Goal: Task Accomplishment & Management: Manage account settings

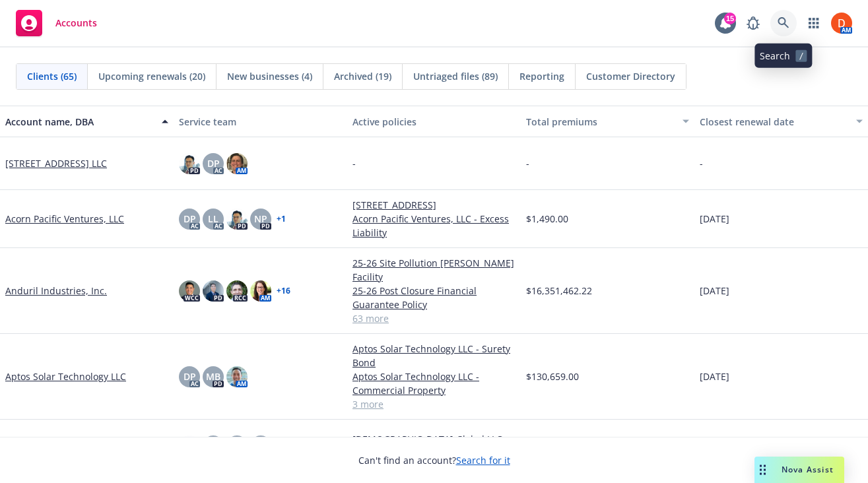
click at [782, 18] on icon at bounding box center [782, 22] width 11 height 11
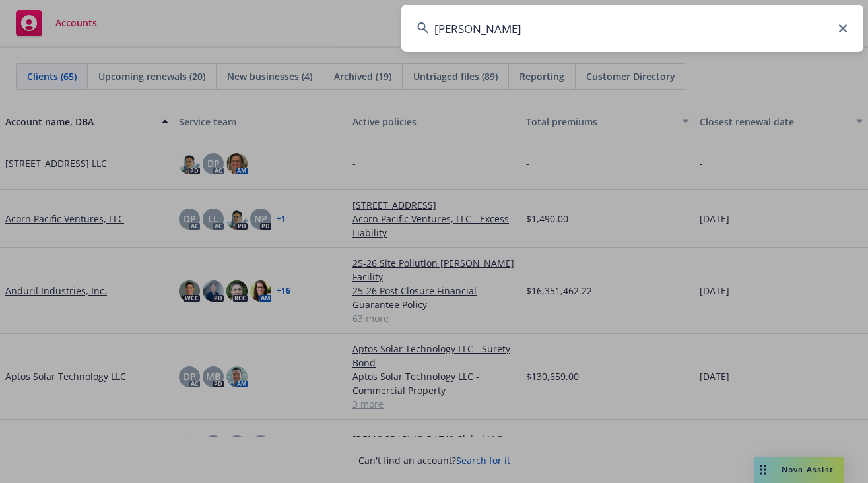
type input "hammel"
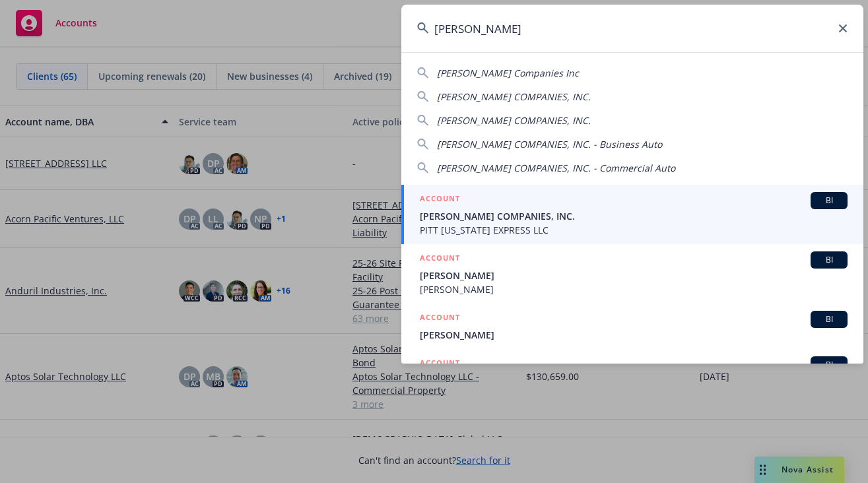
click at [616, 197] on div "ACCOUNT BI" at bounding box center [634, 200] width 428 height 17
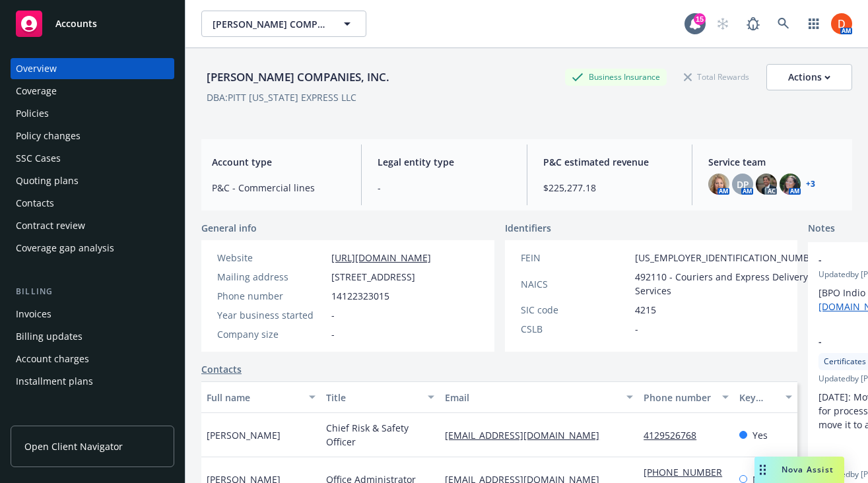
click at [30, 120] on div "Policies" at bounding box center [32, 113] width 33 height 21
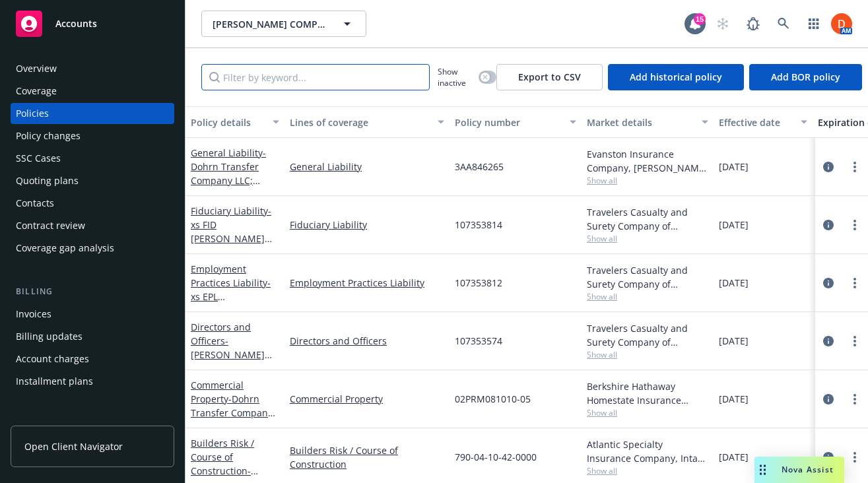
click at [385, 83] on input "Filter by keyword..." at bounding box center [315, 77] width 228 height 26
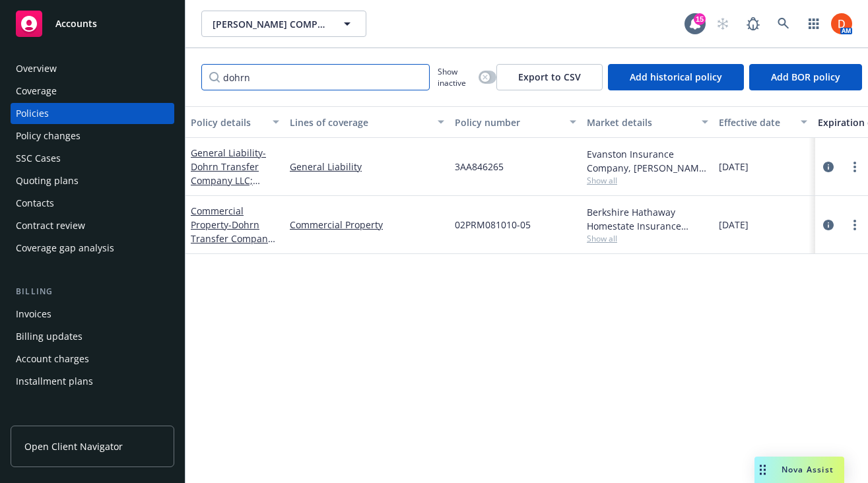
type input "dohrn"
click at [419, 79] on input "dohrn" at bounding box center [315, 77] width 228 height 26
click at [413, 79] on input "dohrn" at bounding box center [315, 77] width 228 height 26
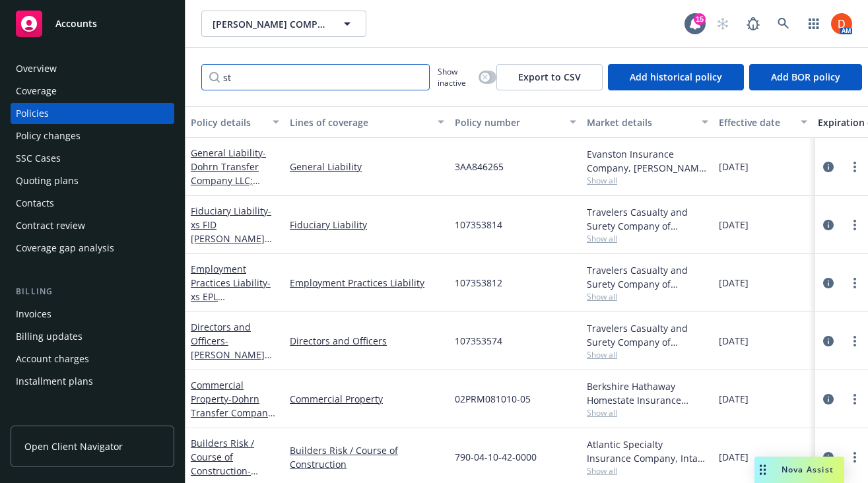
type input "stp"
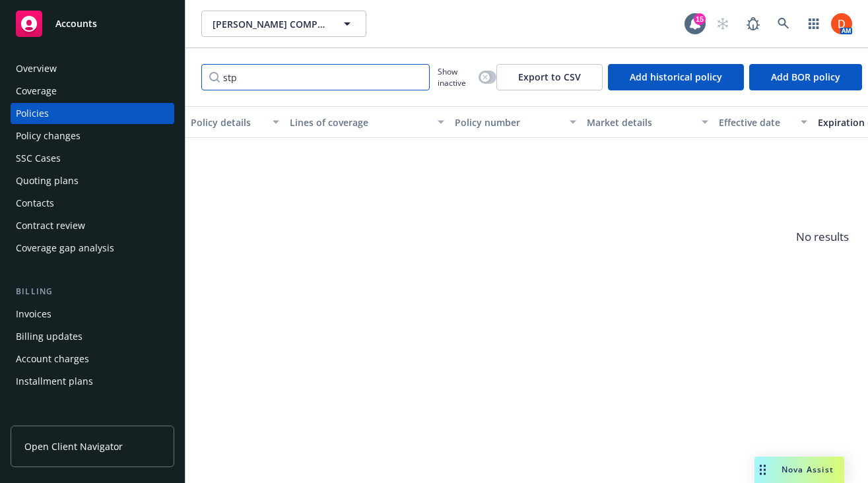
click at [416, 77] on input "stp" at bounding box center [315, 77] width 228 height 26
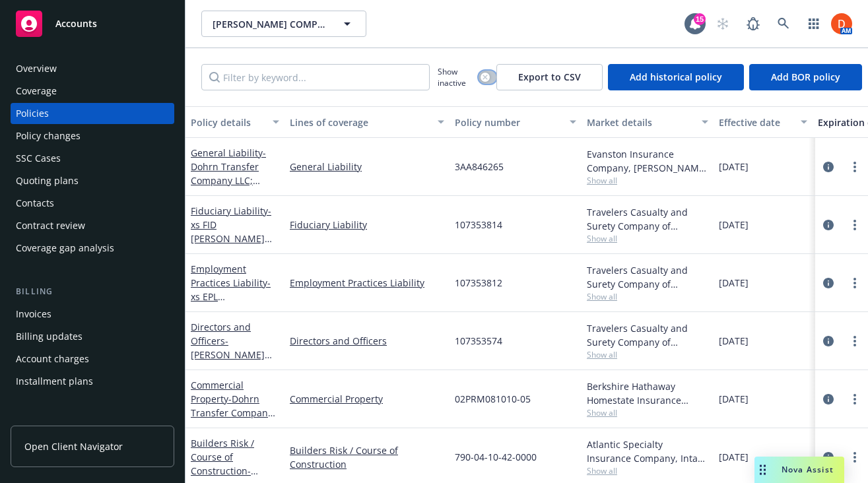
click at [482, 73] on button "button" at bounding box center [488, 77] width 18 height 13
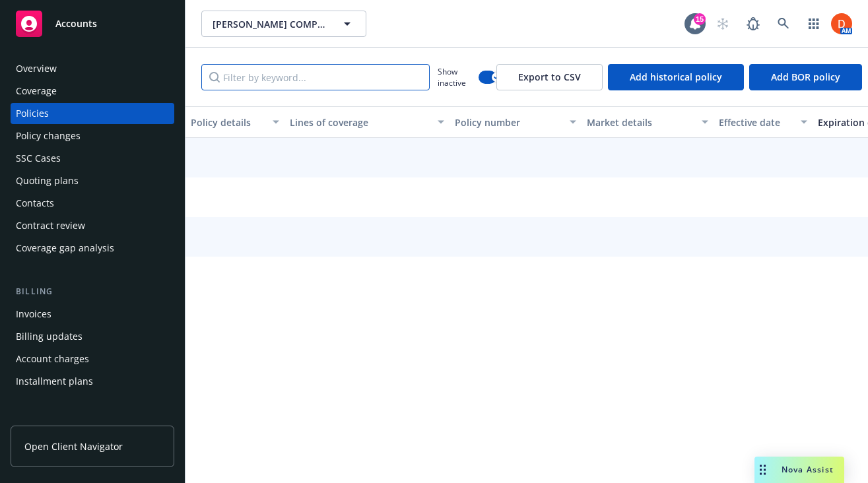
click at [366, 77] on input "Filter by keyword..." at bounding box center [315, 77] width 228 height 26
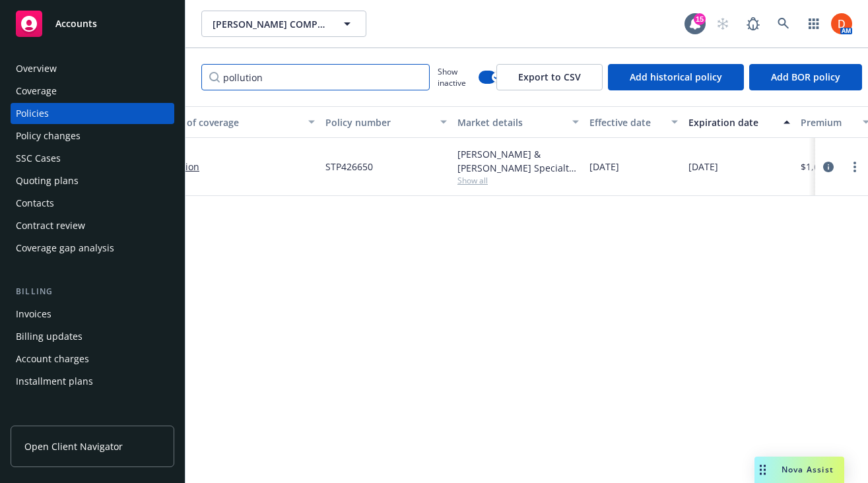
scroll to position [0, 163]
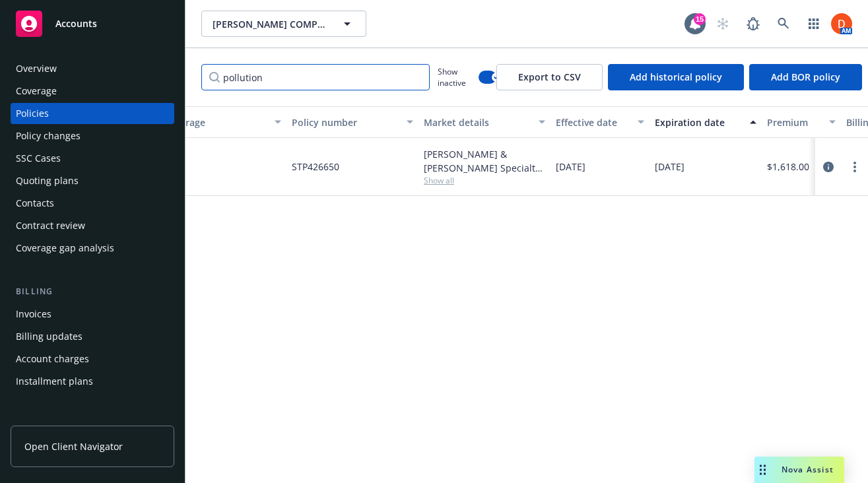
type input "pollution"
click at [450, 176] on span "Show all" at bounding box center [484, 180] width 121 height 11
click at [125, 180] on div "Quoting plans" at bounding box center [92, 180] width 153 height 21
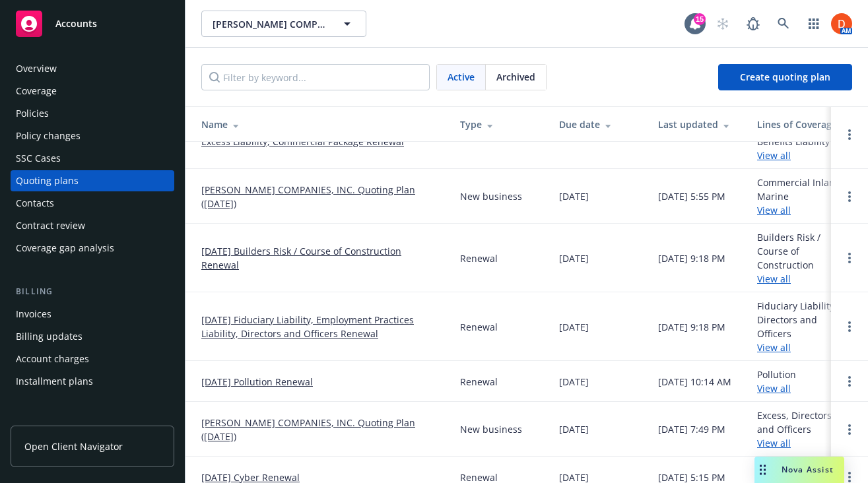
scroll to position [290, 0]
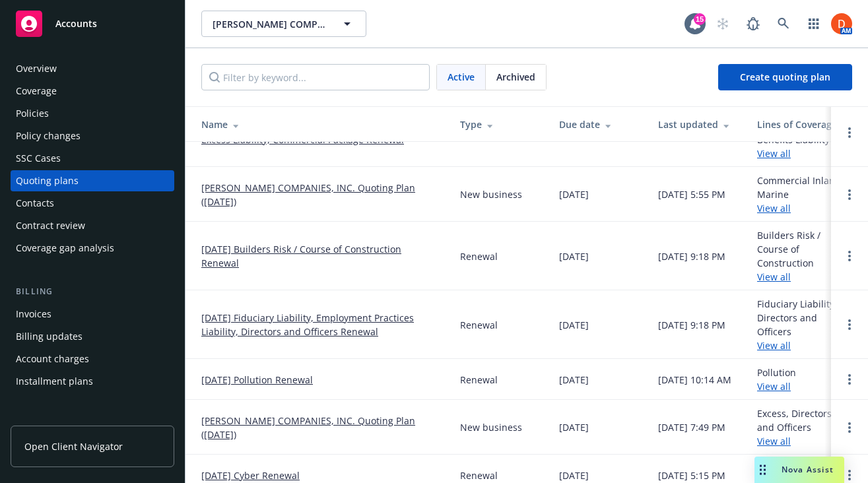
click at [295, 382] on link "[DATE] Pollution Renewal" at bounding box center [257, 380] width 112 height 14
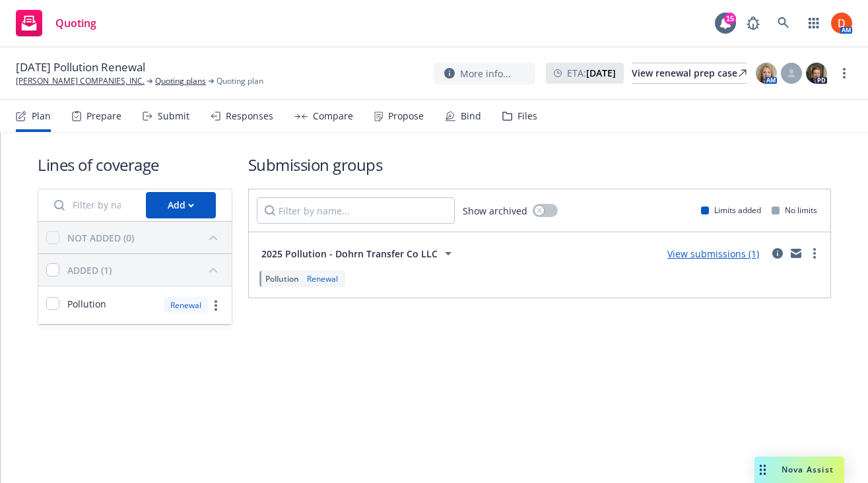
click at [173, 113] on div "Submit" at bounding box center [174, 116] width 32 height 11
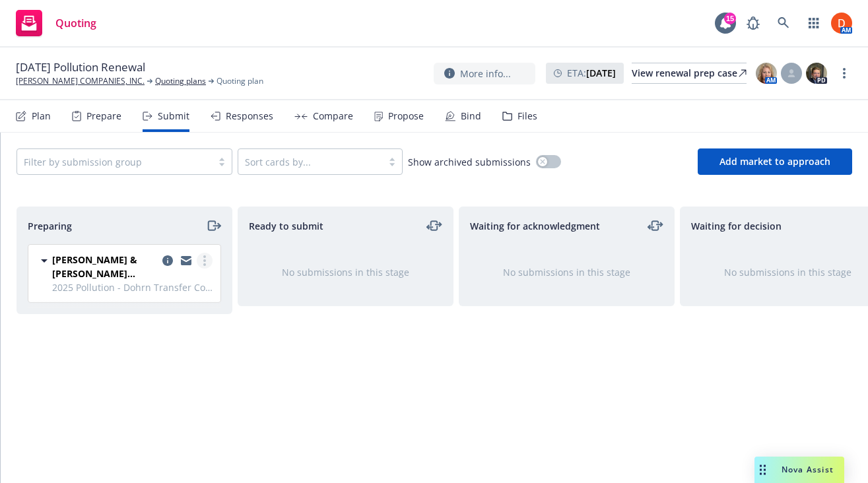
click at [207, 259] on link "more" at bounding box center [205, 261] width 16 height 16
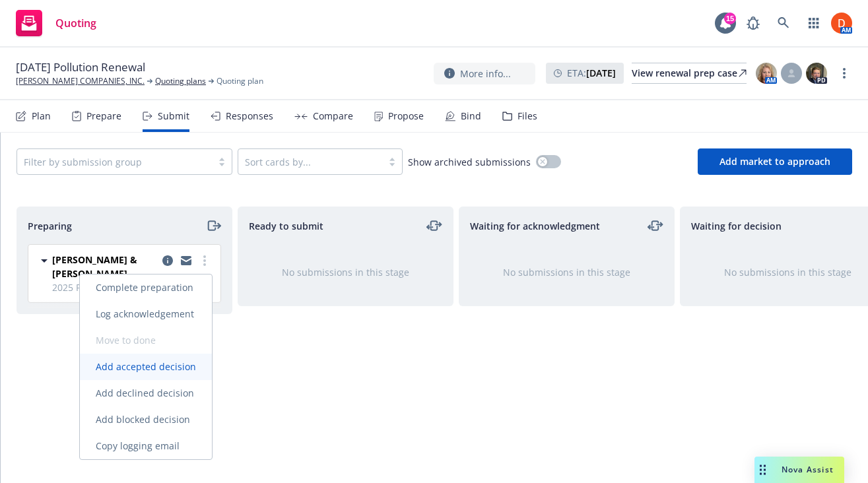
click at [187, 366] on span "Add accepted decision" at bounding box center [146, 366] width 132 height 13
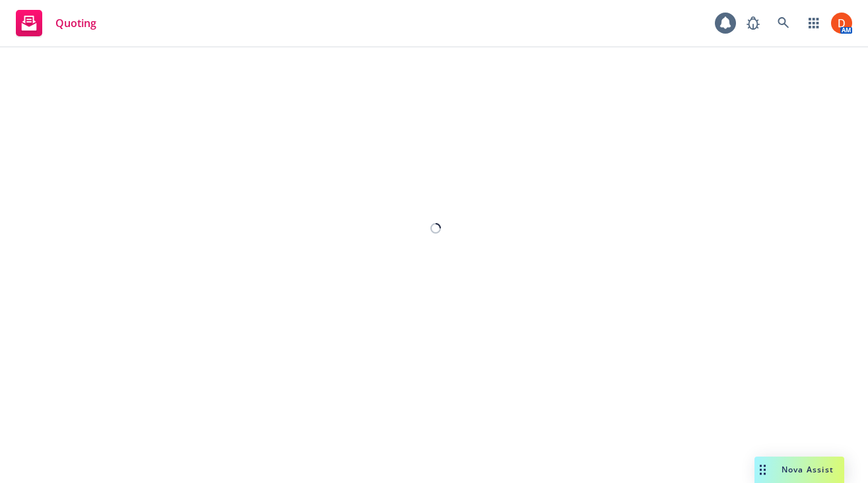
select select "12"
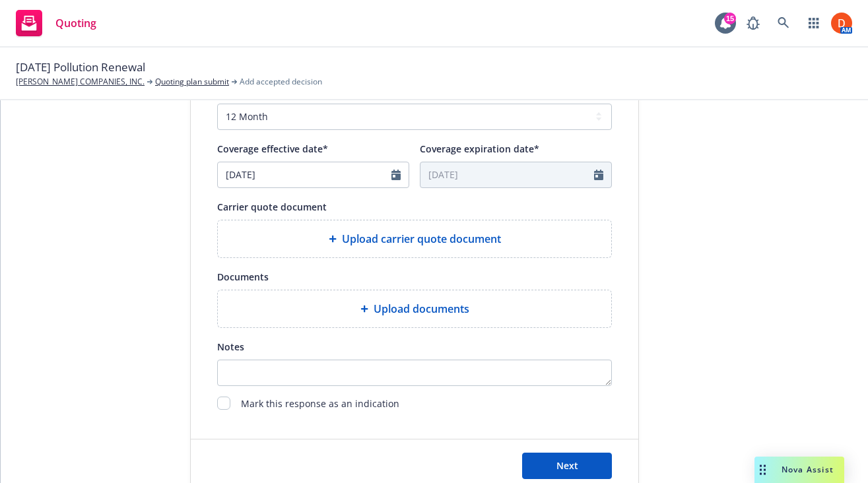
scroll to position [554, 0]
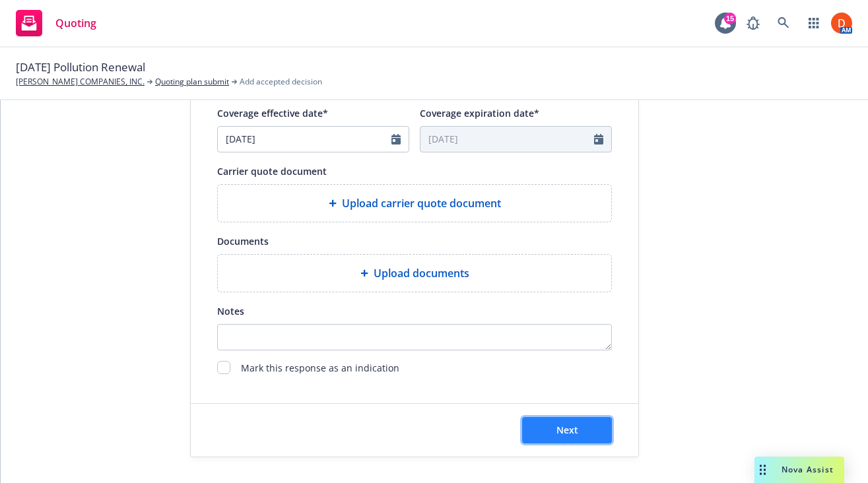
click at [548, 434] on button "Next" at bounding box center [567, 430] width 90 height 26
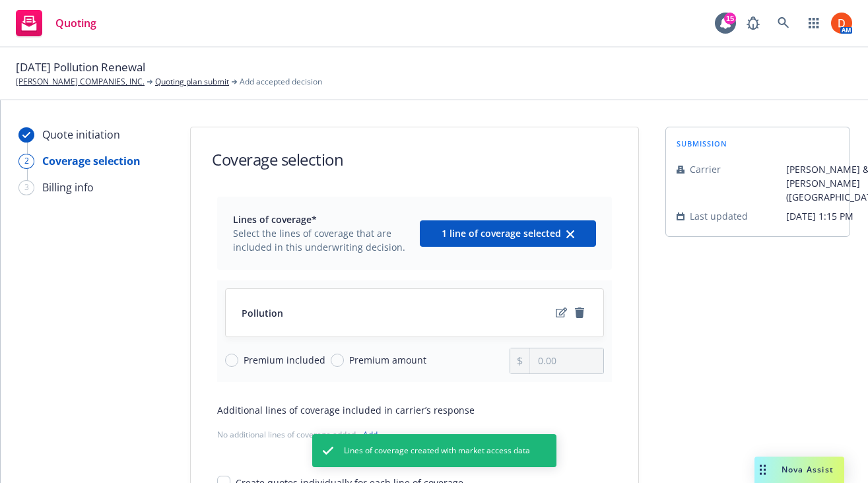
scroll to position [114, 0]
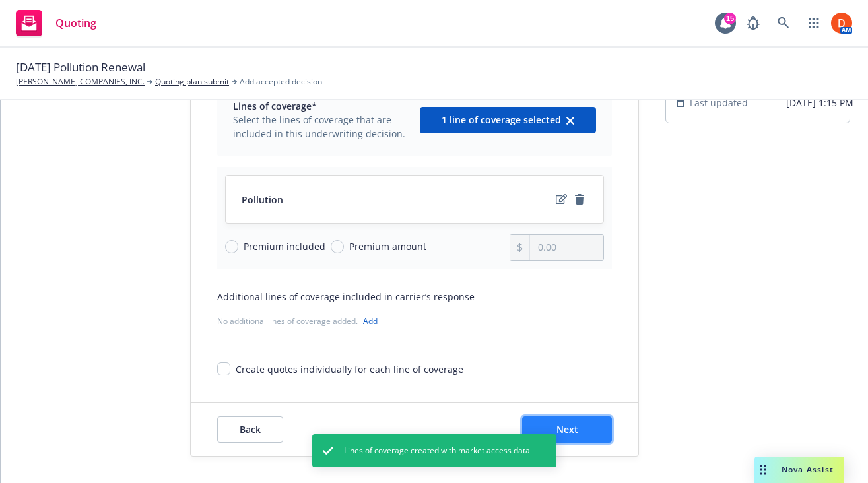
click at [592, 433] on button "Next" at bounding box center [567, 429] width 90 height 26
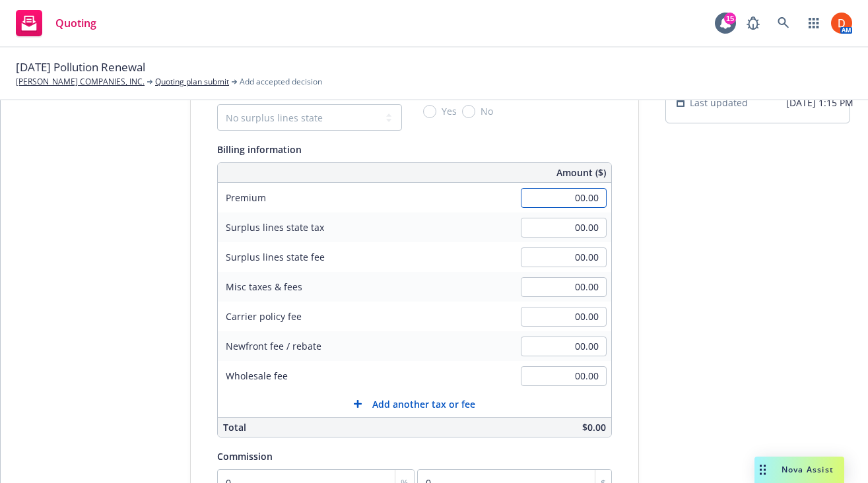
click at [593, 201] on input "00.00" at bounding box center [564, 198] width 86 height 20
click at [642, 204] on div "Quote initiation Coverage selection 3 Billing info Add billing information Surp…" at bounding box center [435, 350] width 836 height 675
type input "2,136.00"
click at [362, 113] on select "No surplus lines state Alaska Alabama Arkansas Arizona California Colorado Conn…" at bounding box center [309, 117] width 185 height 26
select select "IL"
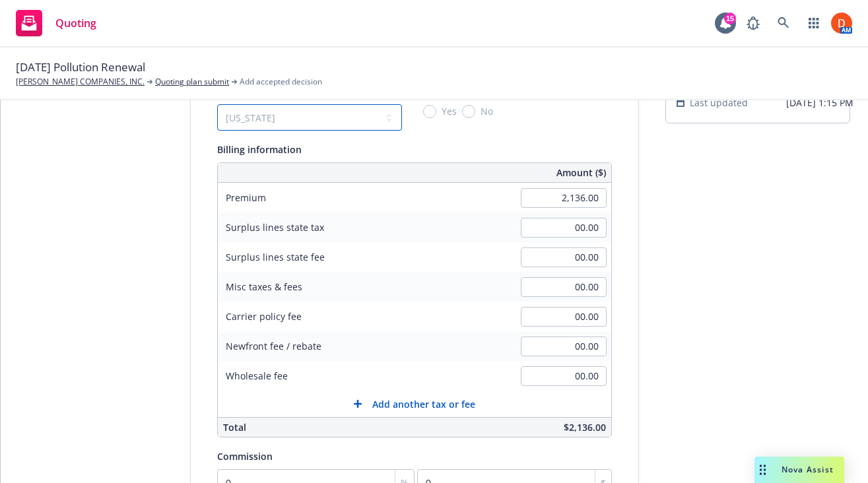
click at [217, 104] on select "No surplus lines state Alaska Alabama Arkansas Arizona California Colorado Conn…" at bounding box center [309, 117] width 185 height 26
type input "74.76"
type input "0.85"
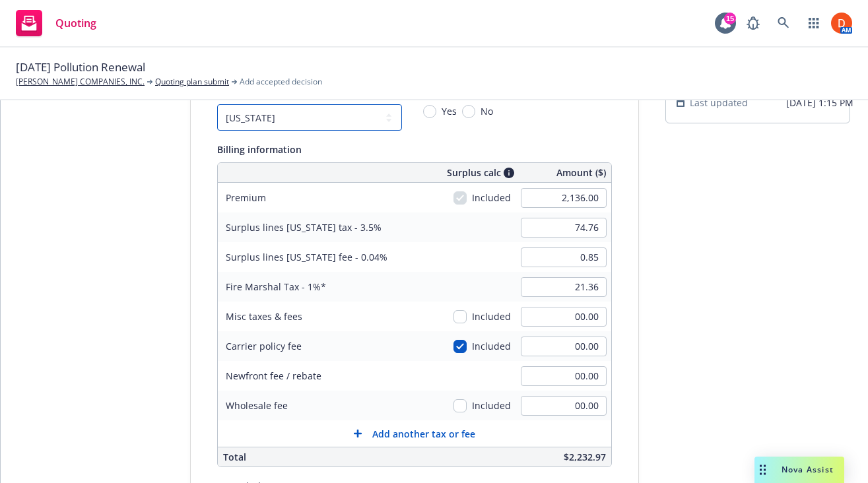
click at [376, 117] on select "No surplus lines state Alaska Alabama Arkansas Arizona California Colorado Conn…" at bounding box center [309, 117] width 185 height 26
select select "PA"
click at [217, 104] on select "No surplus lines state Alaska Alabama Arkansas Arizona California Colorado Conn…" at bounding box center [309, 117] width 185 height 26
type input "64.08"
type input "00.00"
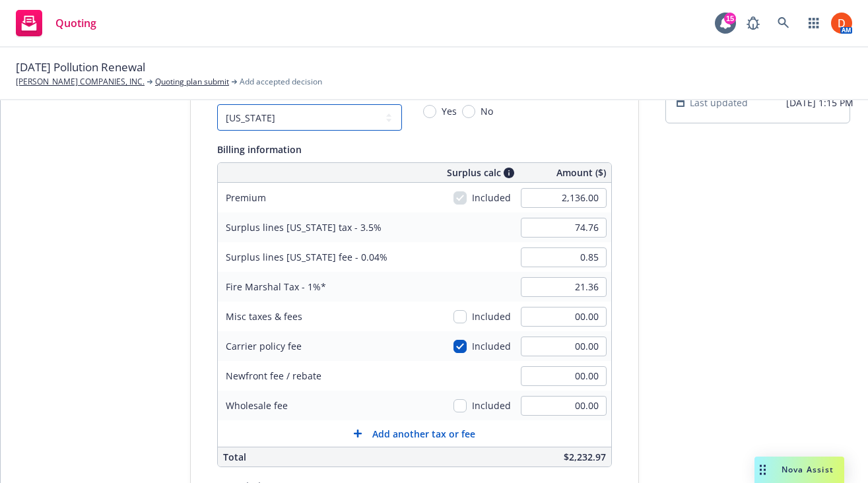
type input "00.00"
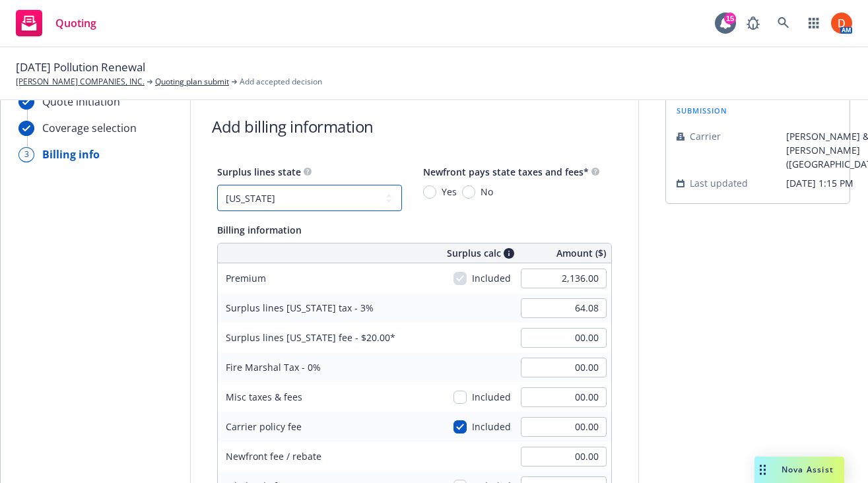
click at [292, 201] on select "No surplus lines state Alaska Alabama Arkansas Arizona California Colorado Conn…" at bounding box center [309, 198] width 185 height 26
select select "IL"
click at [217, 185] on select "No surplus lines state Alaska Alabama Arkansas Arizona California Colorado Conn…" at bounding box center [309, 198] width 185 height 26
type input "74.76"
type input "0.85"
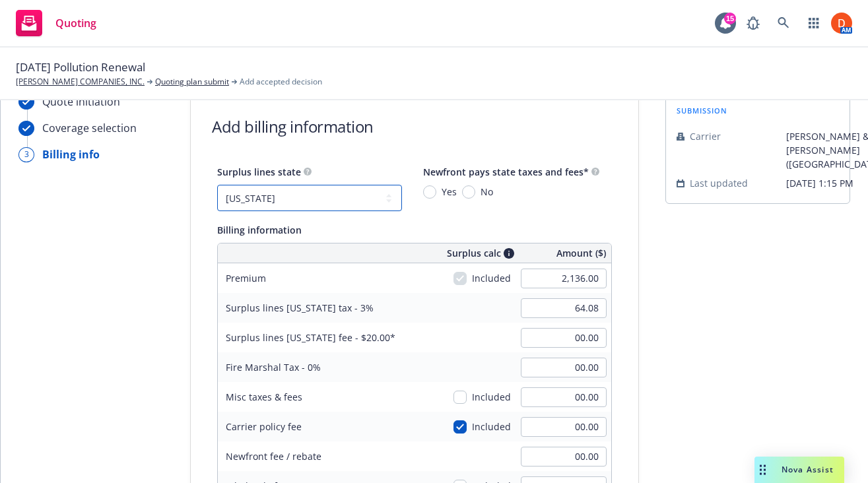
type input "21.36"
click at [471, 187] on input "No" at bounding box center [468, 191] width 13 height 13
radio input "true"
click at [589, 311] on input "74.76" at bounding box center [564, 308] width 86 height 20
click at [647, 317] on div "Quote initiation Coverage selection 3 Billing info Add billing information Surp…" at bounding box center [435, 446] width 836 height 705
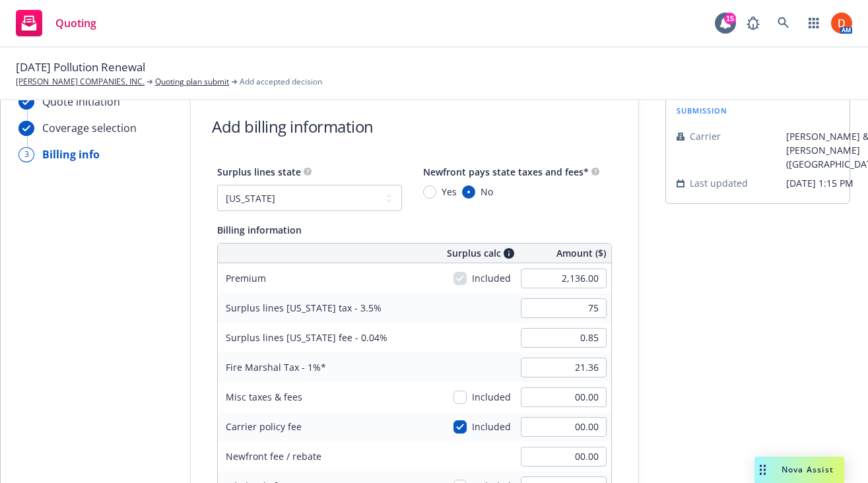
type input "75.00"
click at [582, 338] on input "0.85" at bounding box center [564, 338] width 86 height 20
click at [634, 366] on div "Surplus lines state No surplus lines state Alaska Alabama Arkansas Arizona Cali…" at bounding box center [414, 441] width 447 height 554
type input "1.00"
click at [574, 373] on input "21.36" at bounding box center [564, 368] width 86 height 20
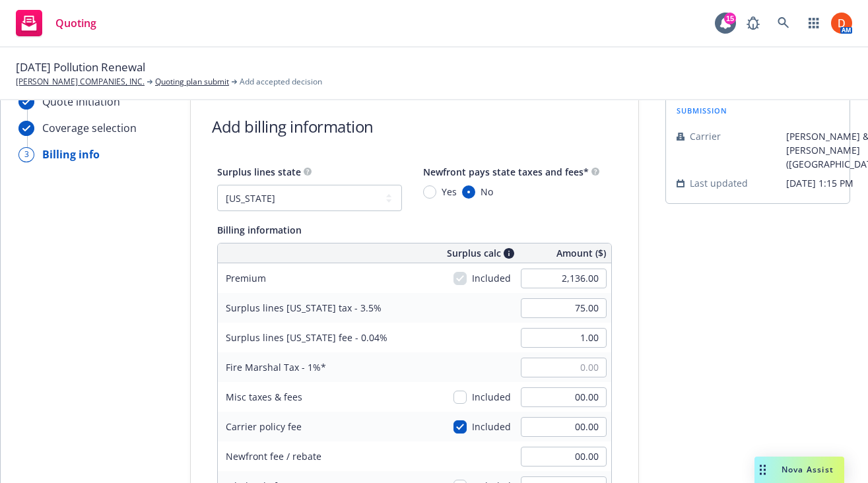
click at [634, 370] on div "Surplus lines state No surplus lines state Alaska Alabama Arkansas Arizona Cali…" at bounding box center [414, 441] width 447 height 554
type input "00.00"
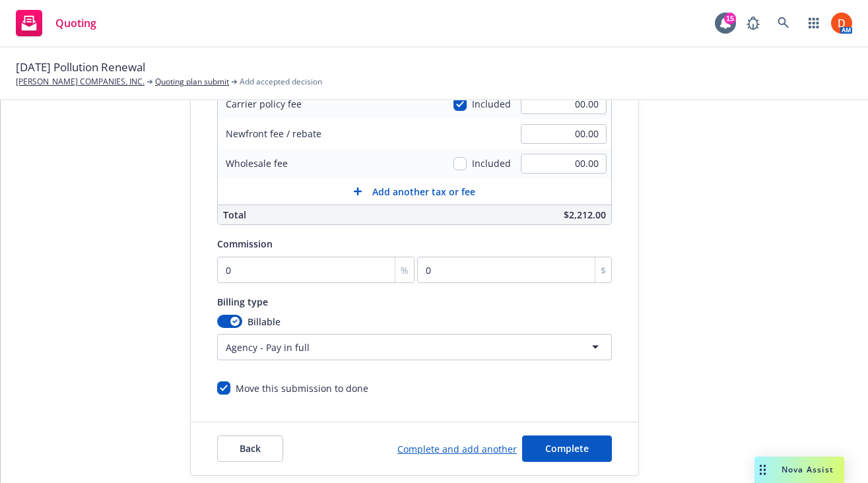
scroll to position [355, 0]
click at [331, 265] on input "0" at bounding box center [315, 270] width 197 height 26
type input "1"
type input "21.36"
type input "10"
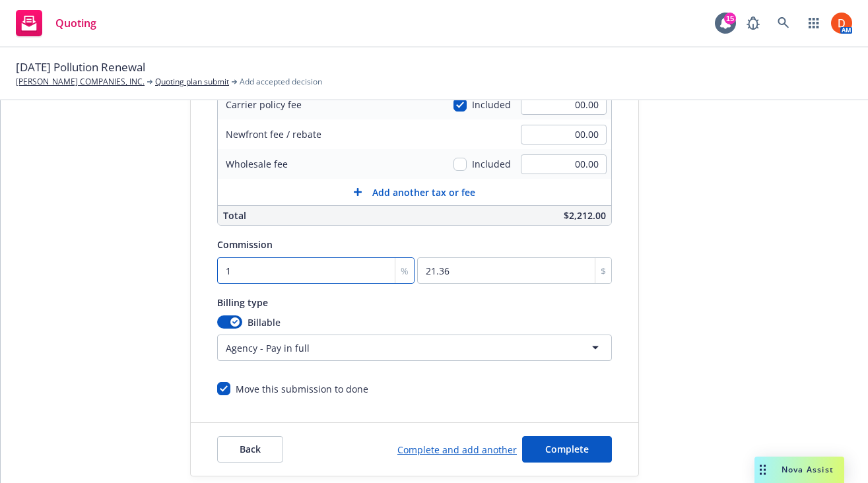
type input "213.6"
type input "10"
click at [639, 295] on div "Quote initiation Coverage selection 3 Billing info Add billing information Surp…" at bounding box center [435, 124] width 836 height 705
click at [586, 457] on button "Complete" at bounding box center [567, 449] width 90 height 26
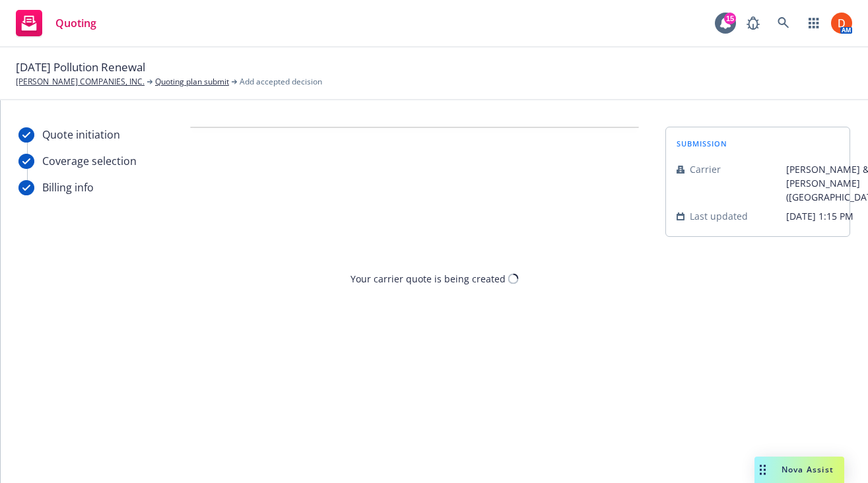
scroll to position [0, 0]
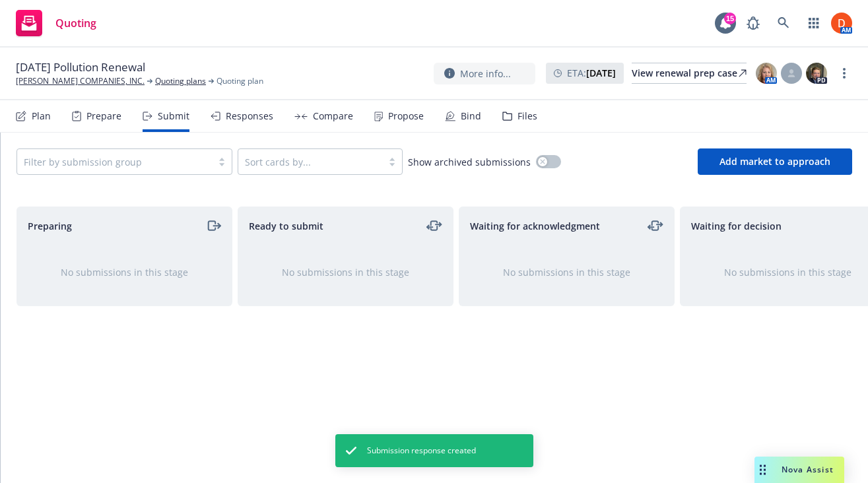
scroll to position [0, 265]
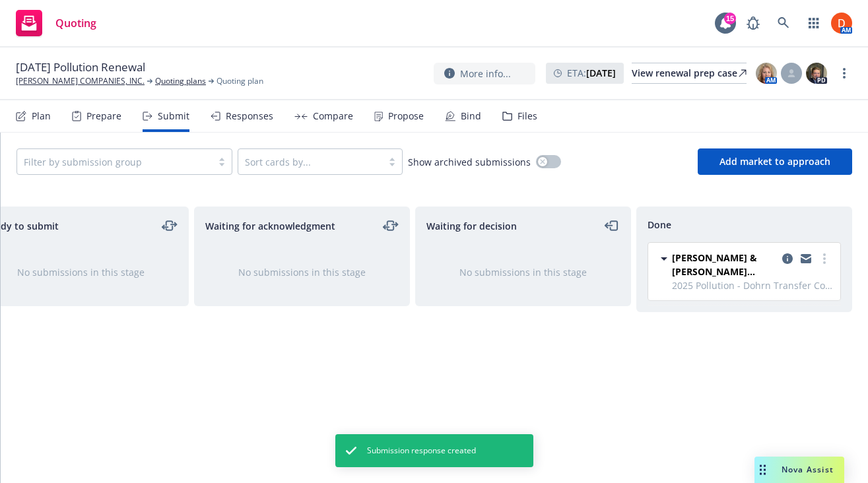
click at [383, 108] on div "Propose" at bounding box center [399, 116] width 50 height 32
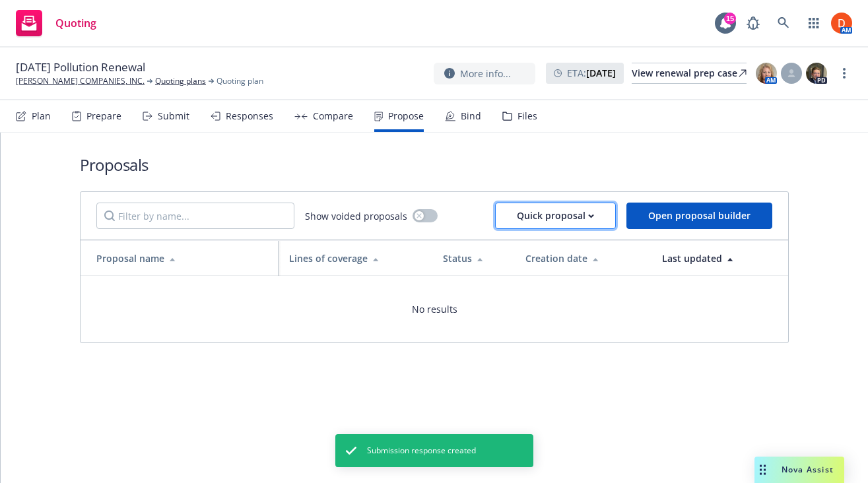
click at [614, 212] on button "Quick proposal" at bounding box center [555, 216] width 121 height 26
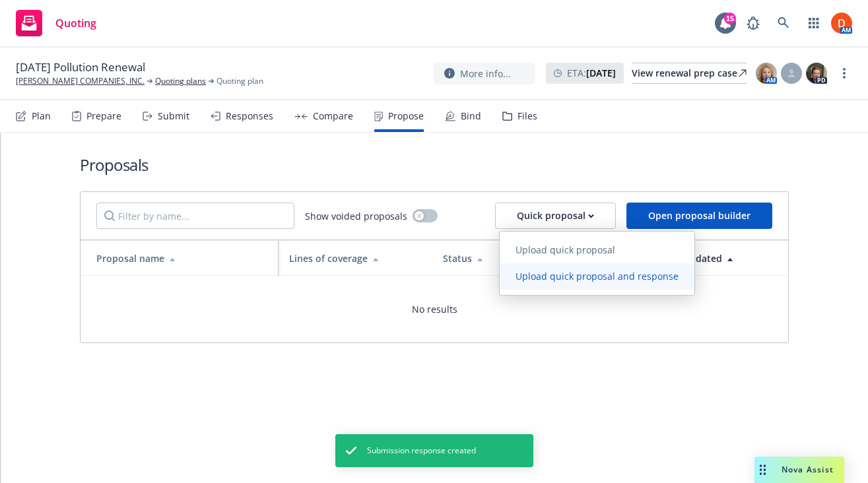
click at [593, 276] on span "Upload quick proposal and response" at bounding box center [597, 276] width 195 height 13
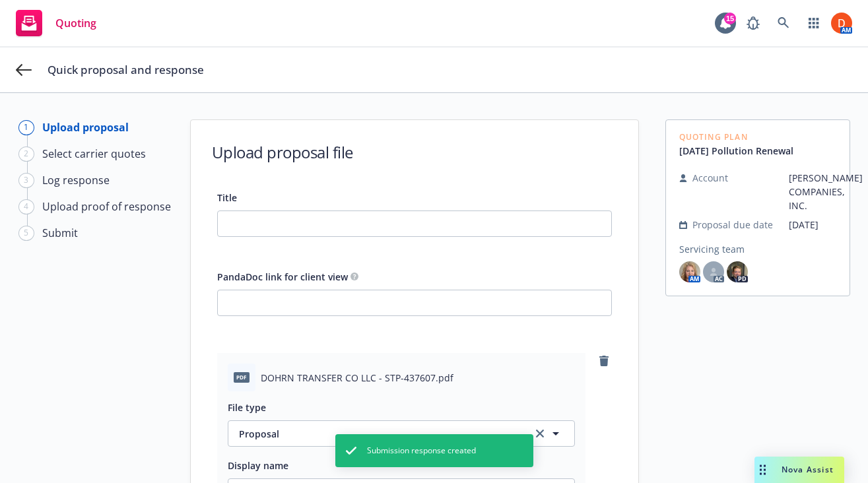
type textarea "x"
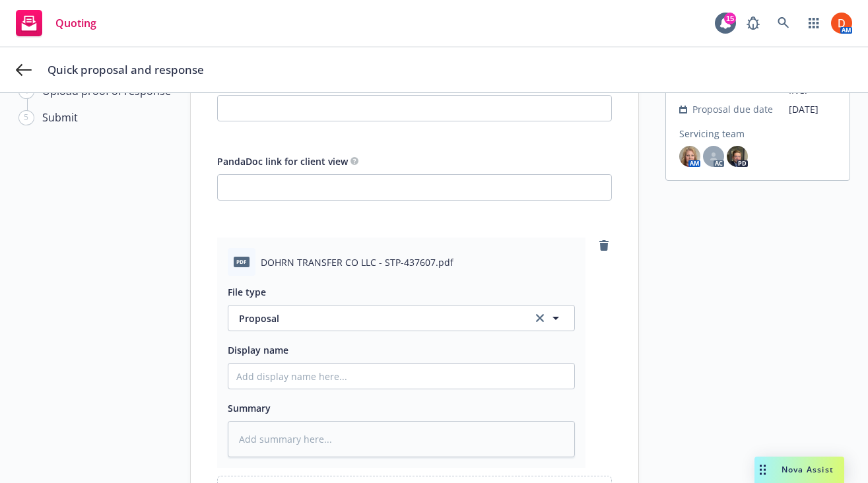
scroll to position [110, 0]
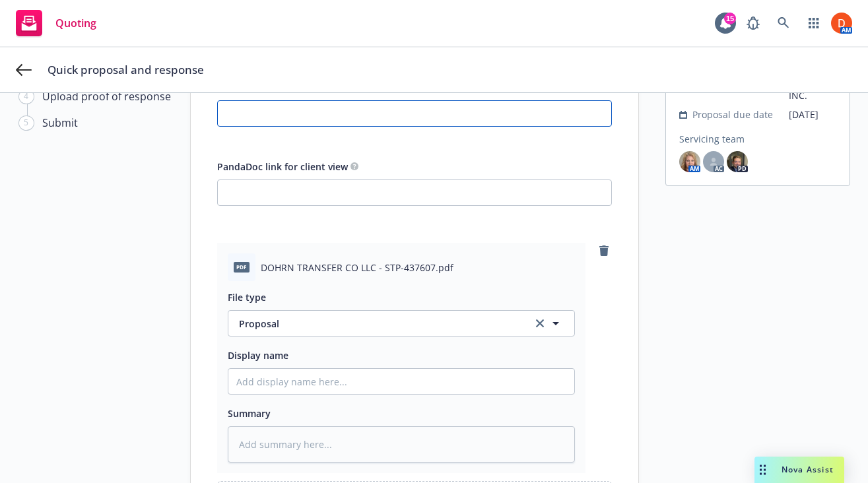
click at [394, 120] on input "Title" at bounding box center [414, 113] width 393 height 25
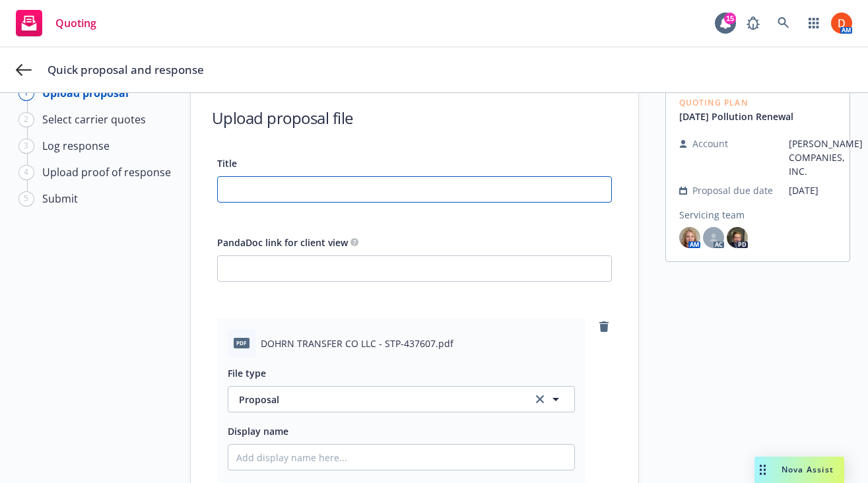
scroll to position [0, 0]
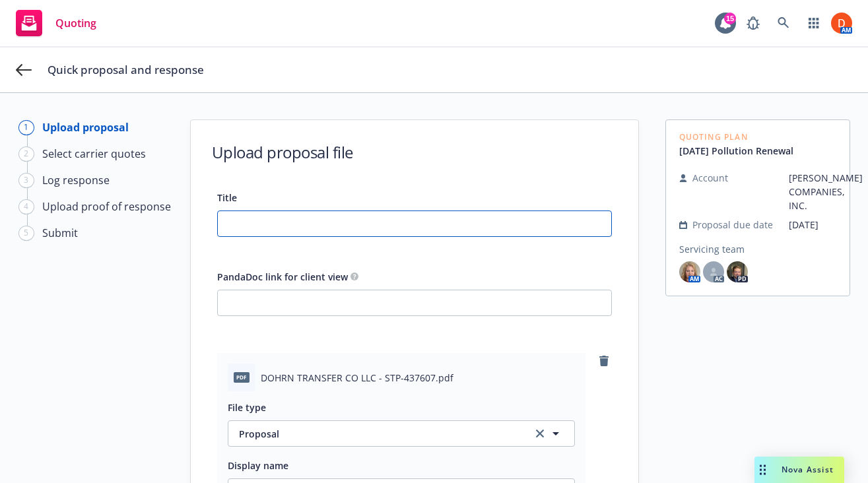
type input "D"
type textarea "x"
type input "Do"
type textarea "x"
type input "Doh"
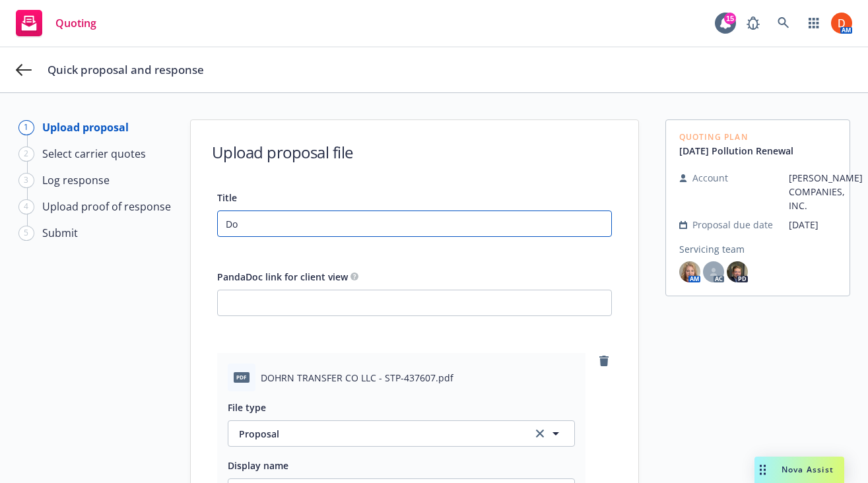
type textarea "x"
type input "Dohn"
type textarea "x"
type input "Dohnr"
type textarea "x"
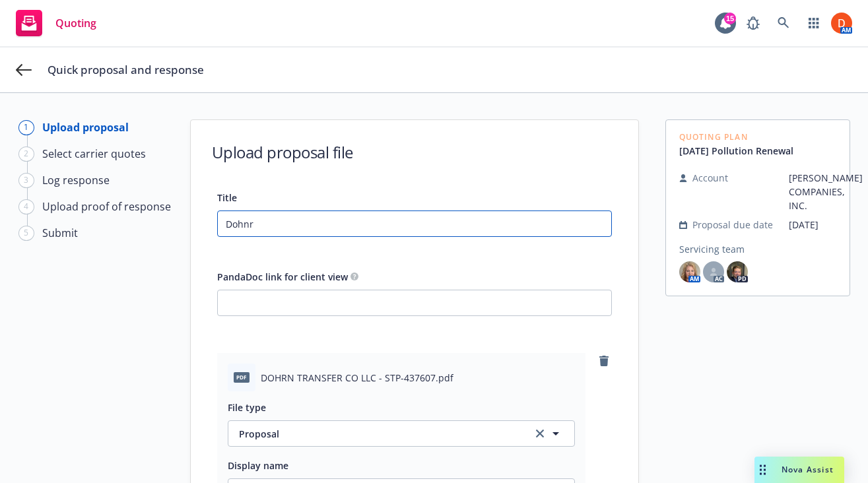
type input "Dohn"
type textarea "x"
type input "Doh"
type textarea "x"
type input "Dohr"
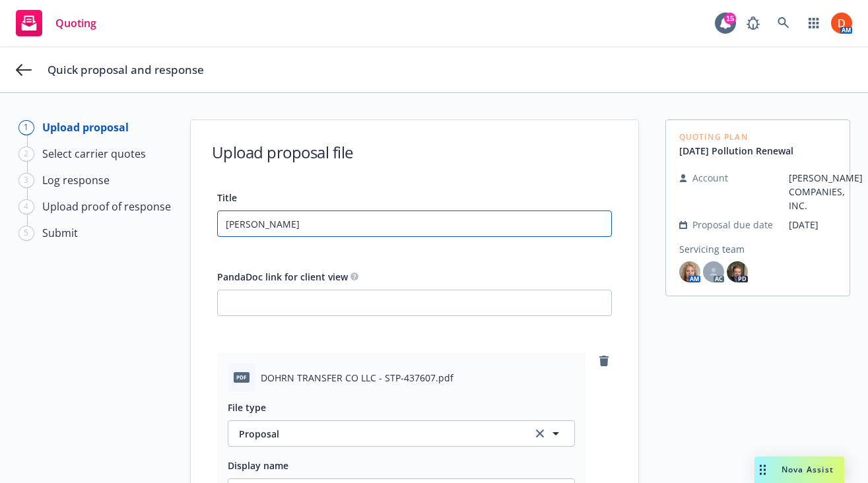
type textarea "x"
type input "Dohrn"
type textarea "x"
type input "Dohrn"
type textarea "x"
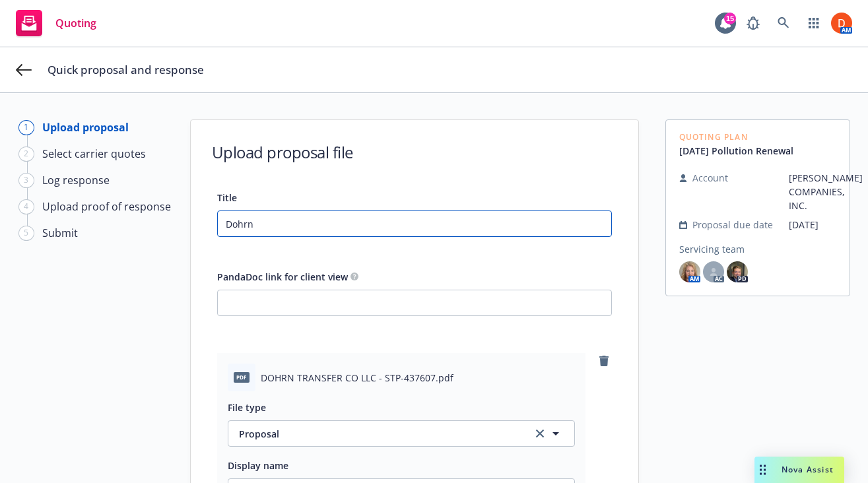
type input "Dohrn T"
type textarea "x"
type input "Dohrn Tr"
type textarea "x"
type input "Dohrn Tra"
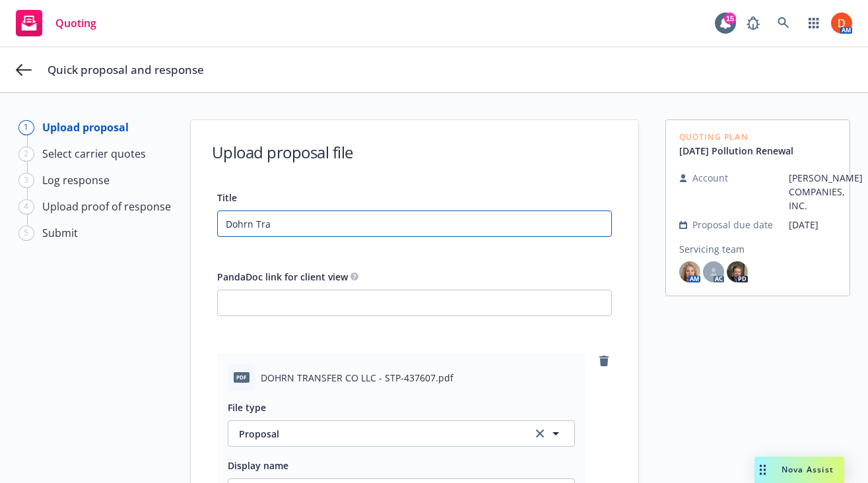
type textarea "x"
type input "Dohrn Tran"
type textarea "x"
type input "Dohrn Trans"
type textarea "x"
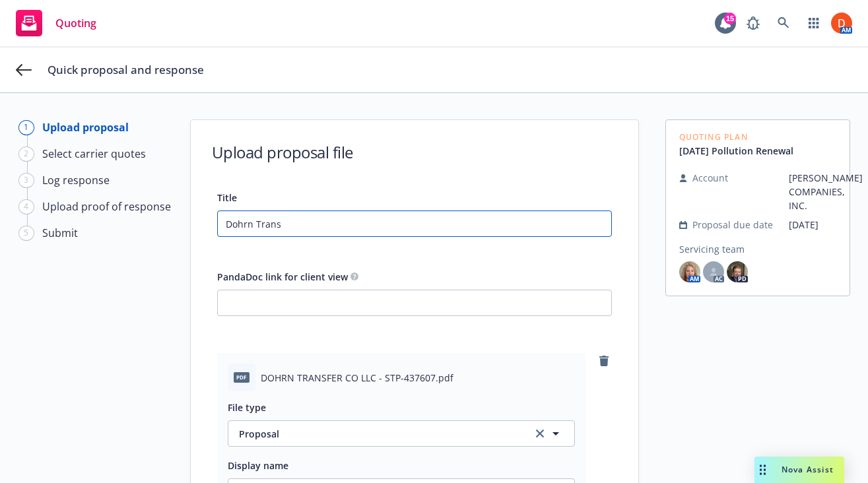
type input "Dohrn Transf"
type textarea "x"
type input "Dohrn Transfe"
type textarea "x"
type input "Dohrn Transfer"
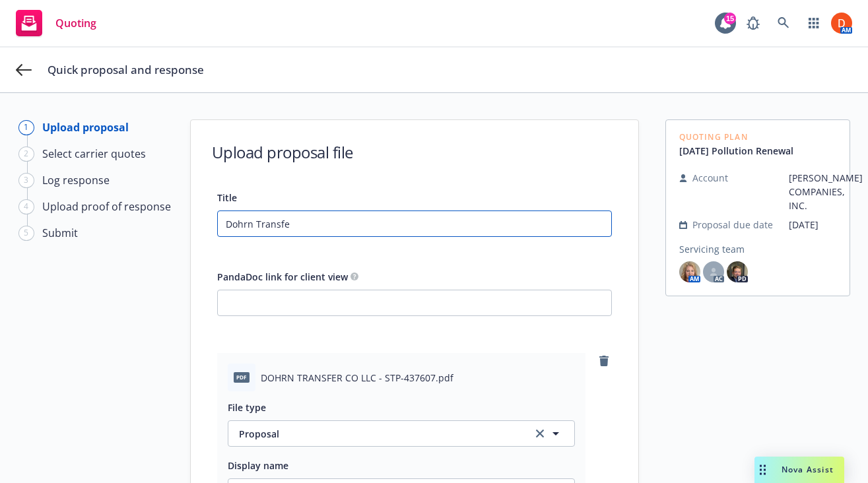
type textarea "x"
type input "Dohrn Transfer"
type textarea "x"
type input "Dohrn Transfer R"
type textarea "x"
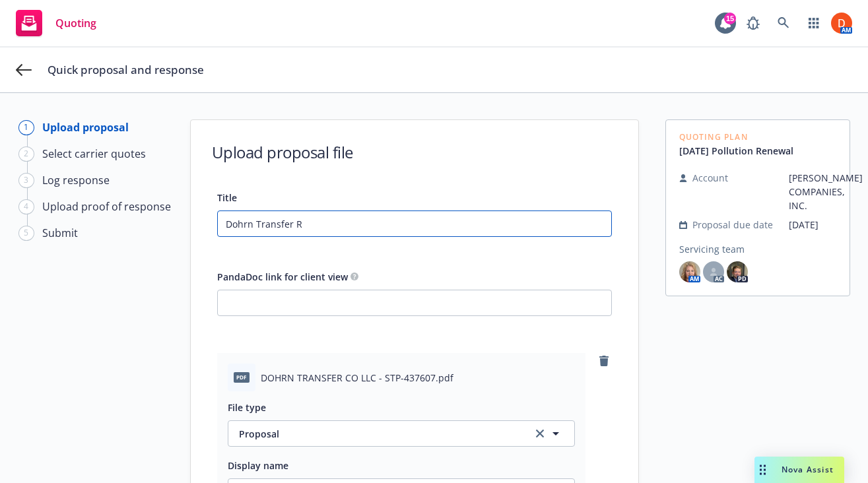
type input "Dohrn Transfer Re"
type textarea "x"
type input "Dohrn Transfer Ren"
type textarea "x"
type input "Dohrn Transfer Rene"
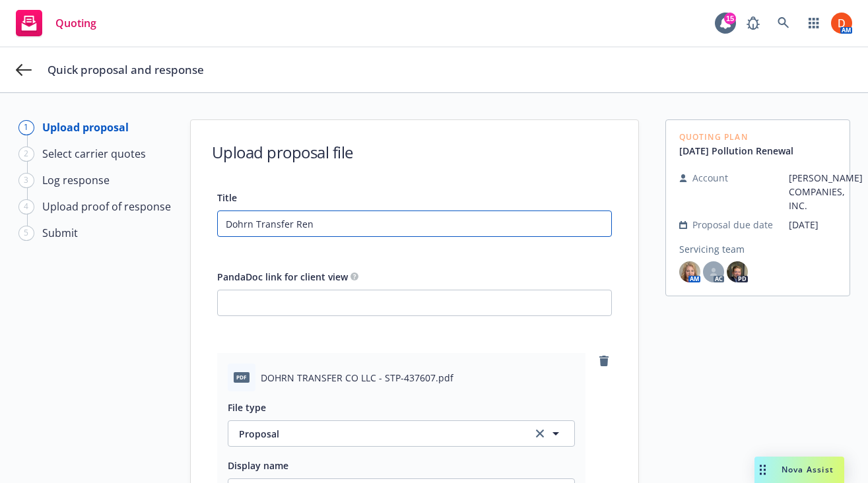
type textarea "x"
type input "Dohrn Transfer Renew"
type textarea "x"
type input "Dohrn Transfer Renewa"
type textarea "x"
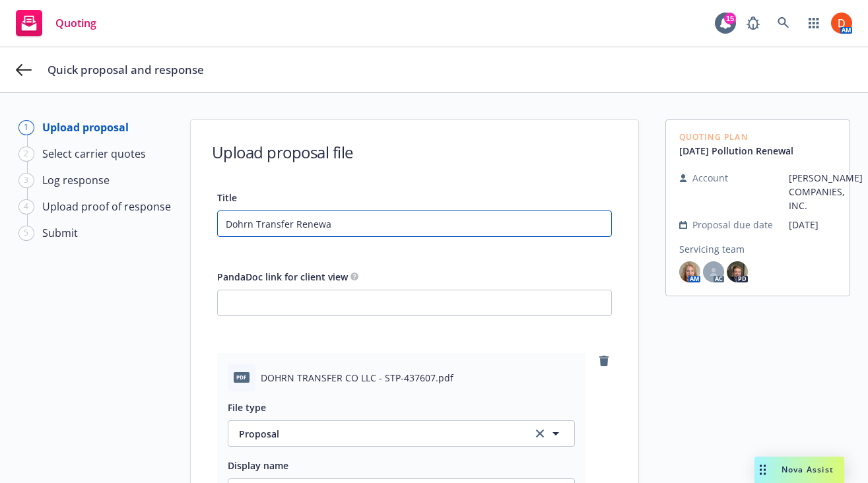
type input "Dohrn Transfer Renewal"
type textarea "x"
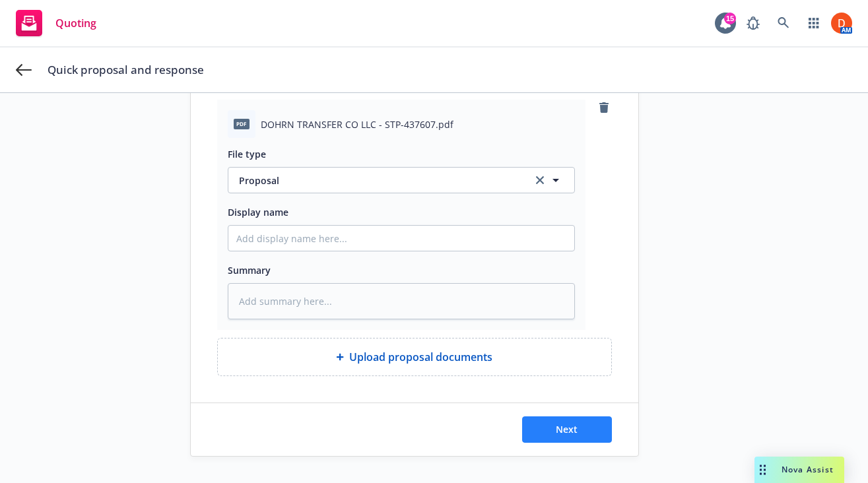
type input "Dohrn Transfer Renewal"
click at [586, 436] on button "Next" at bounding box center [567, 429] width 90 height 26
type textarea "x"
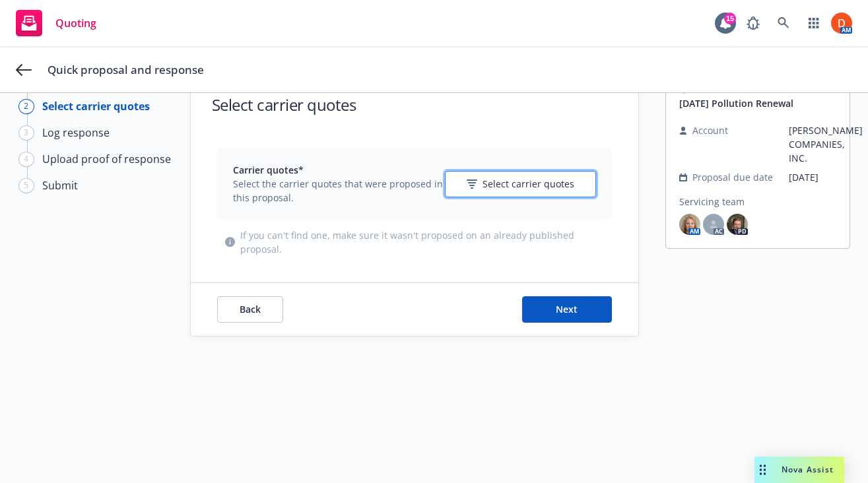
click at [519, 183] on span "Select carrier quotes" at bounding box center [528, 184] width 92 height 14
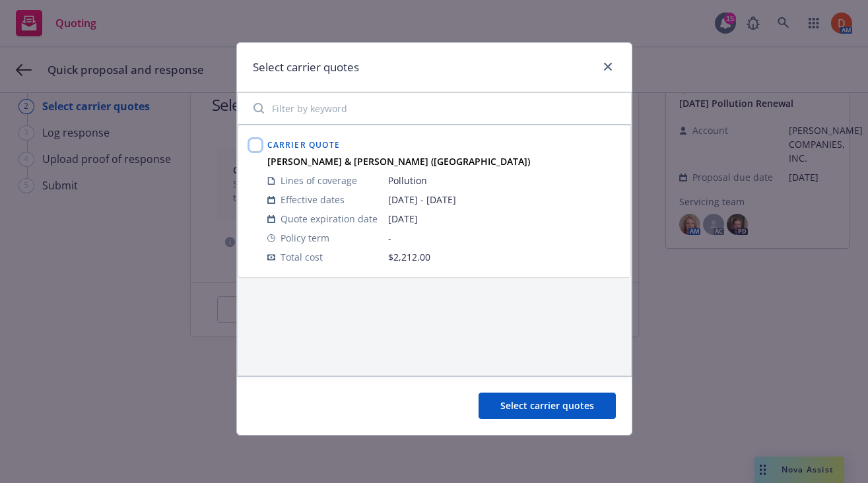
click at [255, 149] on input "checkbox" at bounding box center [255, 145] width 13 height 13
checkbox input "true"
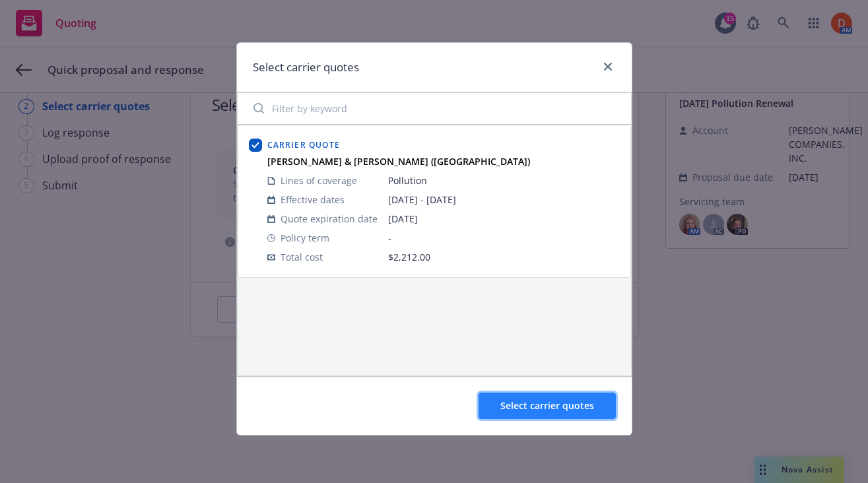
click at [525, 399] on span "Select carrier quotes" at bounding box center [547, 405] width 94 height 13
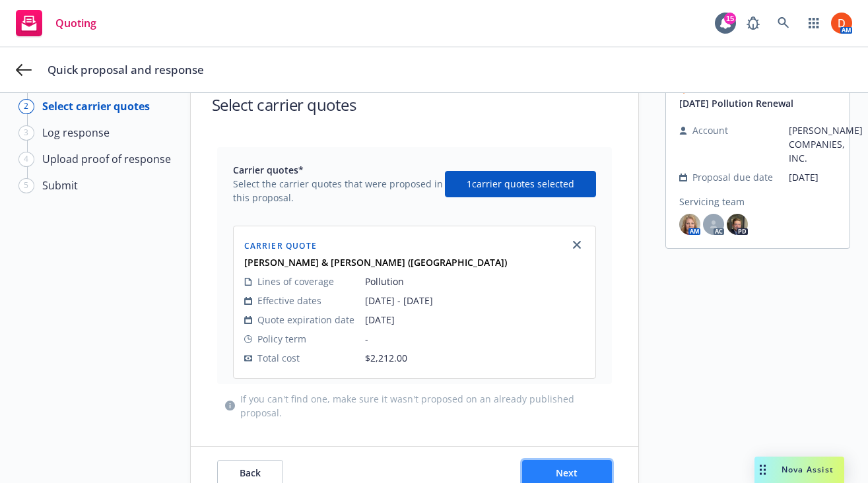
click at [542, 470] on button "Next" at bounding box center [567, 473] width 90 height 26
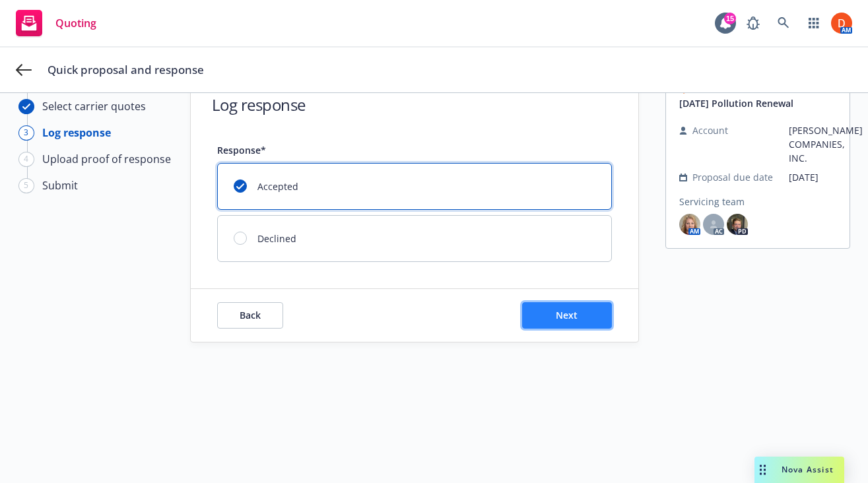
click at [546, 321] on button "Next" at bounding box center [567, 315] width 90 height 26
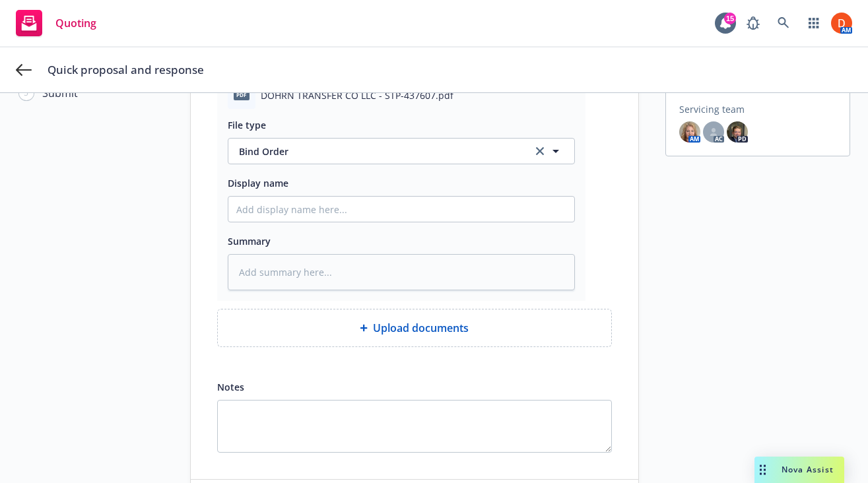
scroll to position [216, 0]
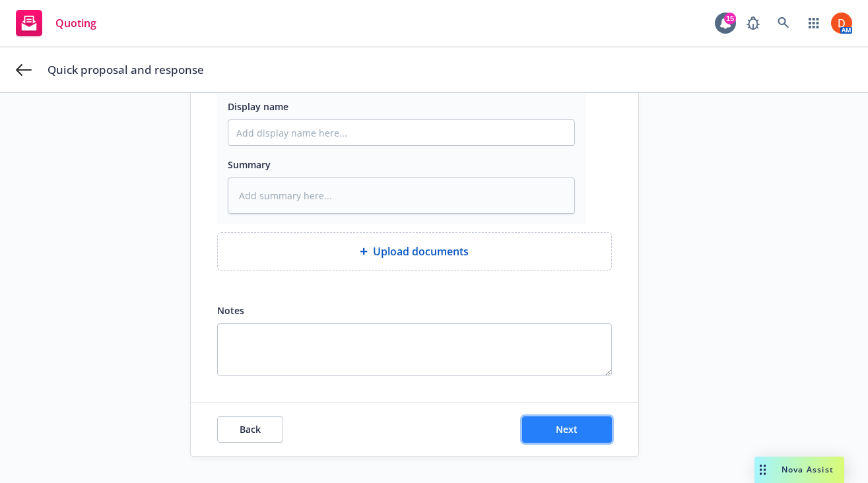
click at [570, 422] on button "Next" at bounding box center [567, 429] width 90 height 26
type textarea "x"
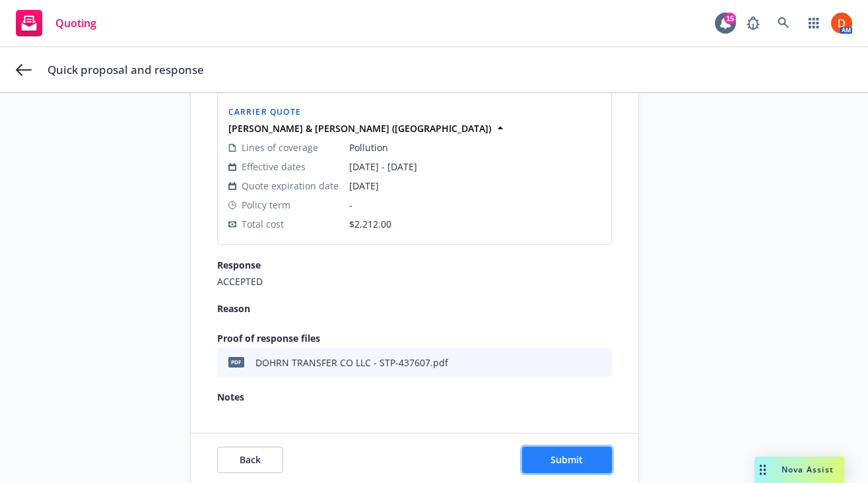
click at [565, 449] on button "Submit" at bounding box center [567, 460] width 90 height 26
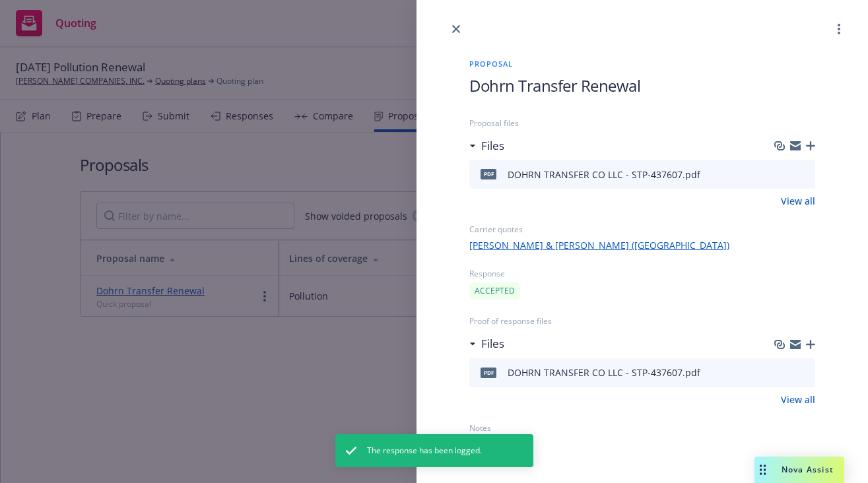
click at [449, 22] on div at bounding box center [641, 18] width 451 height 37
click at [461, 28] on link "close" at bounding box center [456, 29] width 16 height 16
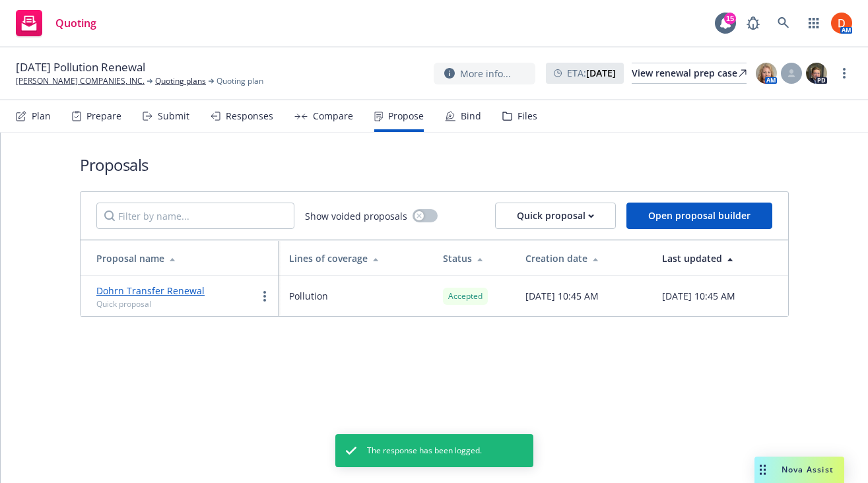
click at [448, 116] on icon at bounding box center [450, 116] width 11 height 11
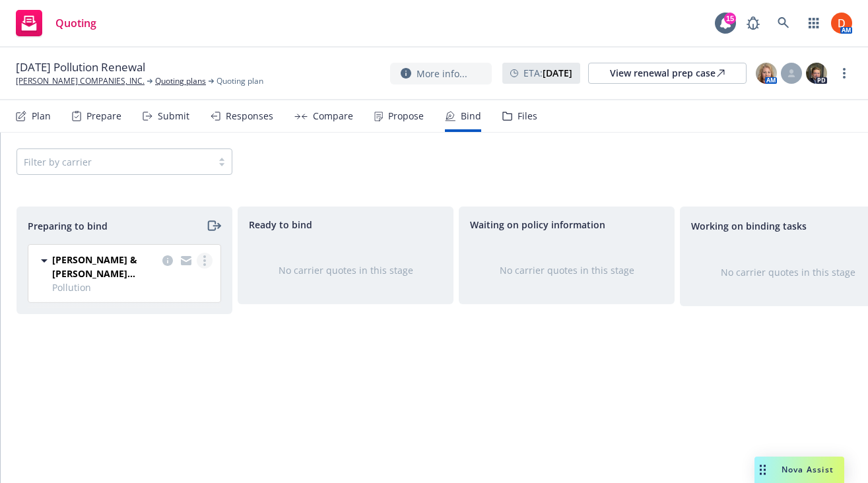
click at [206, 259] on link "more" at bounding box center [205, 261] width 16 height 16
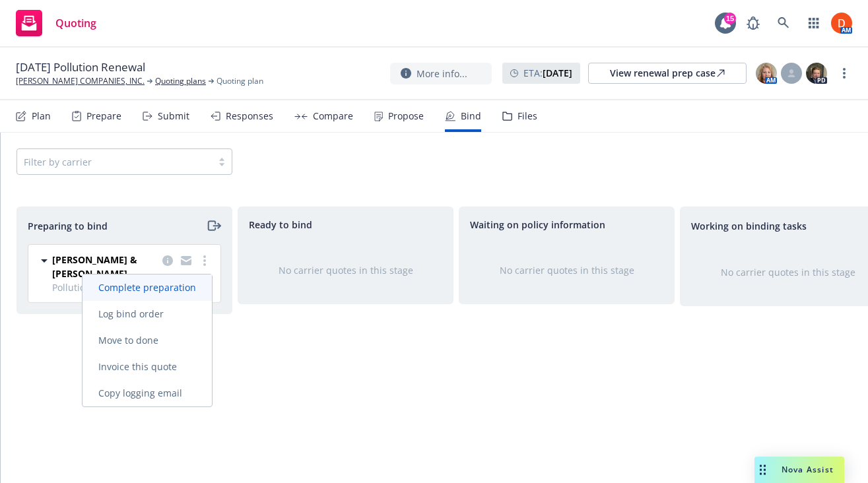
click at [189, 294] on link "Complete preparation" at bounding box center [147, 288] width 129 height 26
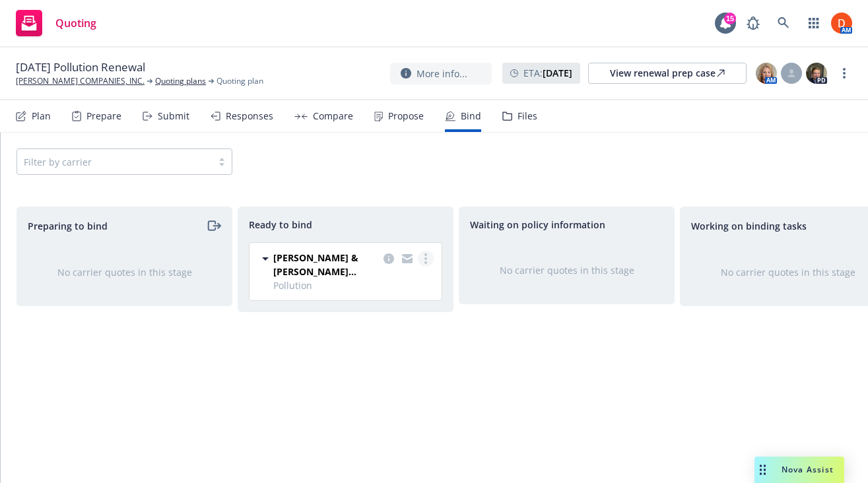
click at [433, 258] on link "more" at bounding box center [426, 259] width 16 height 16
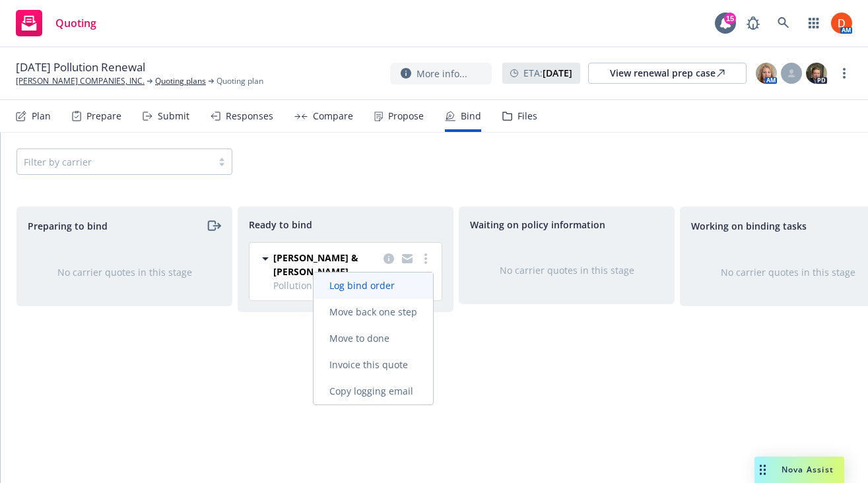
click at [420, 284] on link "Log bind order" at bounding box center [373, 286] width 119 height 26
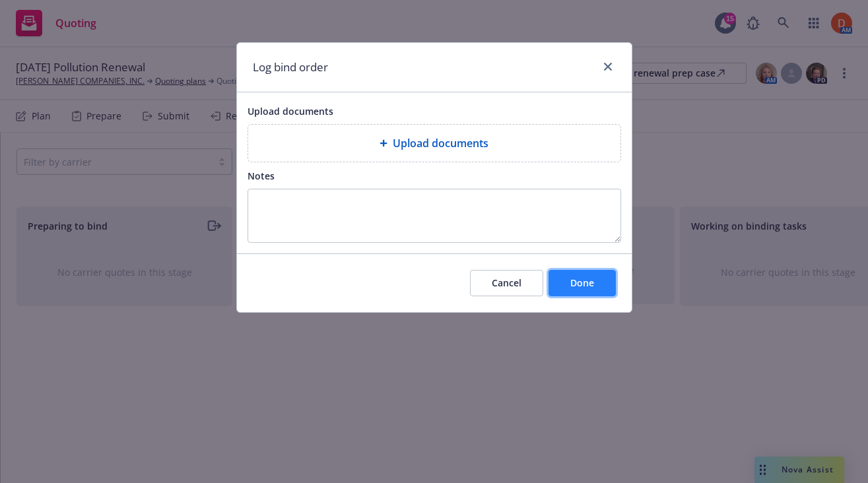
click at [607, 292] on button "Done" at bounding box center [581, 283] width 67 height 26
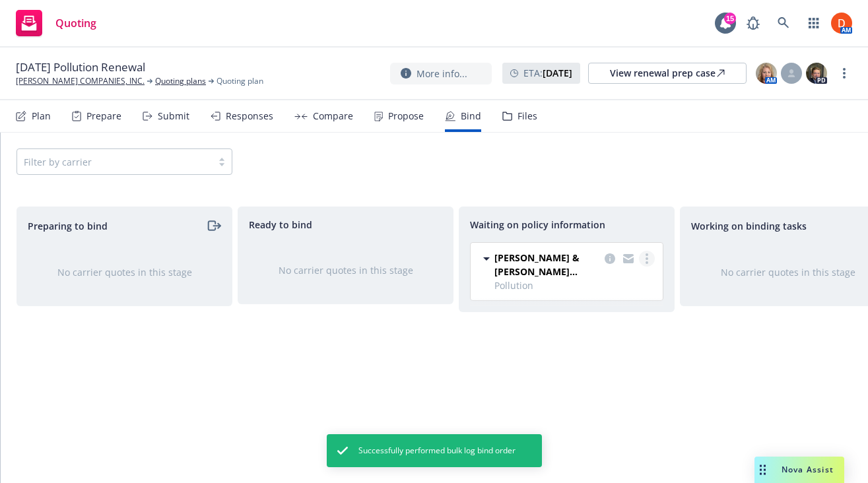
click at [642, 255] on link "more" at bounding box center [647, 259] width 16 height 16
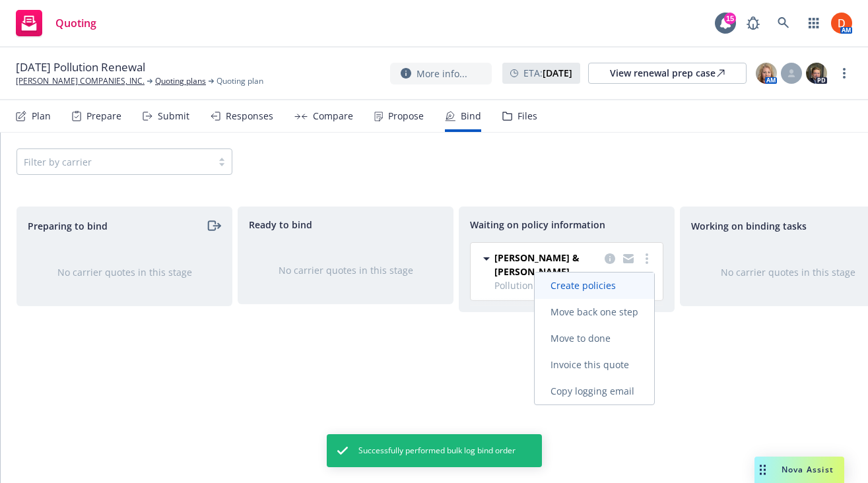
click at [626, 294] on link "Create policies" at bounding box center [594, 286] width 119 height 26
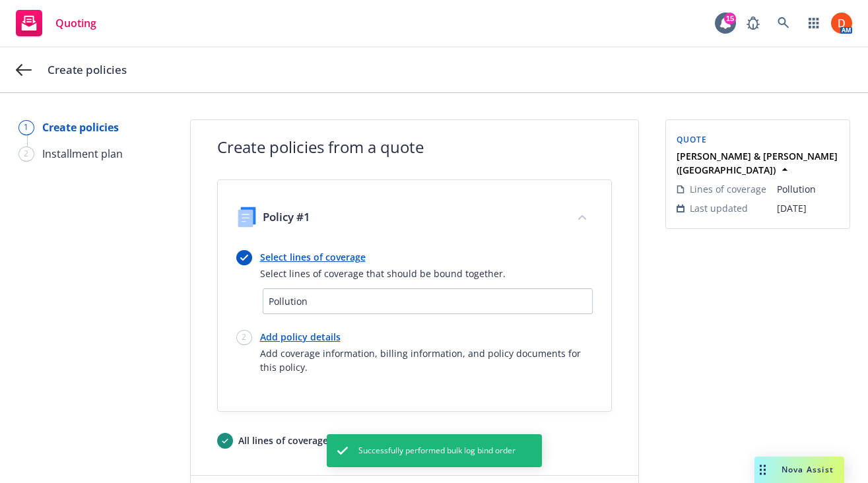
click at [272, 339] on link "Add policy details" at bounding box center [426, 337] width 333 height 14
select select "12"
select select "IL"
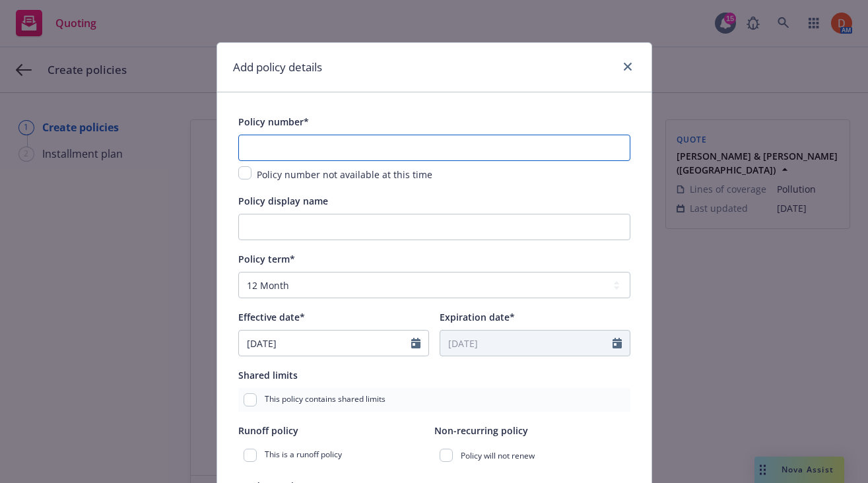
click at [338, 142] on input "text" at bounding box center [434, 148] width 392 height 26
type input "STP-437607"
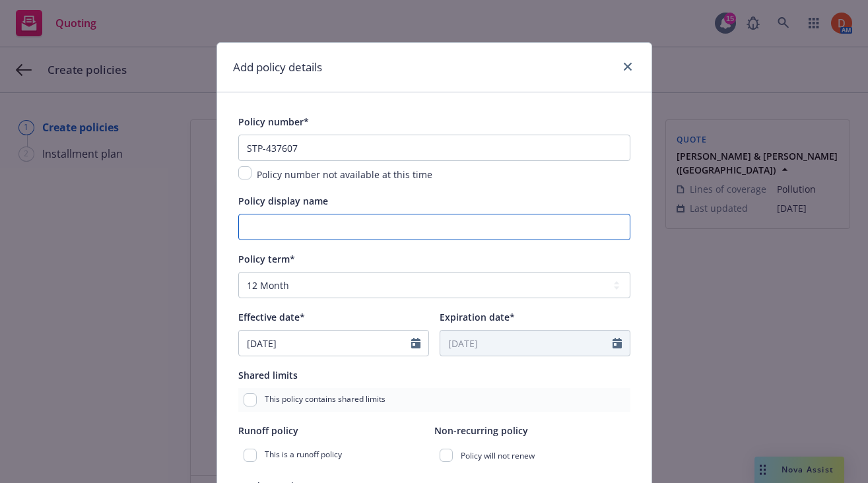
click at [383, 222] on input "Policy display name" at bounding box center [434, 227] width 392 height 26
paste input "(Storage Tank) Dohrn Transfer Co LLC"
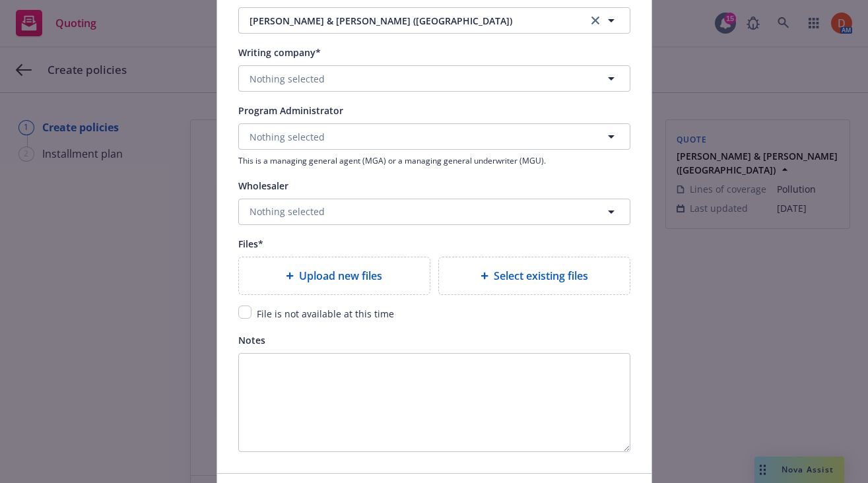
scroll to position [1363, 0]
type input "(Storage Tank) Dohrn Transfer Co LLC"
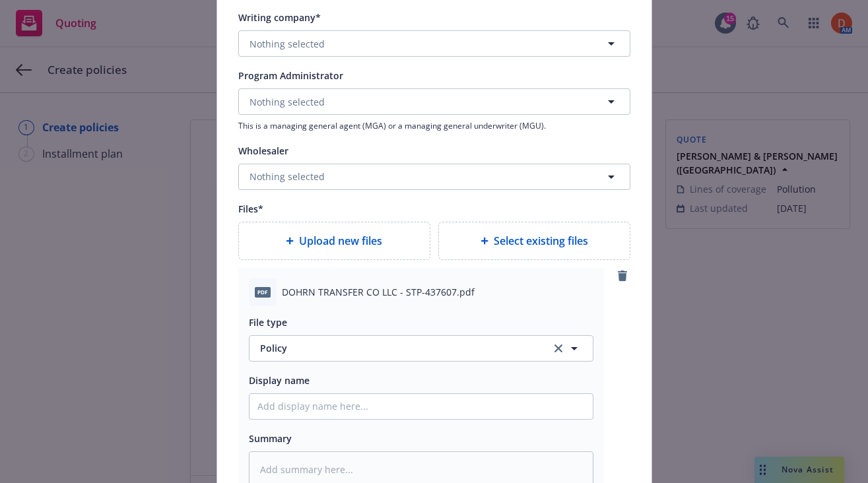
scroll to position [1692, 0]
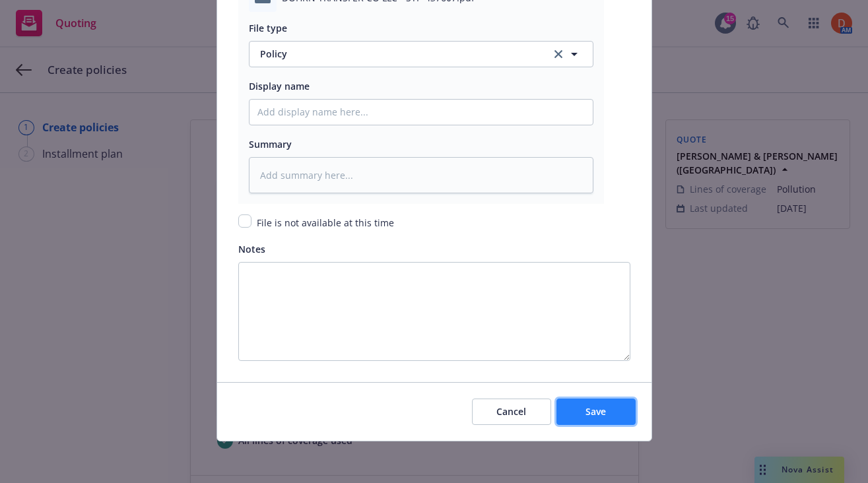
click at [607, 403] on button "Save" at bounding box center [595, 412] width 79 height 26
type textarea "x"
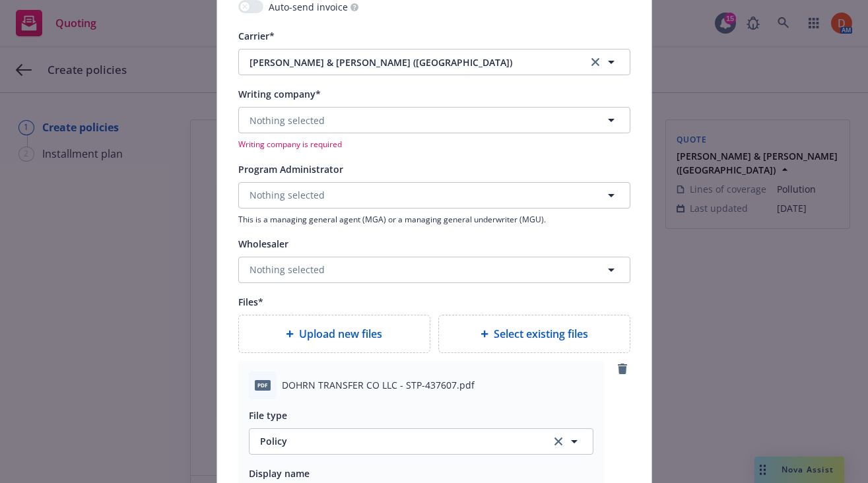
scroll to position [1318, 0]
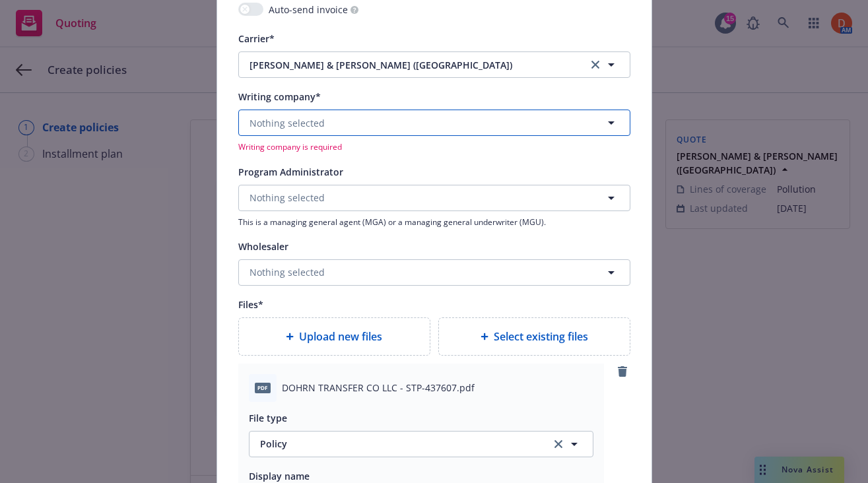
click at [394, 132] on button "Nothing selected" at bounding box center [434, 123] width 392 height 26
type input "cru"
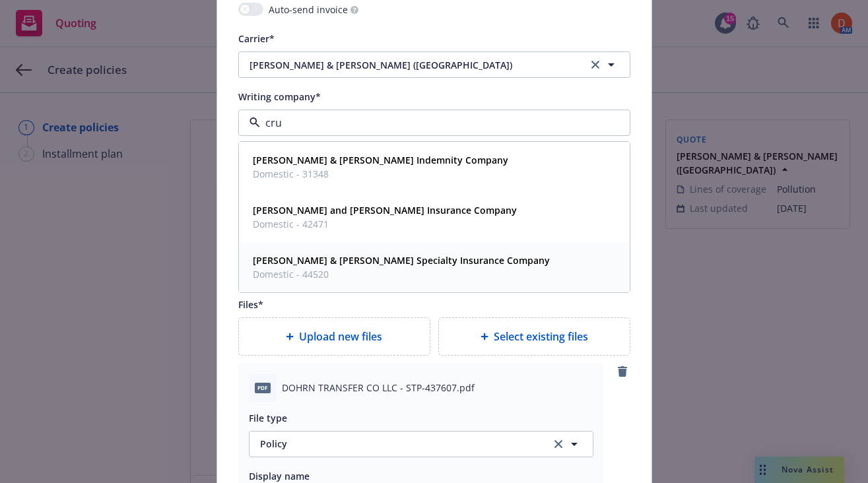
click at [395, 262] on strong "Crum & Forster Specialty Insurance Company" at bounding box center [401, 260] width 297 height 13
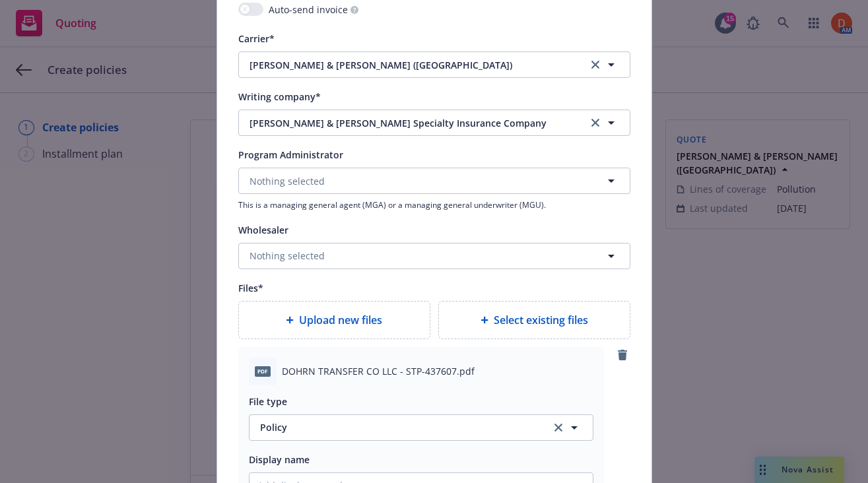
scroll to position [1692, 0]
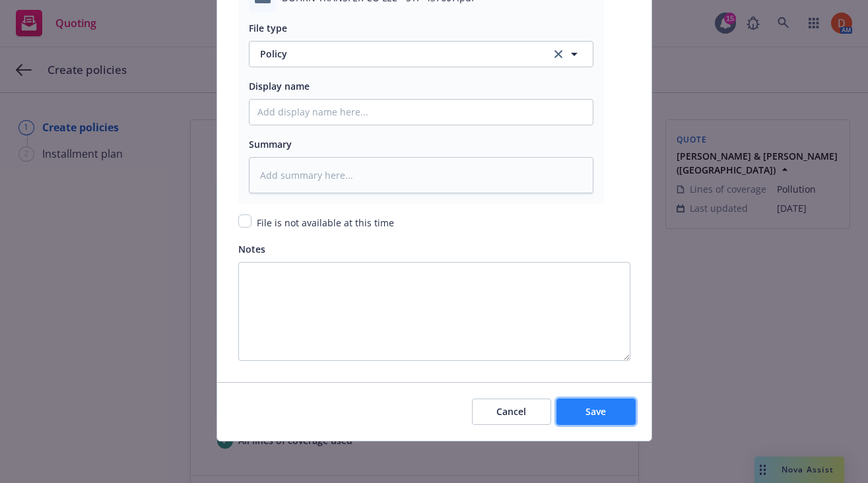
click at [574, 424] on button "Save" at bounding box center [595, 412] width 79 height 26
type textarea "x"
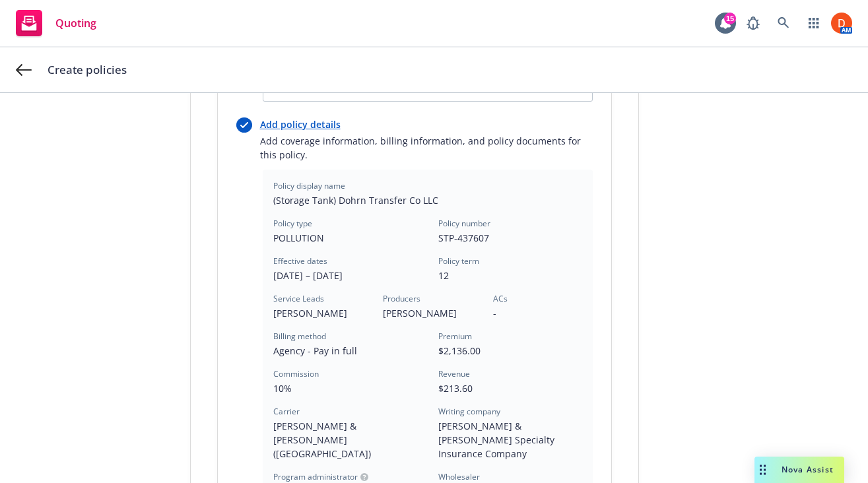
scroll to position [443, 0]
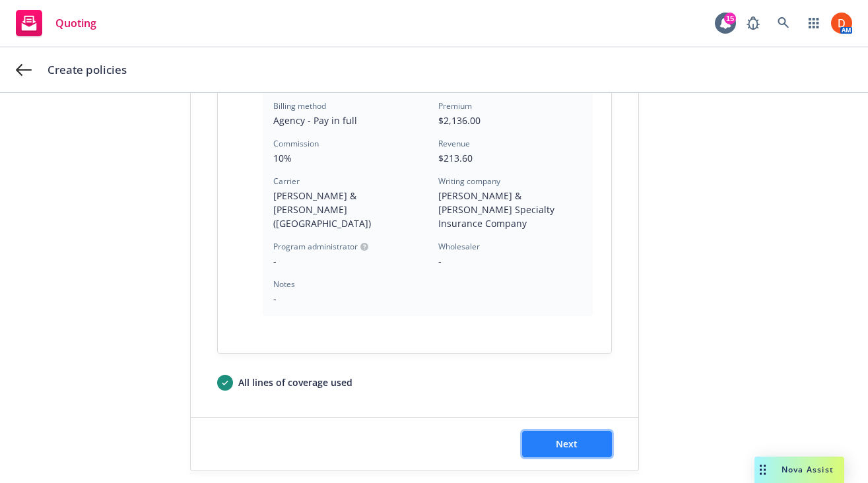
click at [569, 438] on span "Next" at bounding box center [567, 444] width 22 height 13
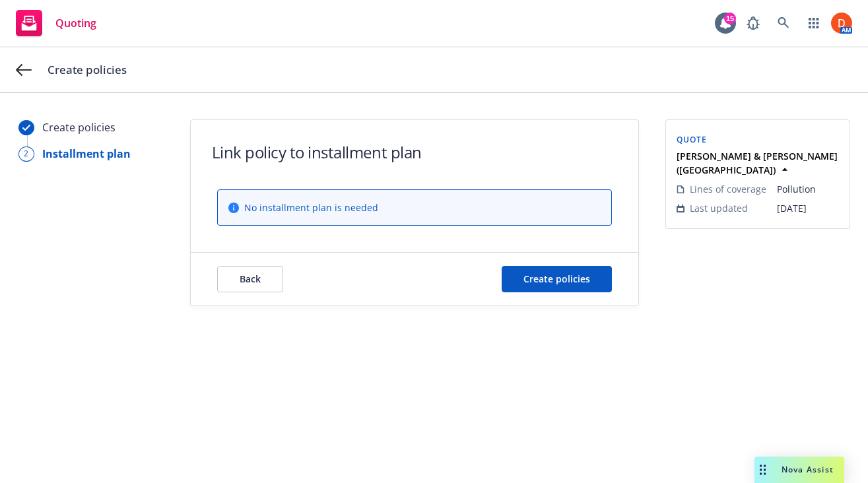
scroll to position [0, 0]
click at [552, 269] on button "Create policies" at bounding box center [557, 279] width 110 height 26
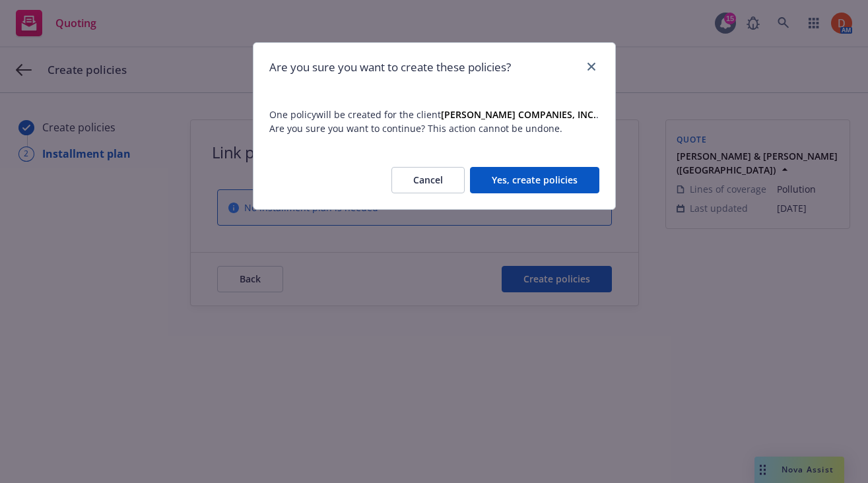
click at [560, 176] on button "Yes, create policies" at bounding box center [534, 180] width 129 height 26
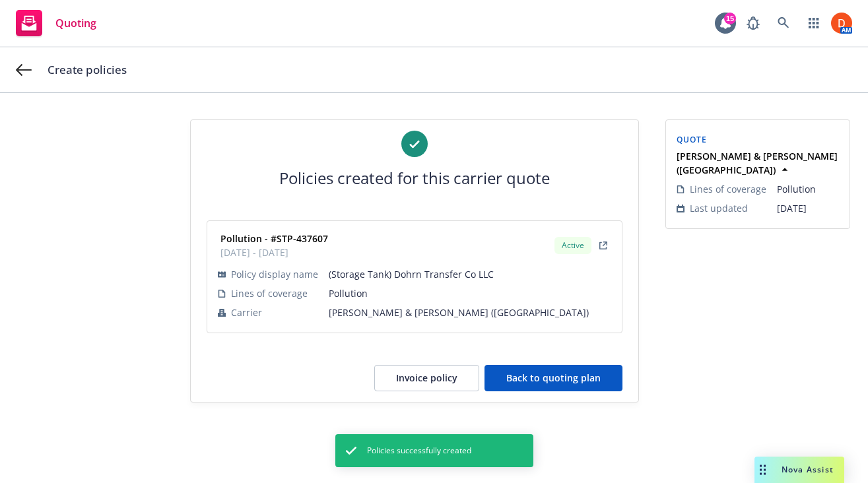
click at [513, 372] on button "Back to quoting plan" at bounding box center [553, 378] width 138 height 26
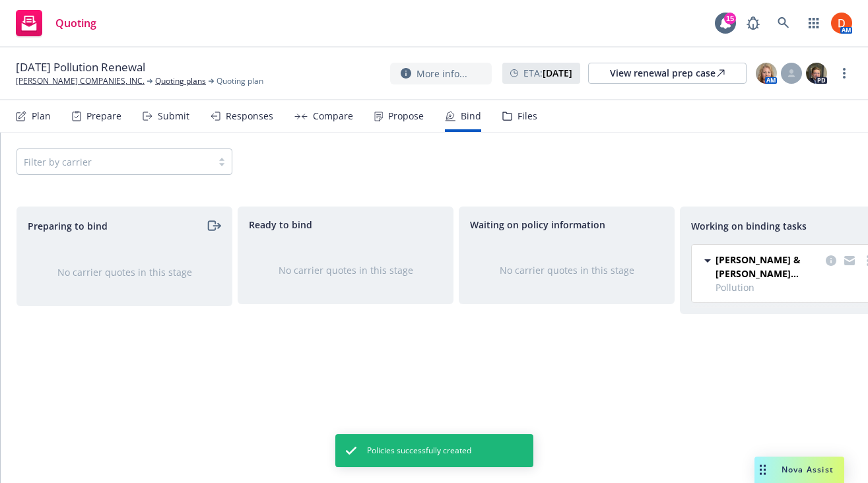
scroll to position [0, 265]
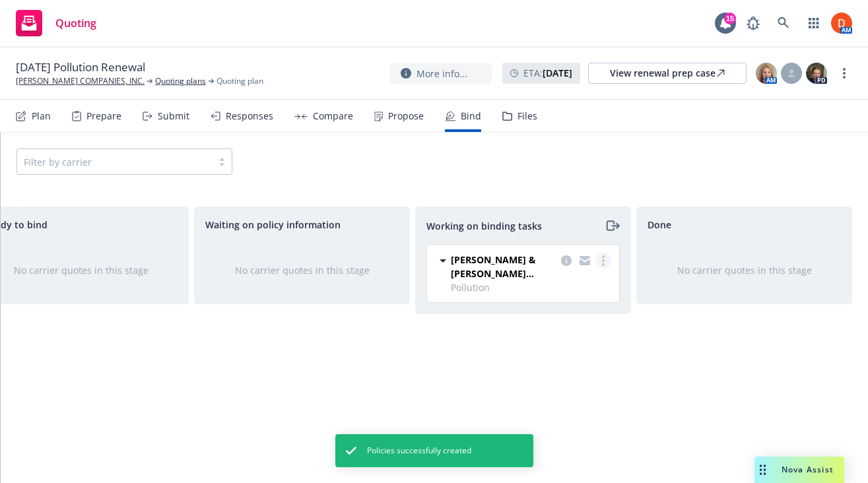
click at [606, 258] on link "more" at bounding box center [603, 261] width 16 height 16
click at [582, 310] on span "Move to done" at bounding box center [537, 314] width 92 height 13
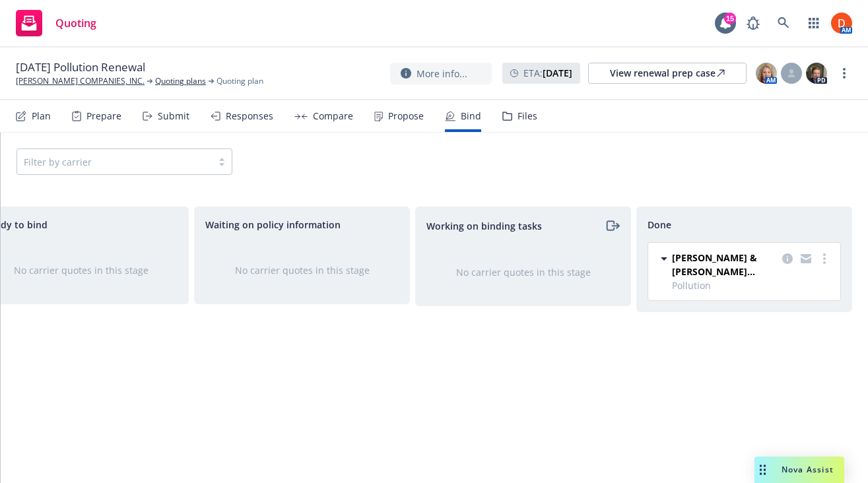
click at [44, 117] on div "Plan" at bounding box center [41, 116] width 19 height 11
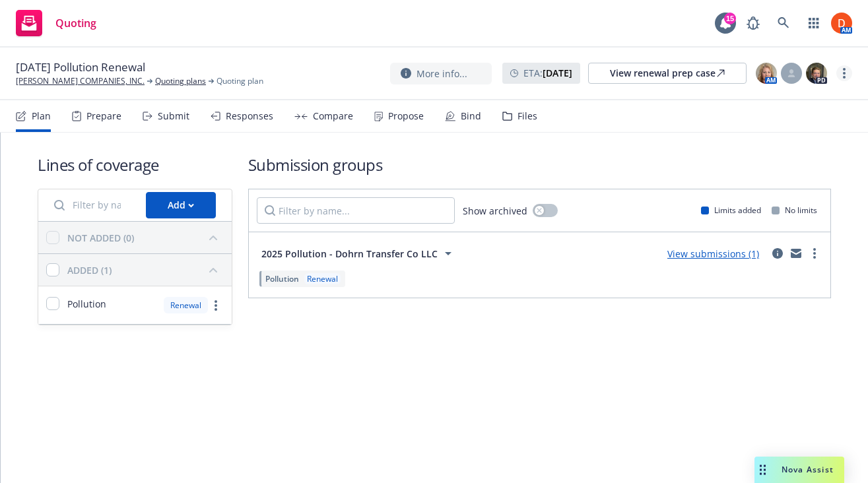
click at [842, 67] on link "more" at bounding box center [844, 73] width 16 height 16
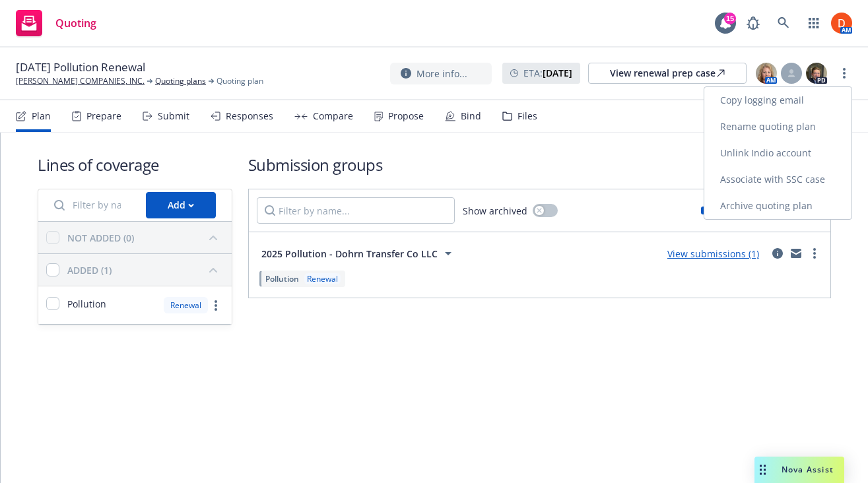
click at [786, 201] on link "Archive quoting plan" at bounding box center [777, 206] width 147 height 26
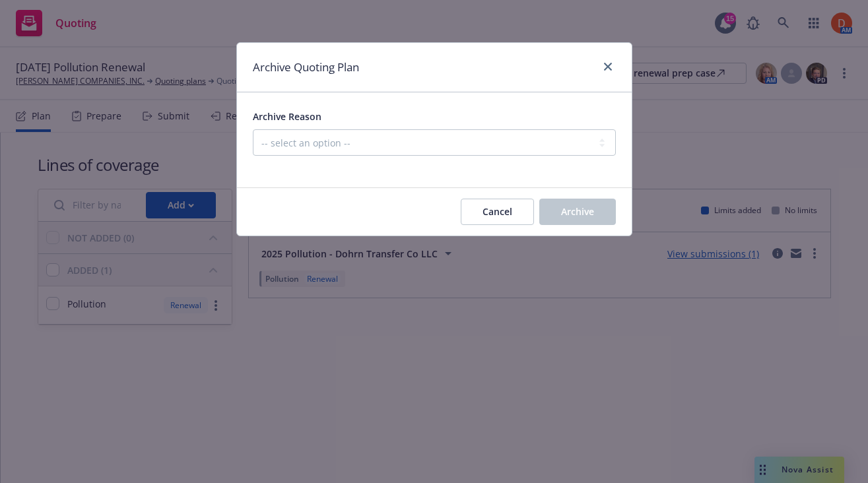
click at [362, 129] on div "Archive Reason -- select an option -- All policies in this renewal plan are aut…" at bounding box center [434, 132] width 363 height 48
click at [356, 150] on select "-- select an option -- All policies in this renewal plan are auto-renewed Creat…" at bounding box center [434, 142] width 363 height 26
select select "ARCHIVED_RENEWAL_COMPLETED"
click at [253, 129] on select "-- select an option -- All policies in this renewal plan are auto-renewed Creat…" at bounding box center [434, 142] width 363 height 26
click at [574, 205] on span "Archive" at bounding box center [577, 211] width 33 height 13
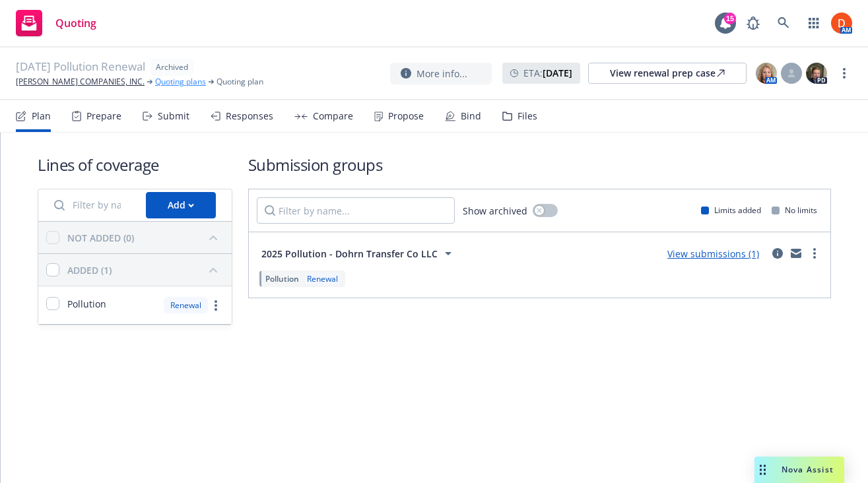
click at [155, 80] on link "Quoting plans" at bounding box center [180, 82] width 51 height 12
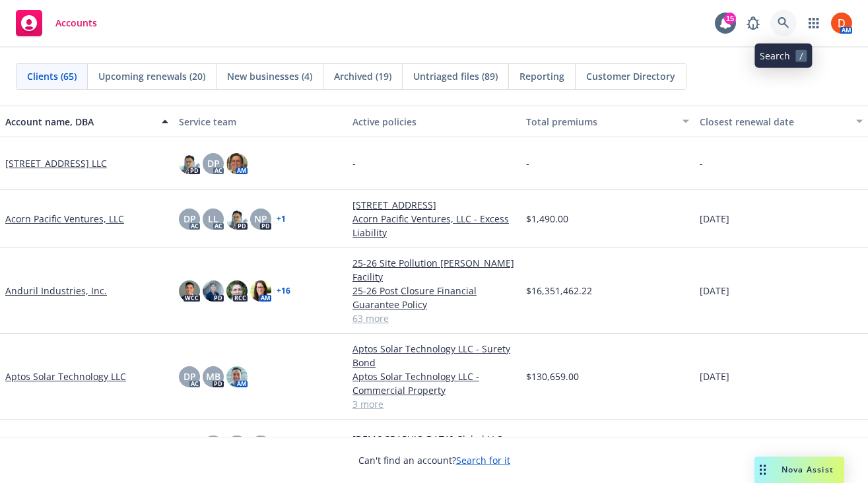
click at [776, 15] on link at bounding box center [783, 23] width 26 height 26
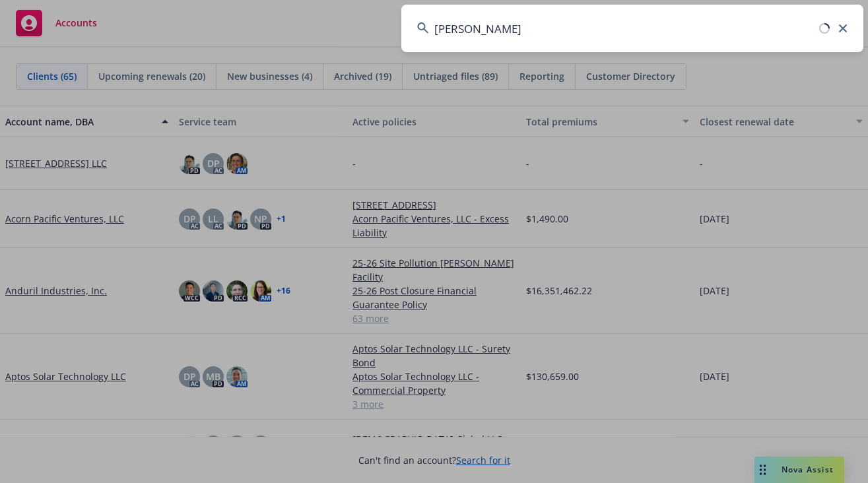
type input "hammel"
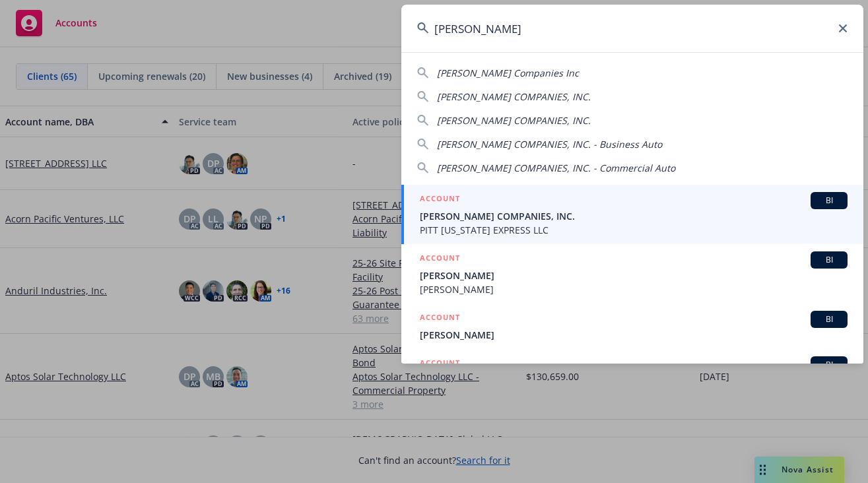
click at [642, 218] on span "[PERSON_NAME] COMPANIES, INC." at bounding box center [634, 216] width 428 height 14
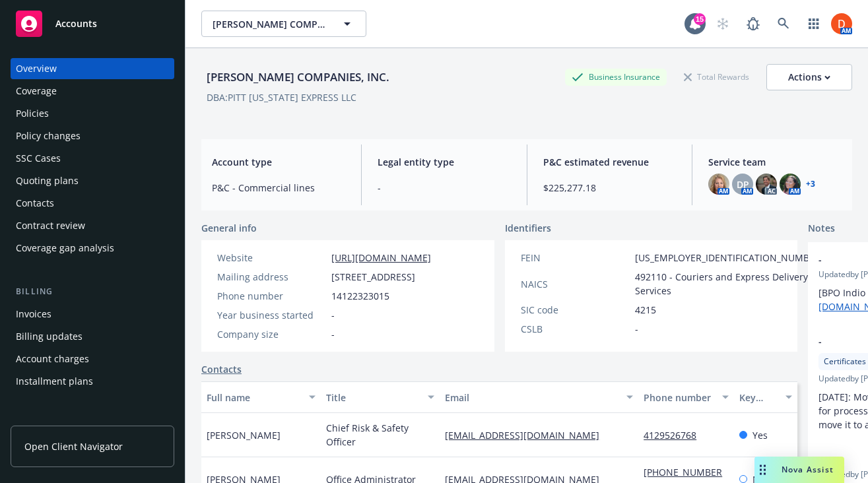
click at [61, 121] on div "Policies" at bounding box center [92, 113] width 153 height 21
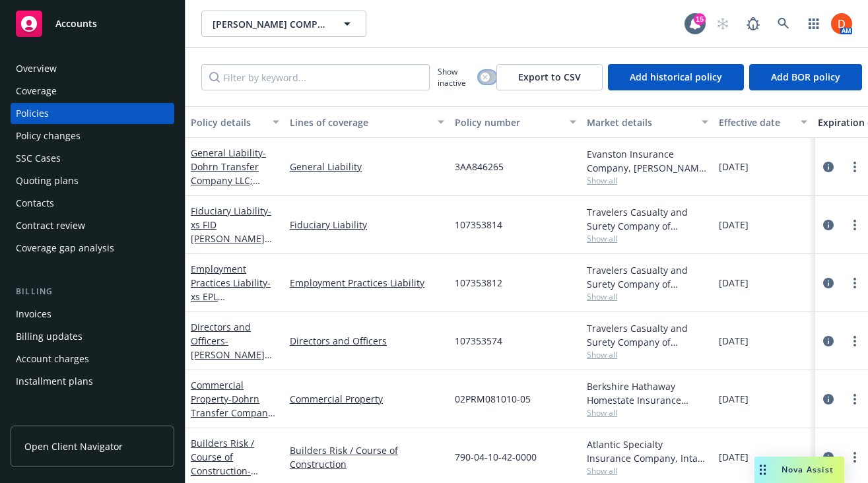
click at [494, 77] on button "button" at bounding box center [488, 77] width 18 height 13
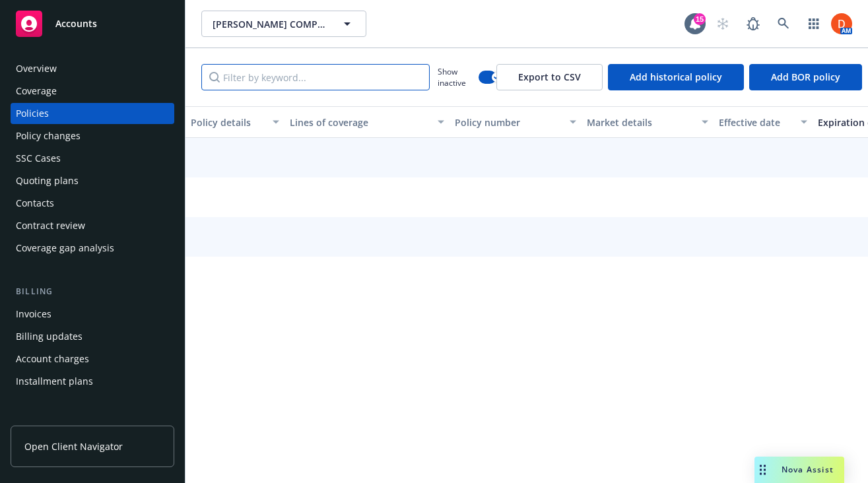
click at [394, 69] on input "Filter by keyword..." at bounding box center [315, 77] width 228 height 26
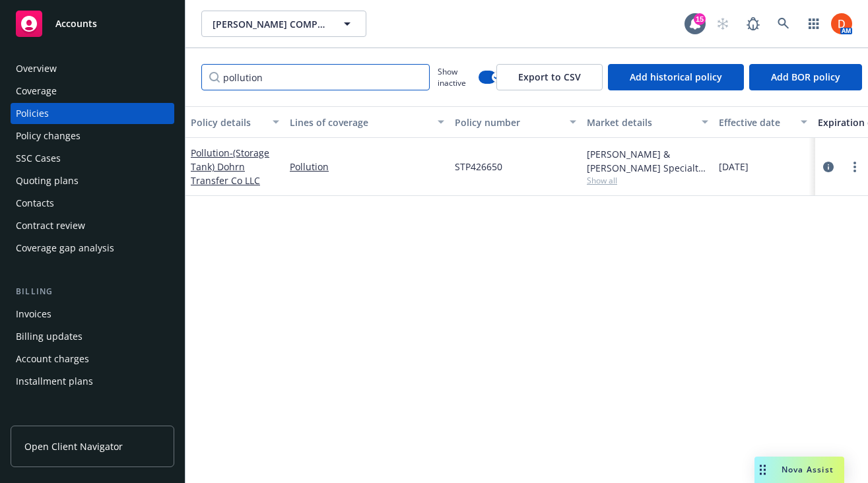
type input "pollution"
click at [818, 164] on div at bounding box center [841, 167] width 53 height 58
click at [822, 165] on link "circleInformation" at bounding box center [828, 167] width 16 height 16
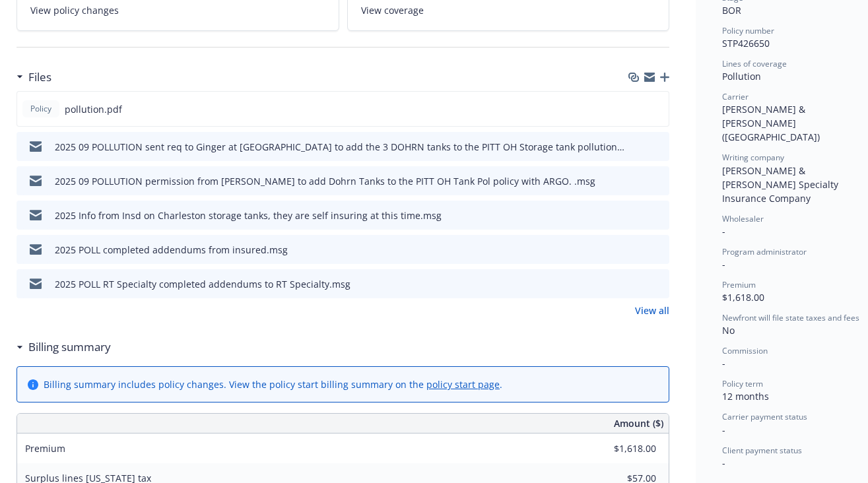
scroll to position [0, 11]
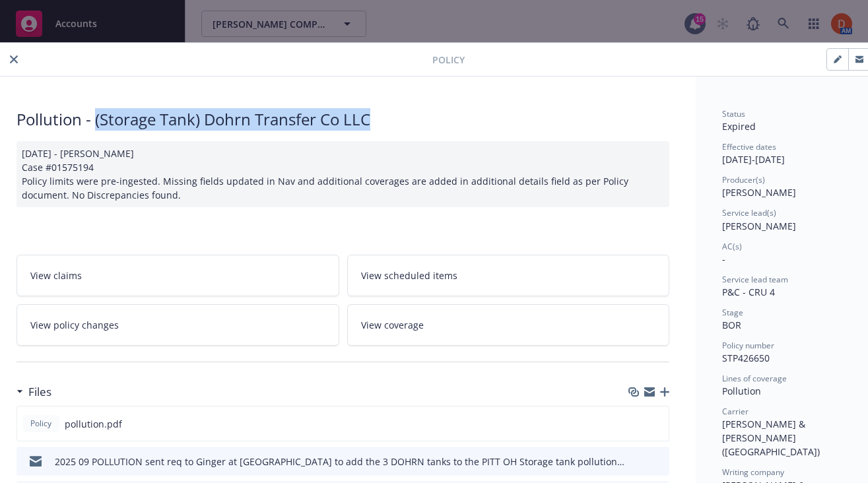
drag, startPoint x: 96, startPoint y: 119, endPoint x: 385, endPoint y: 121, distance: 289.7
click at [385, 121] on div "Pollution - (Storage Tank) Dohrn Transfer Co LLC" at bounding box center [343, 119] width 653 height 22
copy div "(Storage Tank) Dohrn Transfer Co LLC"
click at [14, 57] on icon "close" at bounding box center [14, 59] width 8 height 8
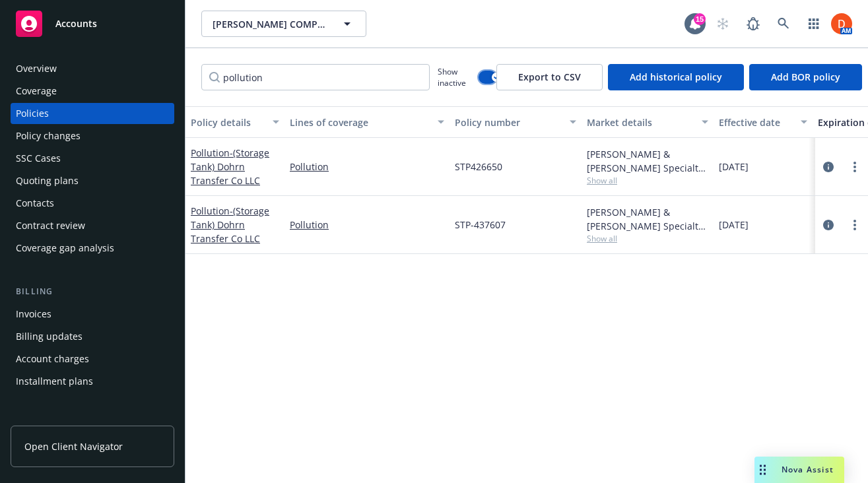
click at [488, 74] on button "button" at bounding box center [488, 77] width 18 height 13
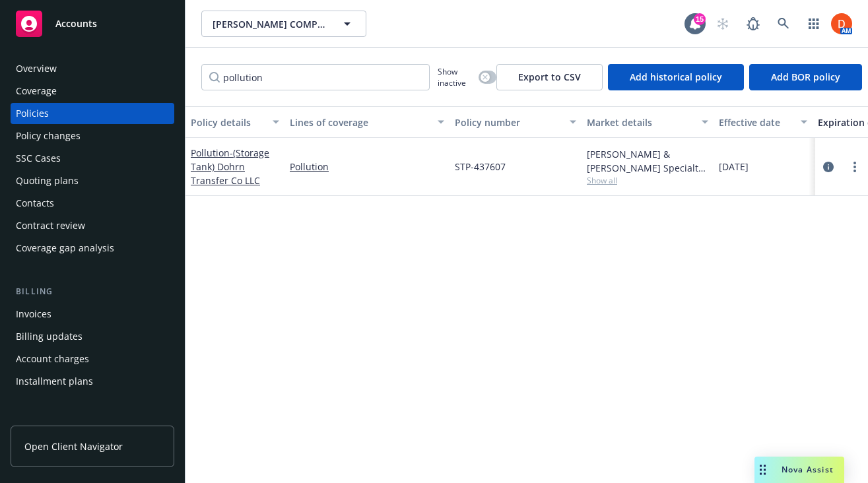
click at [67, 307] on div "Invoices" at bounding box center [92, 314] width 153 height 21
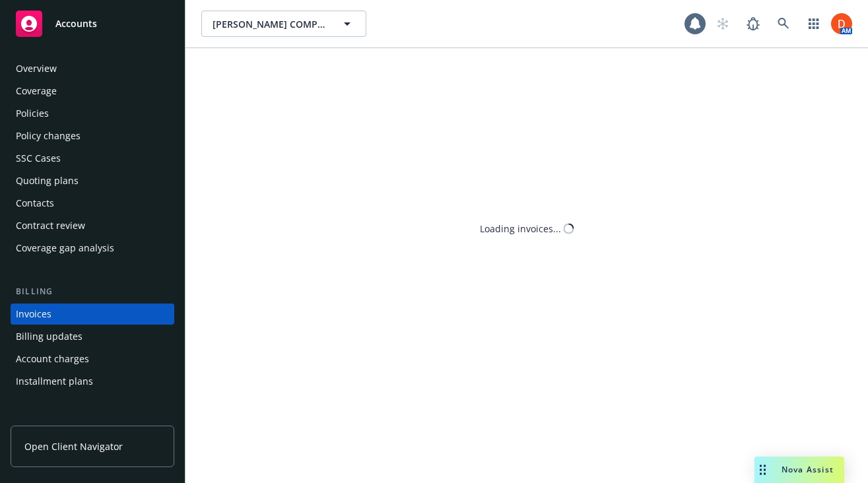
scroll to position [51, 0]
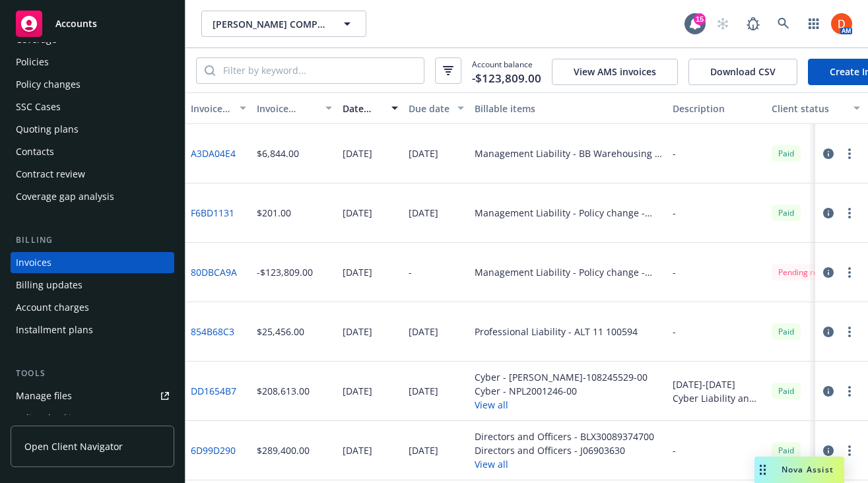
click at [832, 71] on link "Create Invoice" at bounding box center [862, 72] width 108 height 26
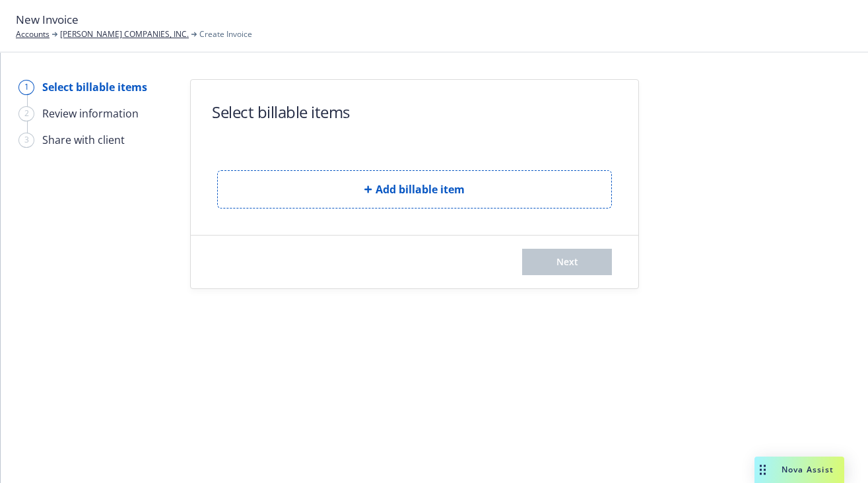
click at [392, 183] on span "Add billable item" at bounding box center [420, 190] width 89 height 16
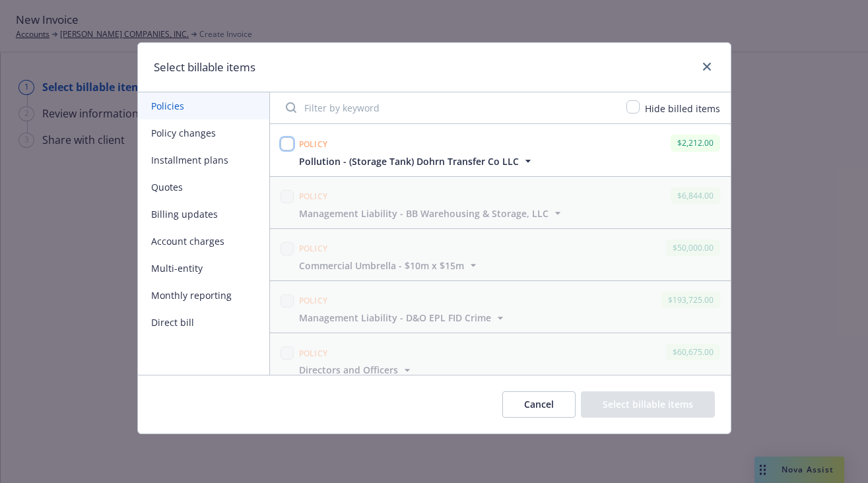
click at [288, 141] on input "checkbox" at bounding box center [287, 143] width 13 height 13
checkbox input "true"
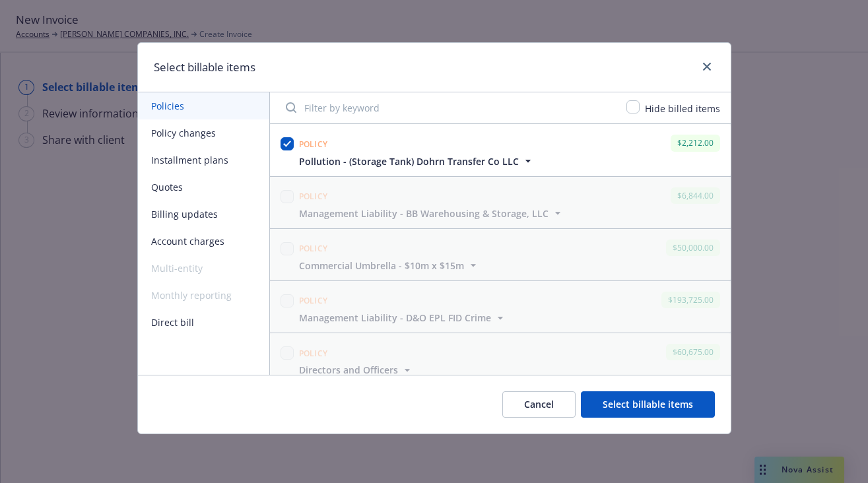
click at [649, 403] on button "Select billable items" at bounding box center [648, 404] width 134 height 26
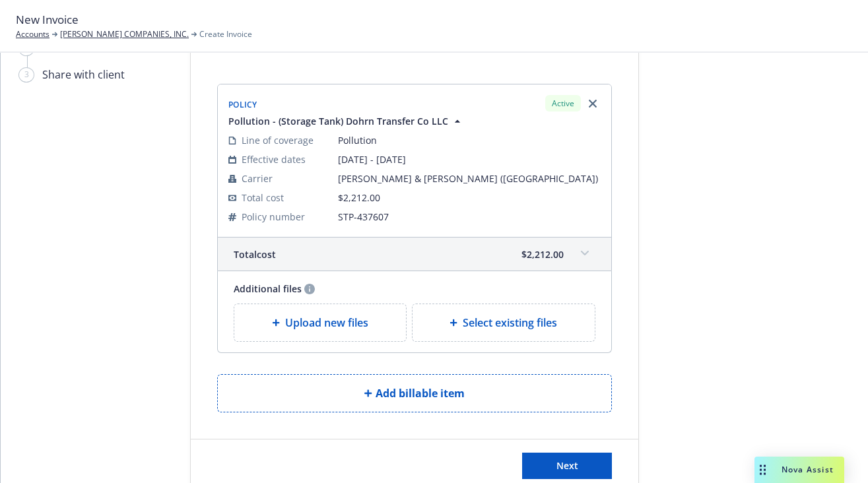
scroll to position [102, 0]
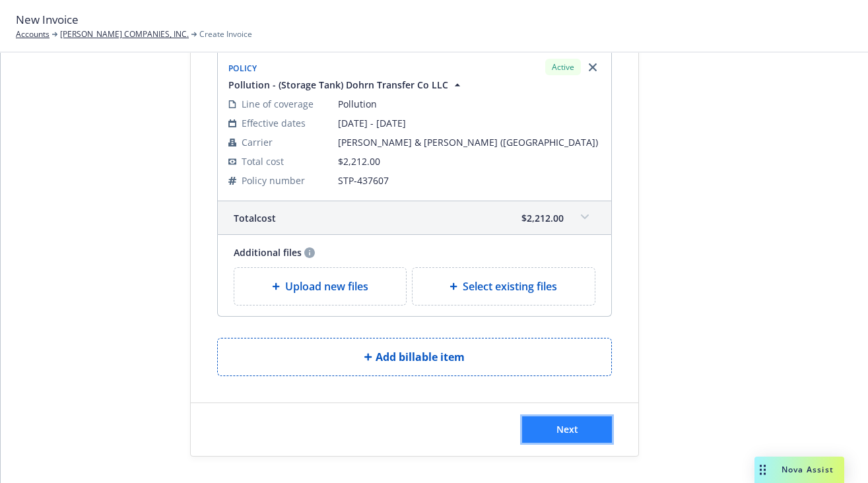
click at [579, 424] on button "Next" at bounding box center [567, 429] width 90 height 26
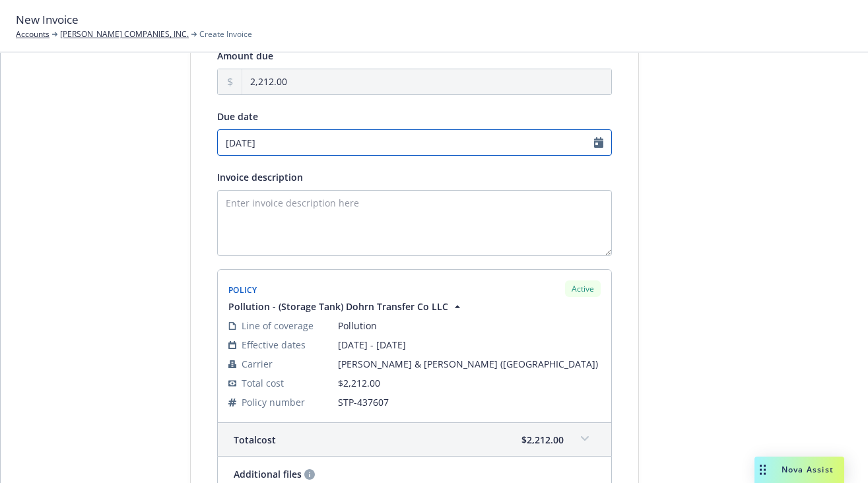
click at [478, 147] on input "10/06/2025" at bounding box center [414, 142] width 395 height 26
select select "October"
select select "2025"
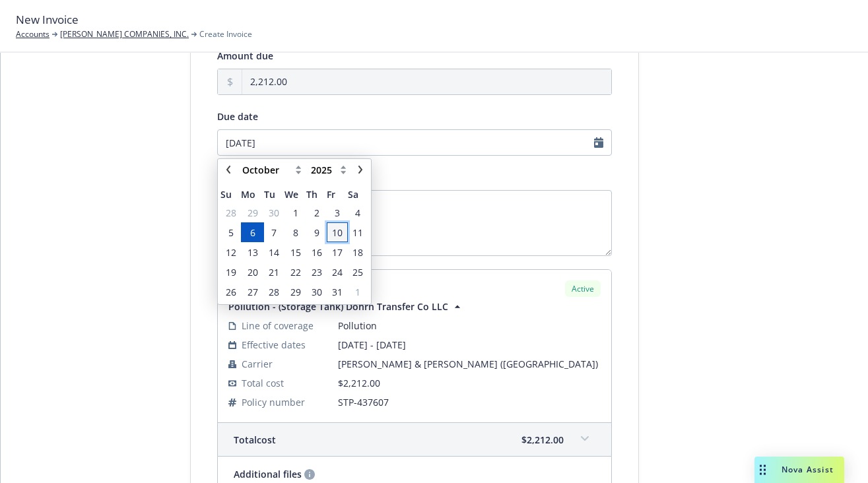
click at [341, 236] on span "10" at bounding box center [337, 233] width 11 height 14
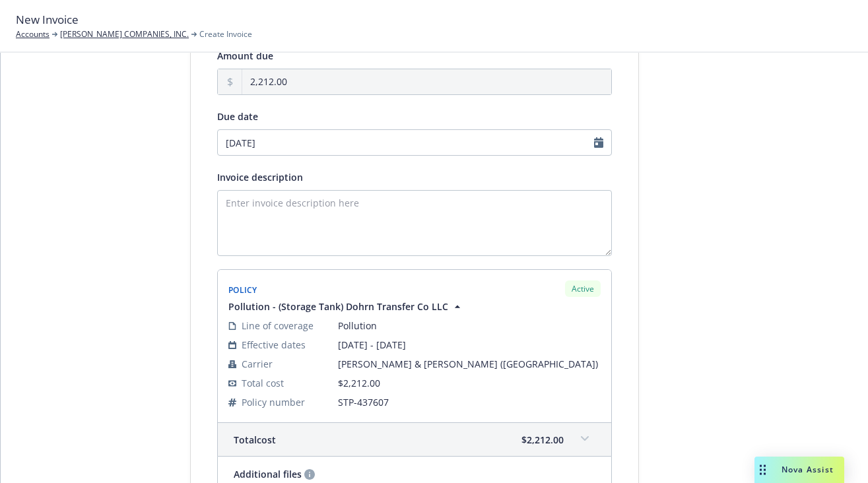
type input "10/10/2025"
click at [350, 216] on textarea "Invoice description" at bounding box center [414, 223] width 395 height 66
type textarea "P"
click at [327, 203] on textarea "Dohrn Transfer Co LLC Pollution" at bounding box center [414, 223] width 395 height 66
click at [433, 203] on textarea "Dohrn Transfer Co LLC 2025-2026 Pollution" at bounding box center [414, 223] width 395 height 66
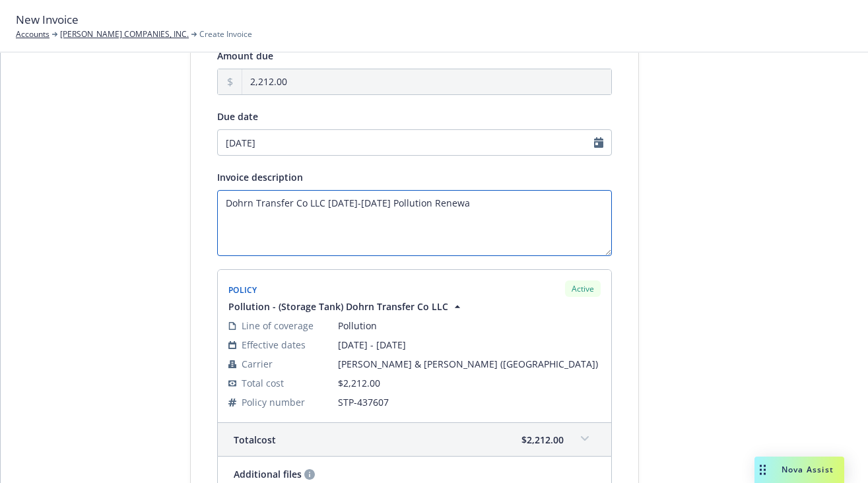
type textarea "Dohrn Transfer Co LLC [DATE]-[DATE] Pollution Renewal"
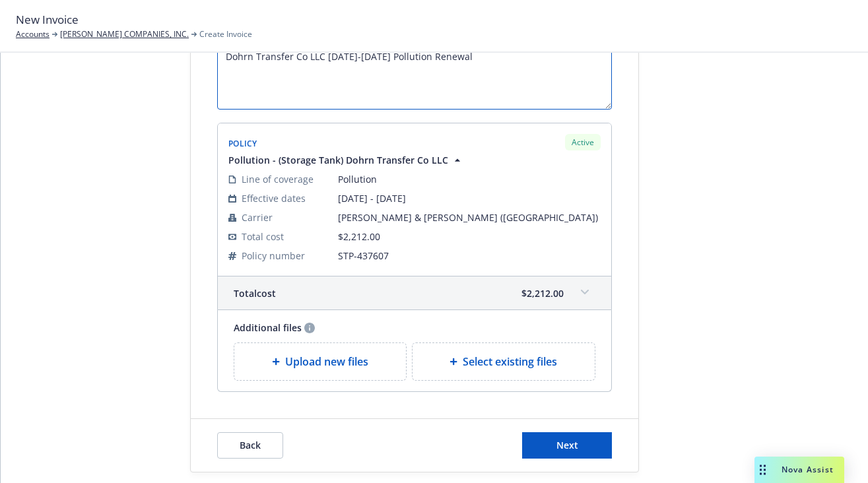
scroll to position [259, 0]
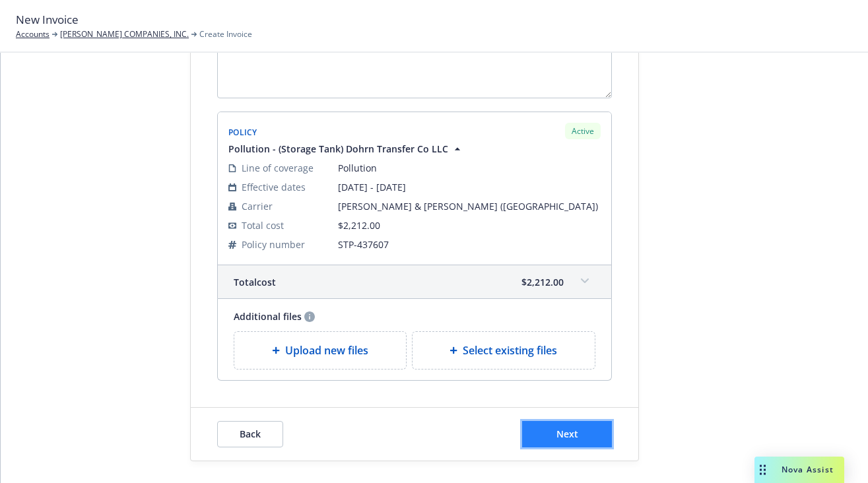
click at [579, 432] on button "Next" at bounding box center [567, 434] width 90 height 26
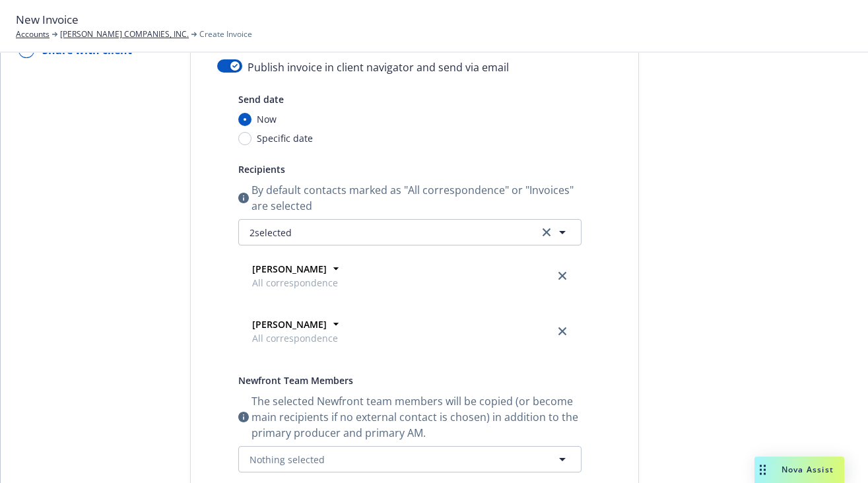
scroll to position [77, 0]
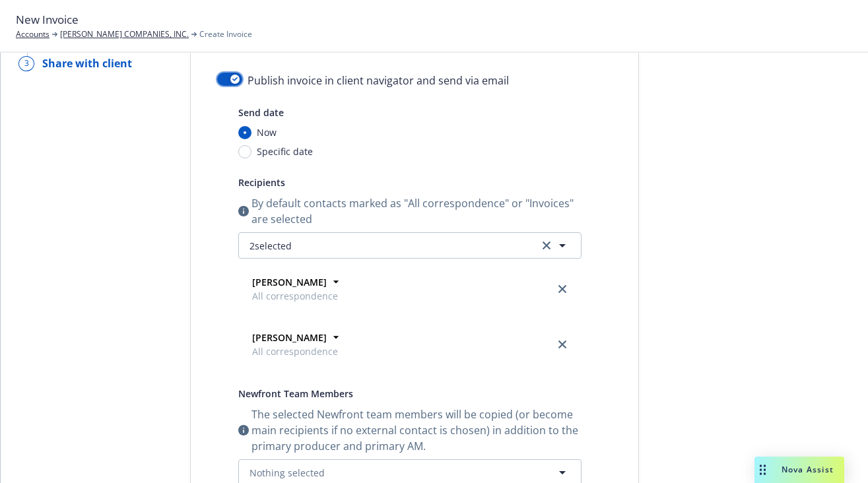
click at [234, 83] on div "button" at bounding box center [234, 79] width 9 height 9
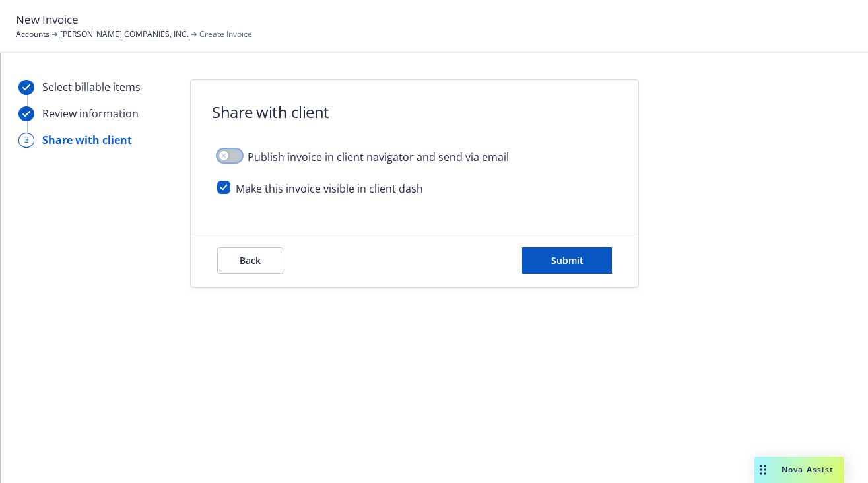
scroll to position [0, 0]
click at [203, 269] on div "Back Submit" at bounding box center [414, 260] width 447 height 53
click at [552, 259] on span "Submit" at bounding box center [567, 260] width 32 height 13
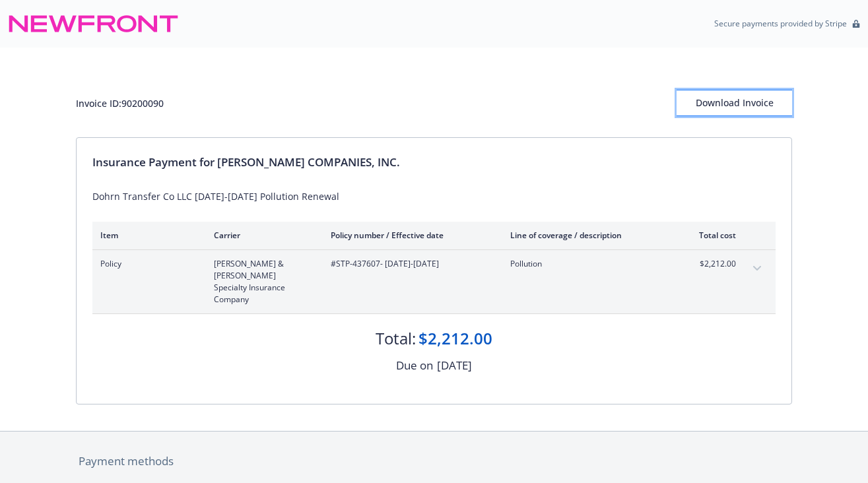
click at [762, 100] on div "Download Invoice" at bounding box center [735, 102] width 116 height 25
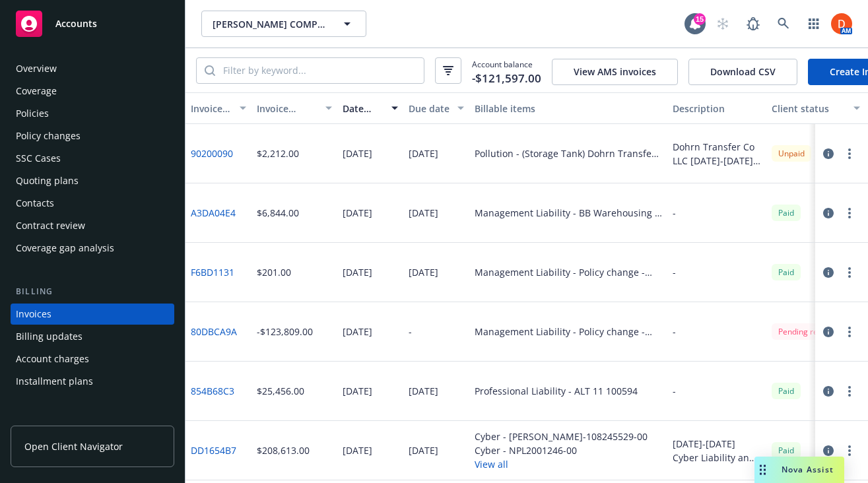
scroll to position [51, 0]
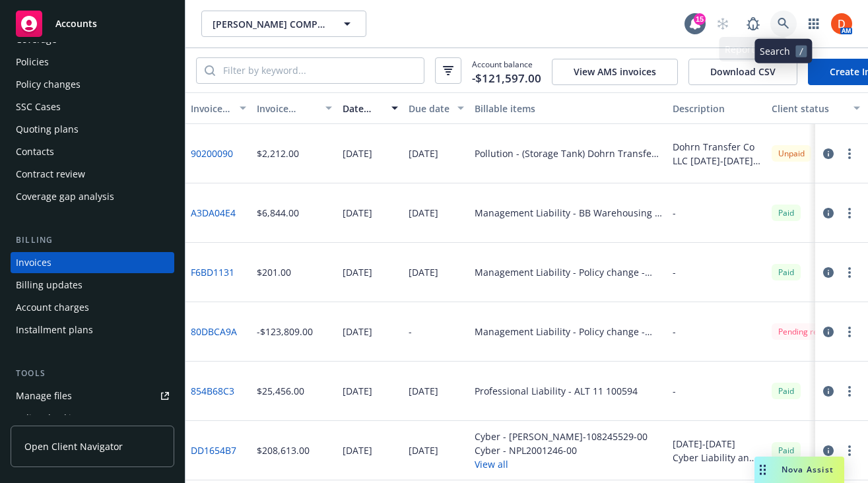
click at [791, 26] on link at bounding box center [783, 24] width 26 height 26
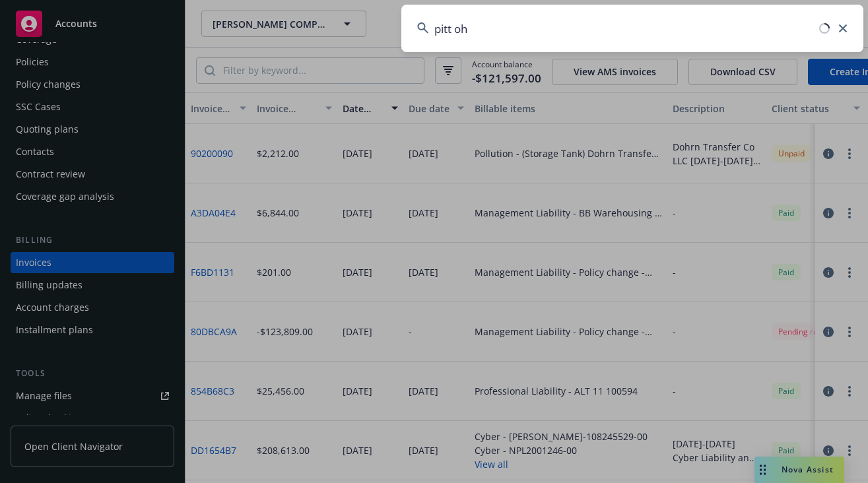
type input "pitt ohi"
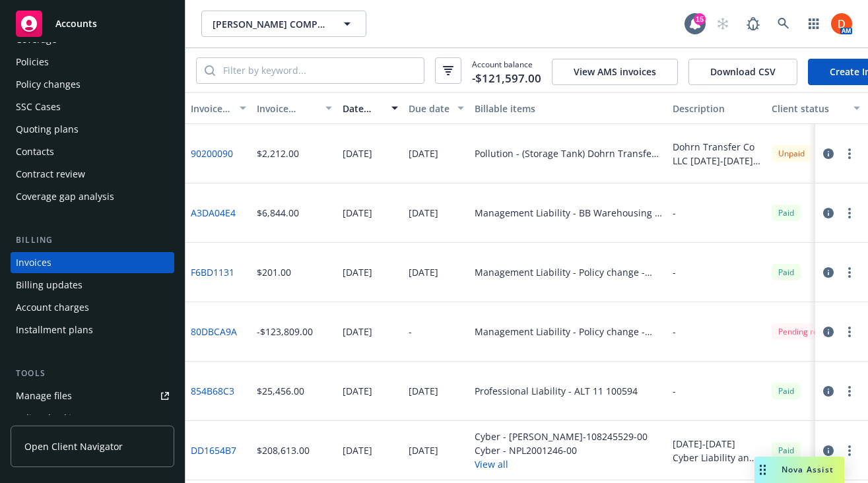
scroll to position [0, 0]
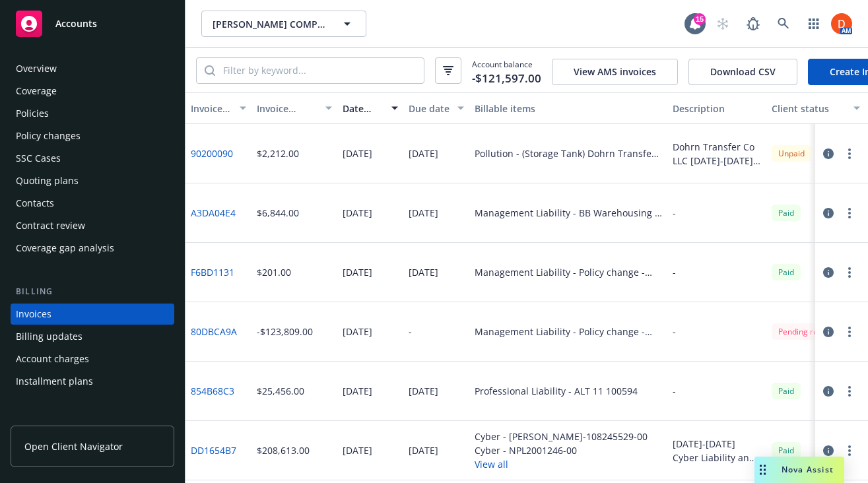
click at [124, 69] on div "Overview" at bounding box center [92, 68] width 153 height 21
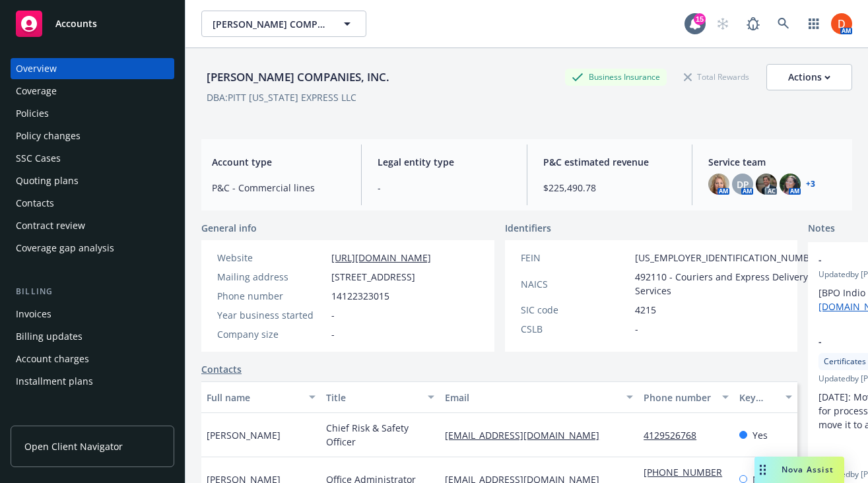
click at [42, 118] on div "Policies" at bounding box center [32, 113] width 33 height 21
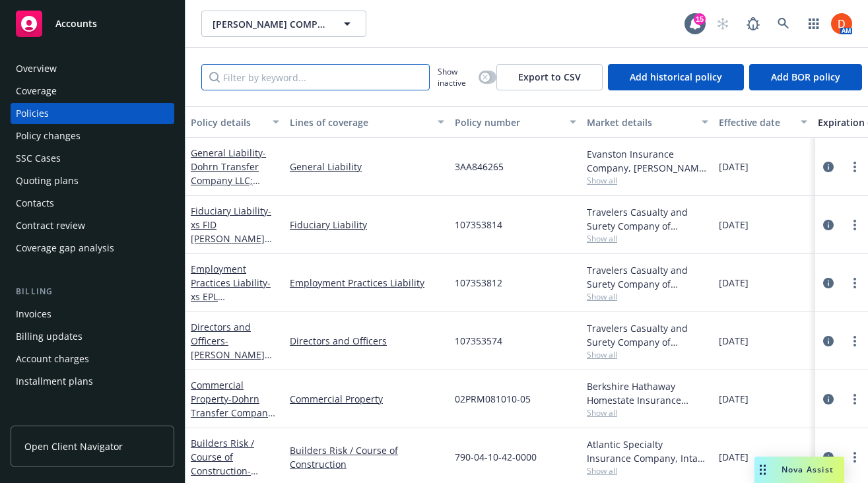
click at [348, 76] on input "Filter by keyword..." at bounding box center [315, 77] width 228 height 26
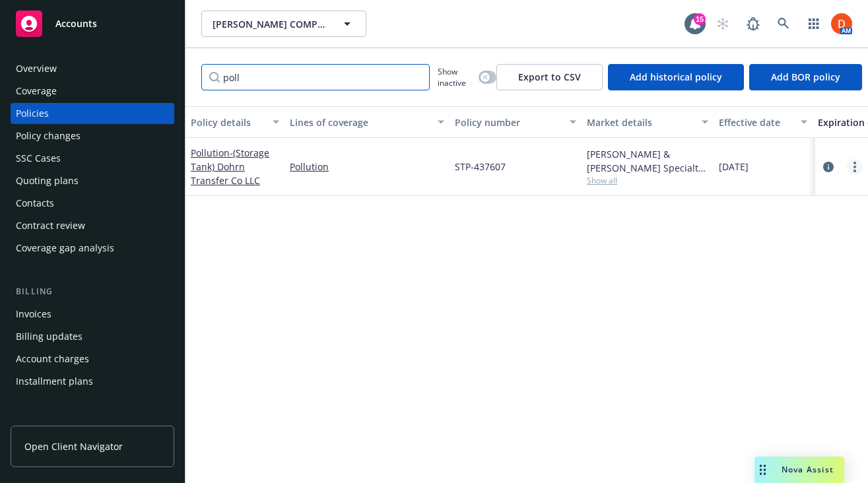
type input "poll"
click at [855, 171] on circle "more" at bounding box center [854, 171] width 3 height 3
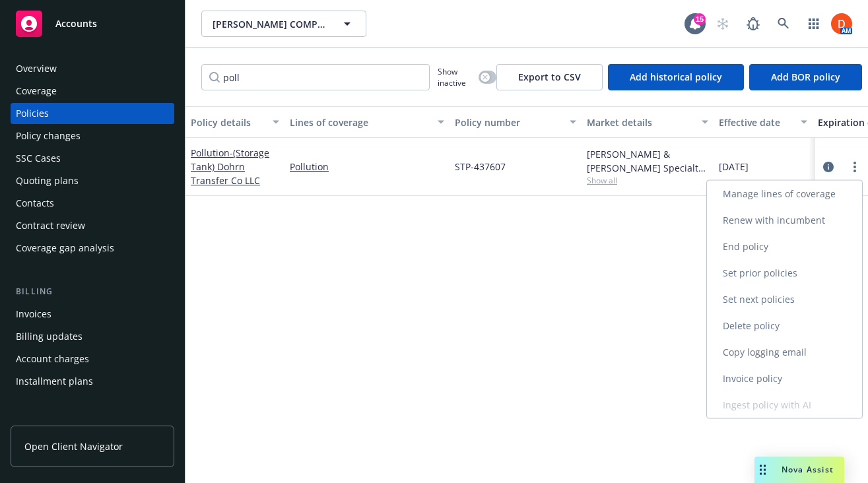
click at [786, 352] on link "Copy logging email" at bounding box center [784, 352] width 155 height 26
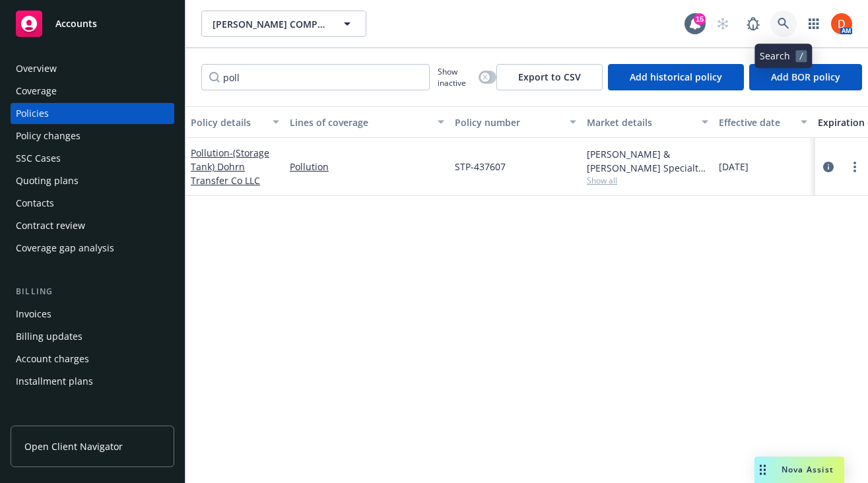
click at [790, 24] on link at bounding box center [783, 24] width 26 height 26
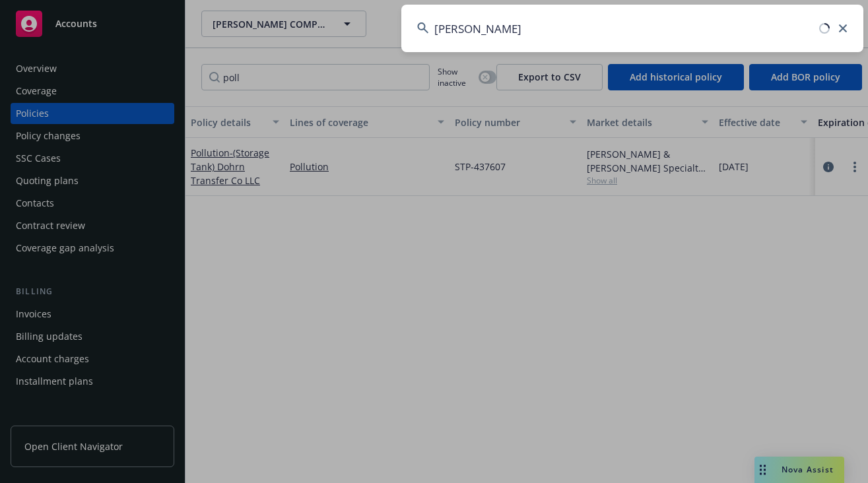
type input "mikkon"
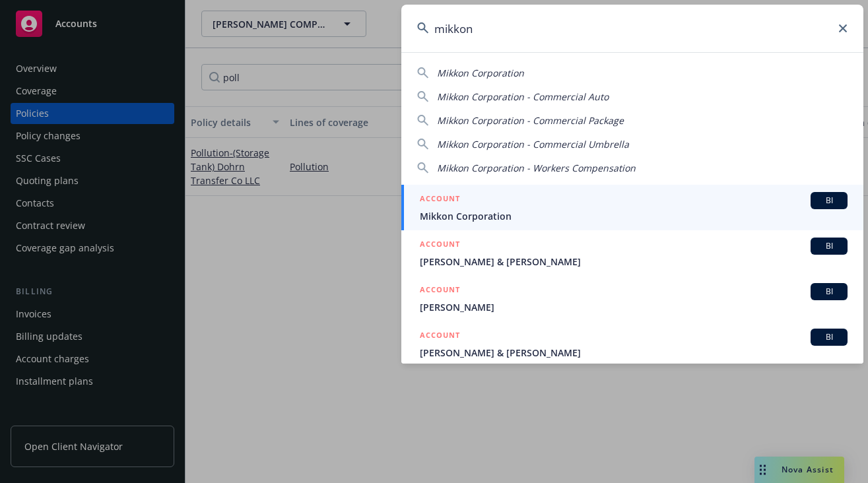
click at [508, 207] on div "ACCOUNT BI" at bounding box center [634, 200] width 428 height 17
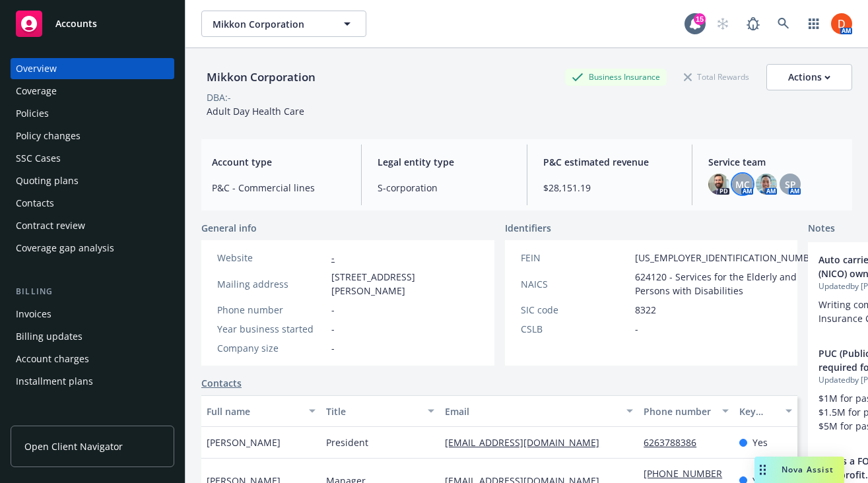
click at [748, 182] on span "MC" at bounding box center [742, 185] width 15 height 14
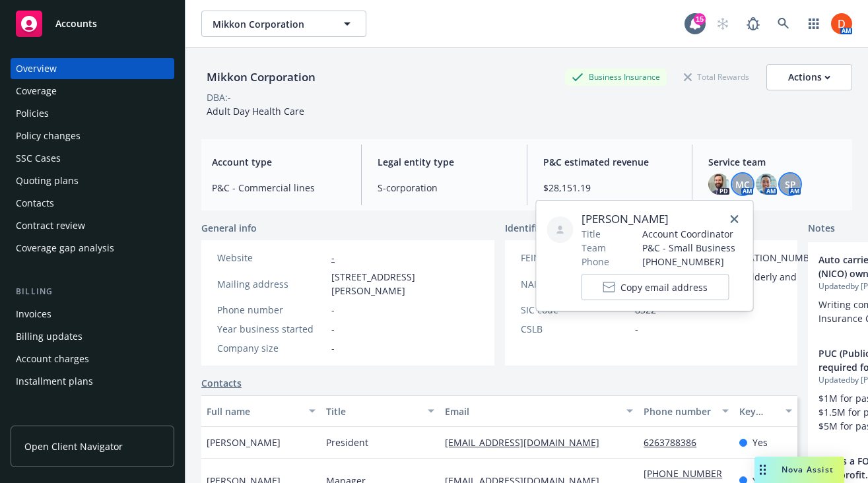
click at [799, 182] on div "SP" at bounding box center [789, 184] width 21 height 21
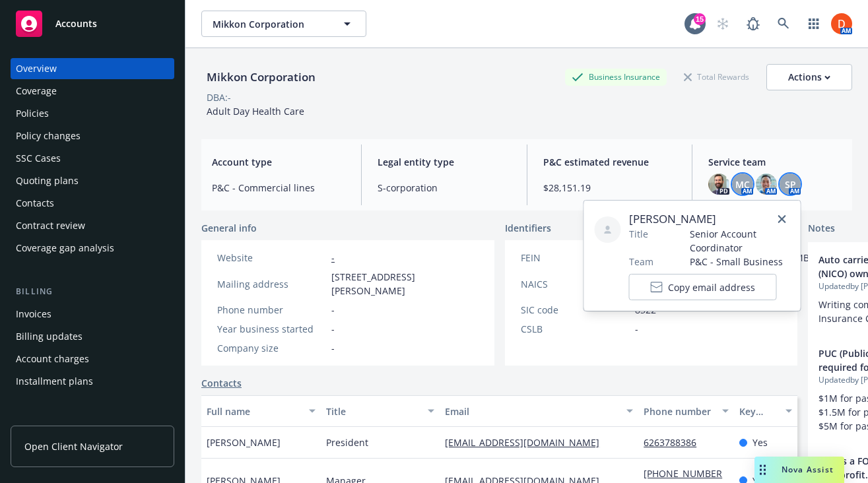
click at [739, 180] on span "MC" at bounding box center [742, 185] width 15 height 14
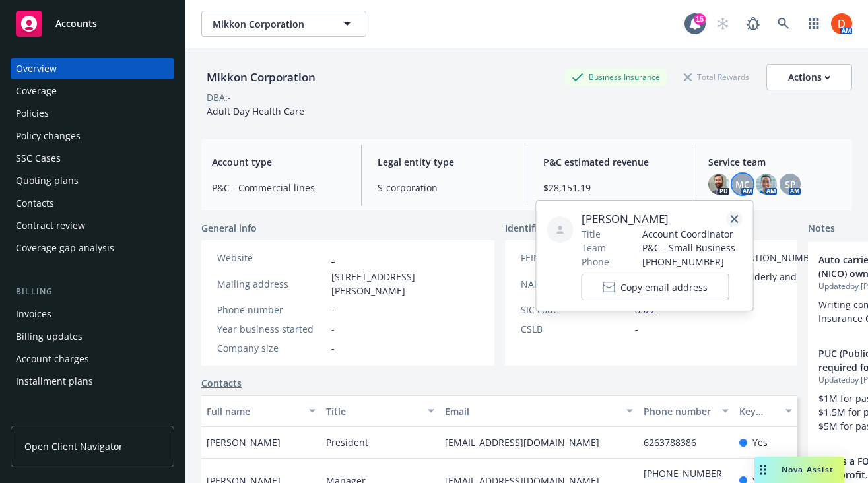
click at [731, 222] on icon "close" at bounding box center [735, 219] width 8 height 8
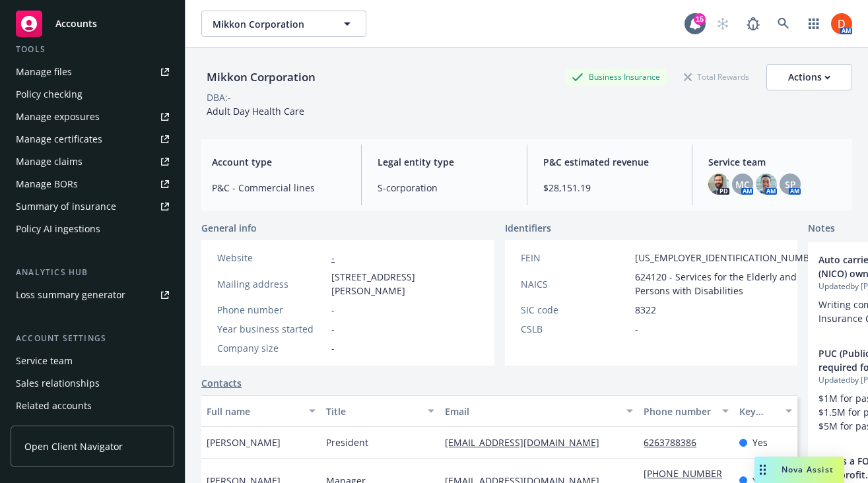
scroll to position [422, 0]
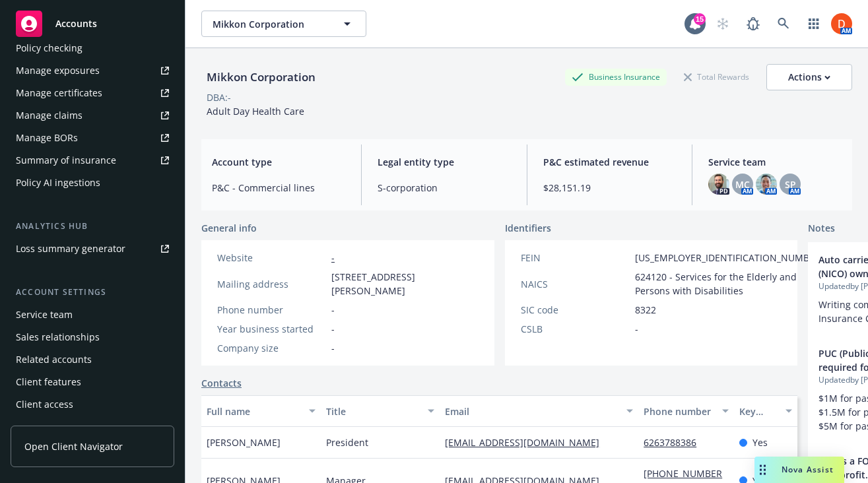
click at [90, 323] on div "Service team" at bounding box center [92, 314] width 153 height 21
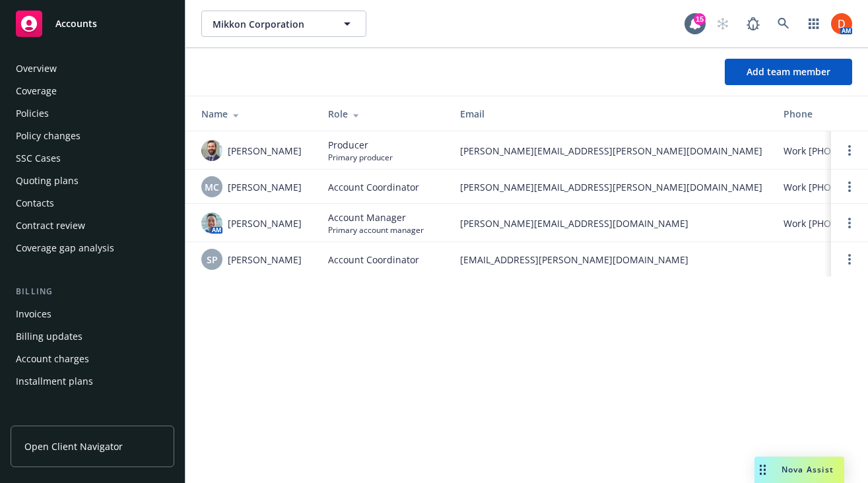
click at [75, 106] on div "Policies" at bounding box center [92, 113] width 153 height 21
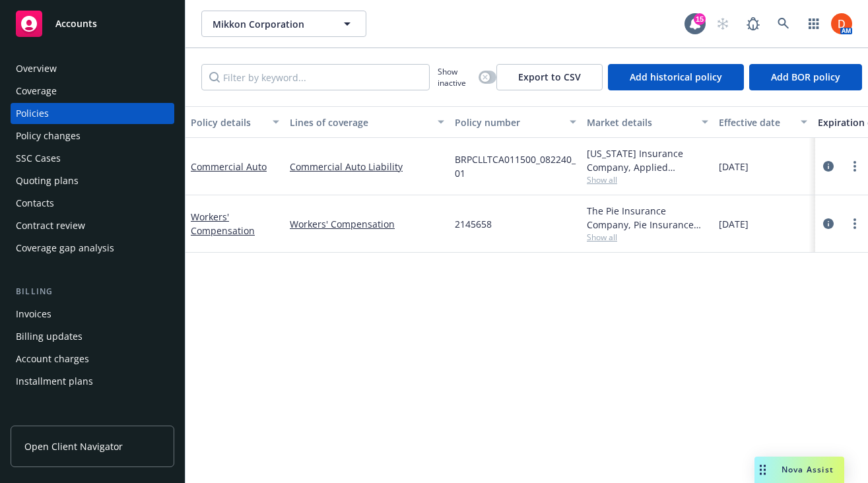
scroll to position [422, 0]
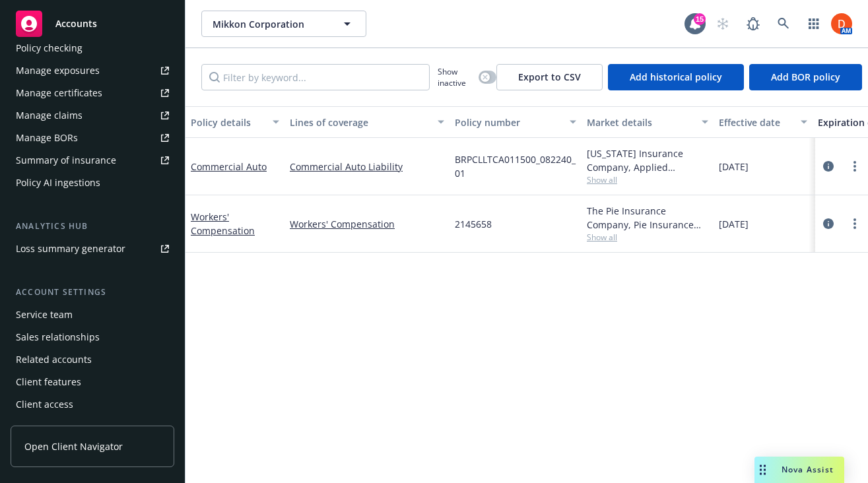
click at [106, 315] on div "Service team" at bounding box center [92, 314] width 153 height 21
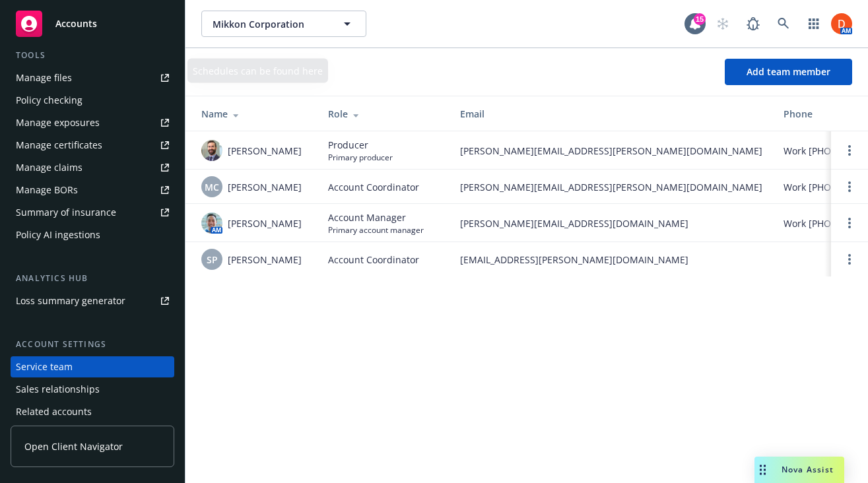
scroll to position [43, 0]
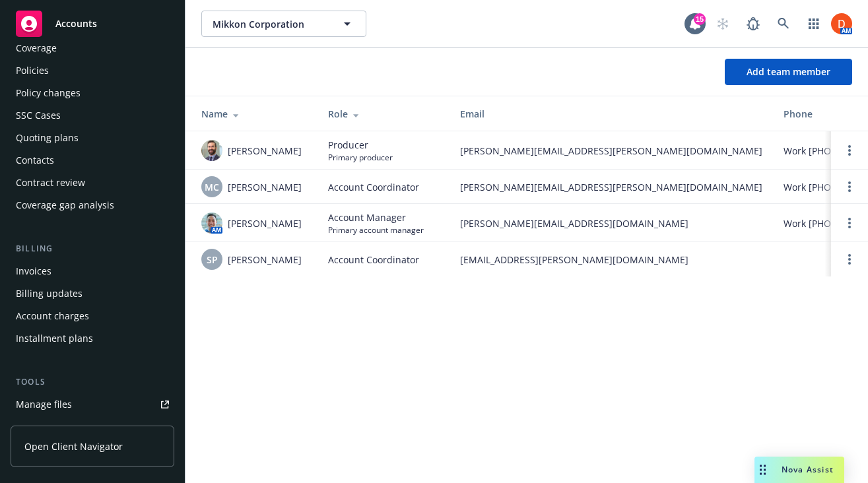
click at [90, 70] on div "Policies" at bounding box center [92, 70] width 153 height 21
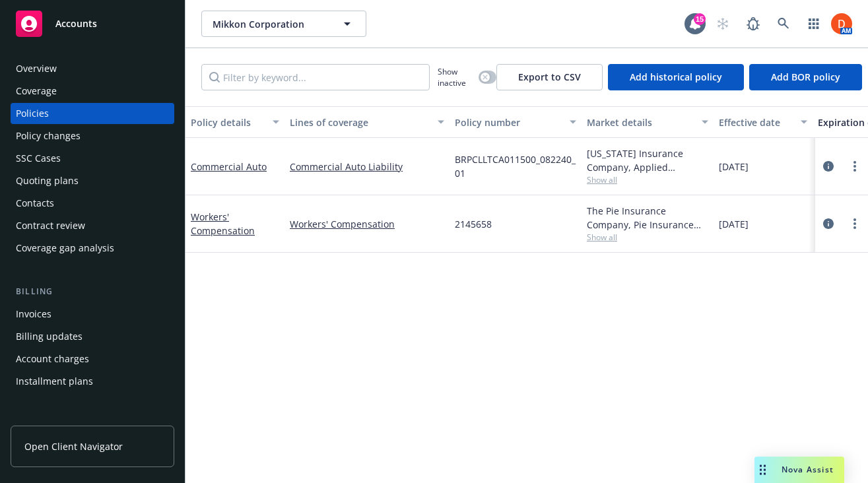
scroll to position [422, 0]
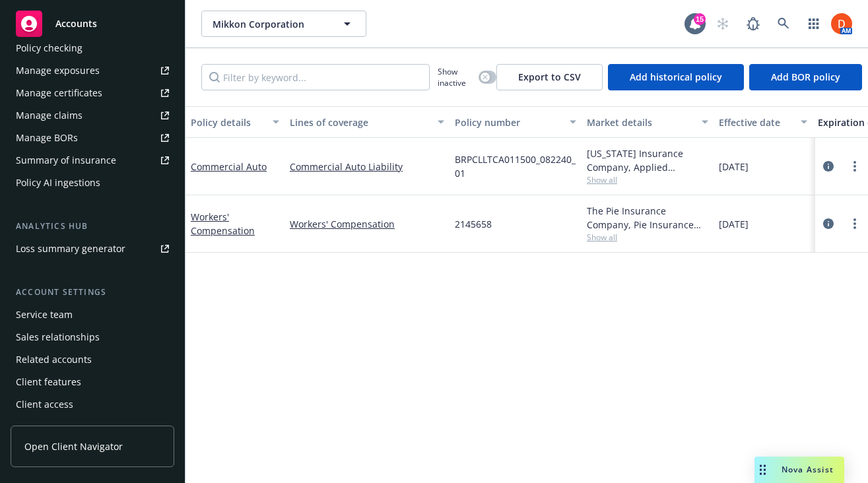
click at [75, 312] on div "Service team" at bounding box center [92, 314] width 153 height 21
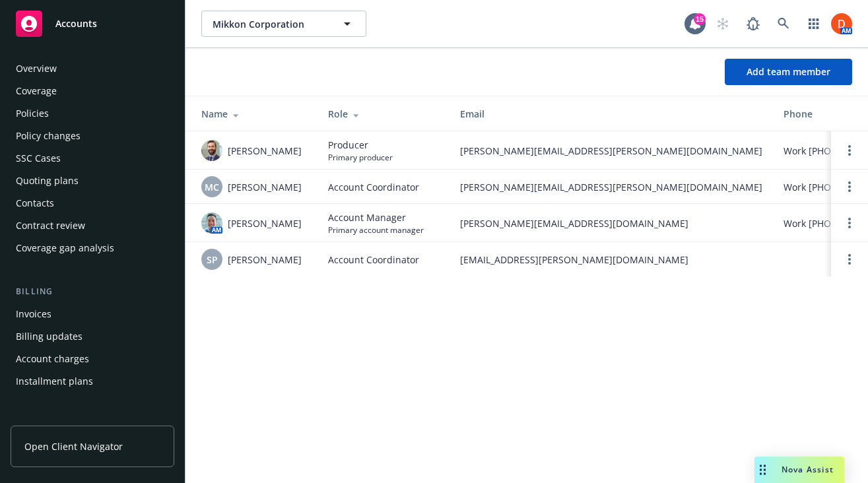
click at [79, 117] on div "Policies" at bounding box center [92, 113] width 153 height 21
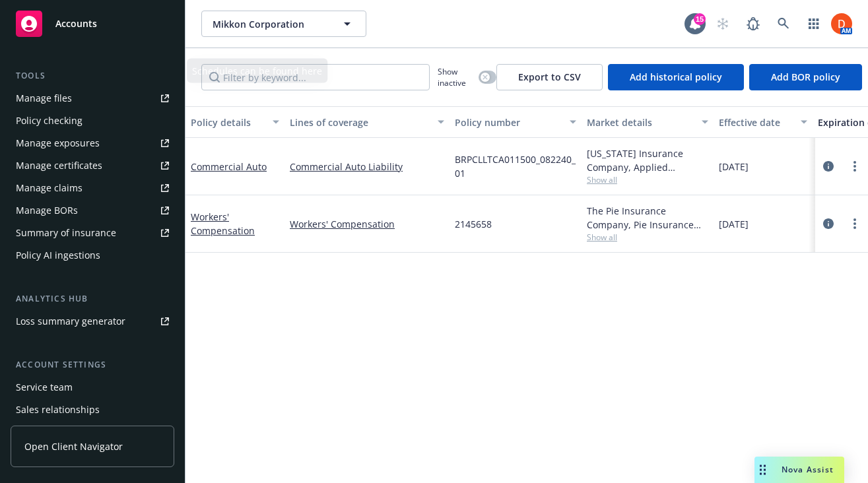
scroll to position [422, 0]
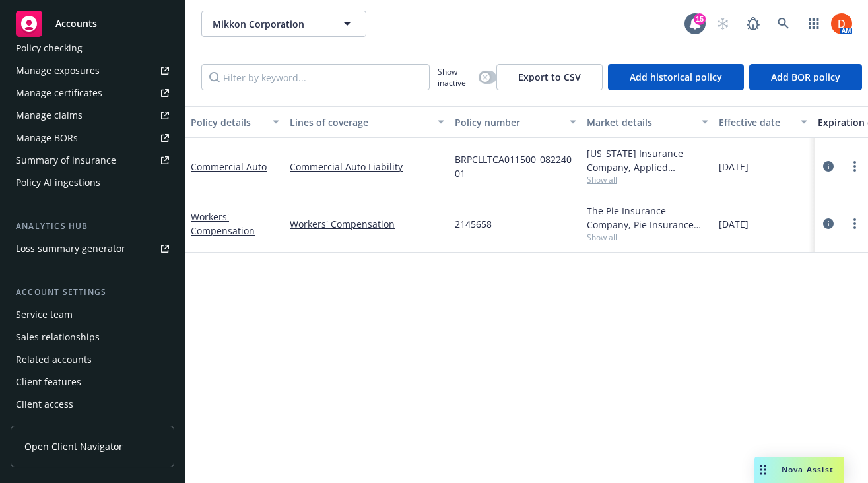
click at [67, 314] on div "Service team" at bounding box center [44, 314] width 57 height 21
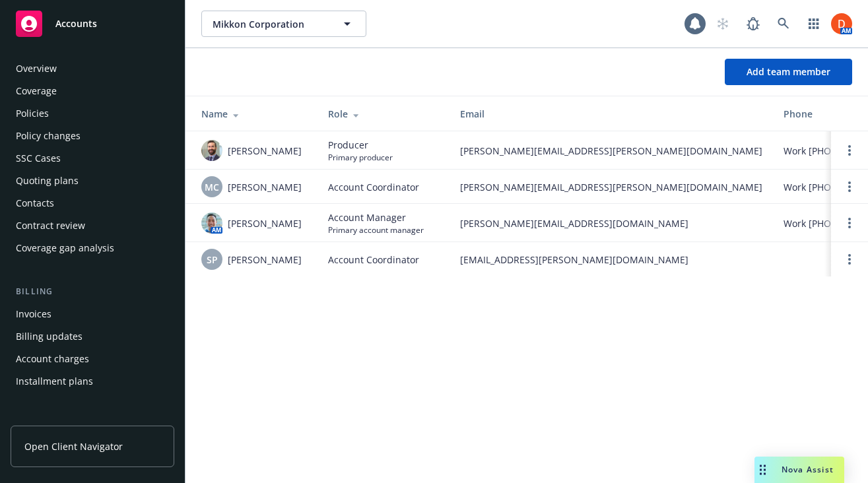
scroll to position [422, 0]
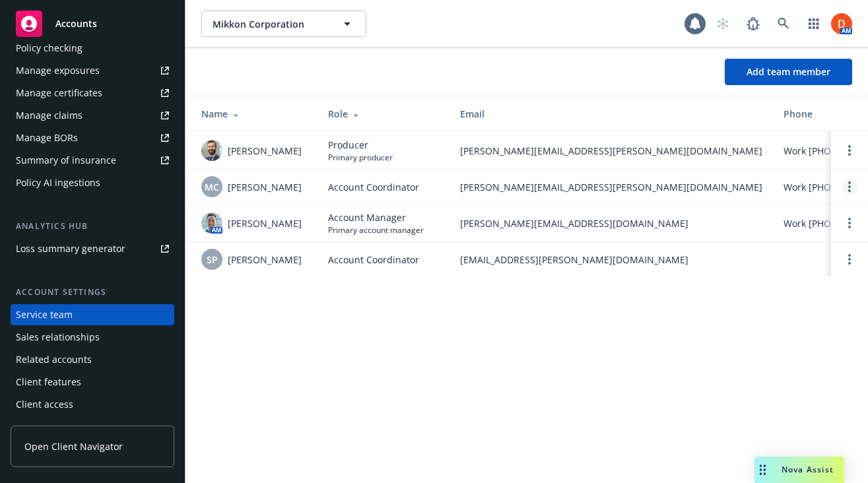
click at [856, 186] on link "Open options" at bounding box center [850, 187] width 16 height 16
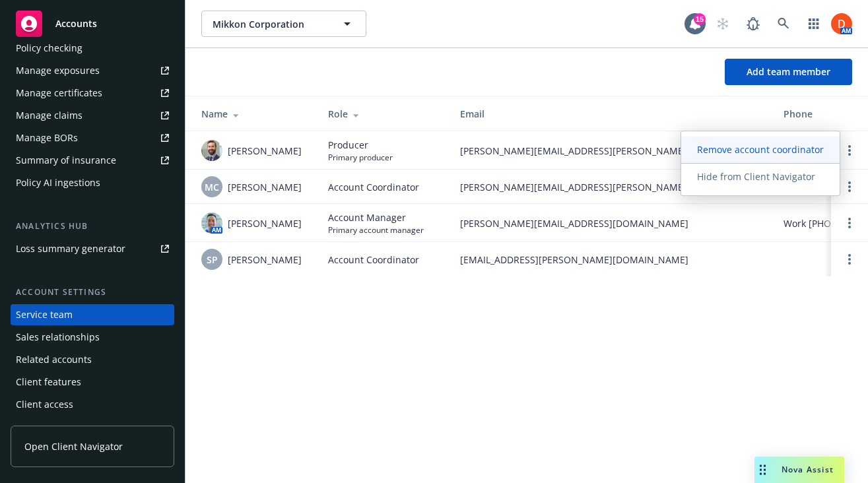
click at [768, 150] on span "Remove account coordinator" at bounding box center [760, 149] width 158 height 13
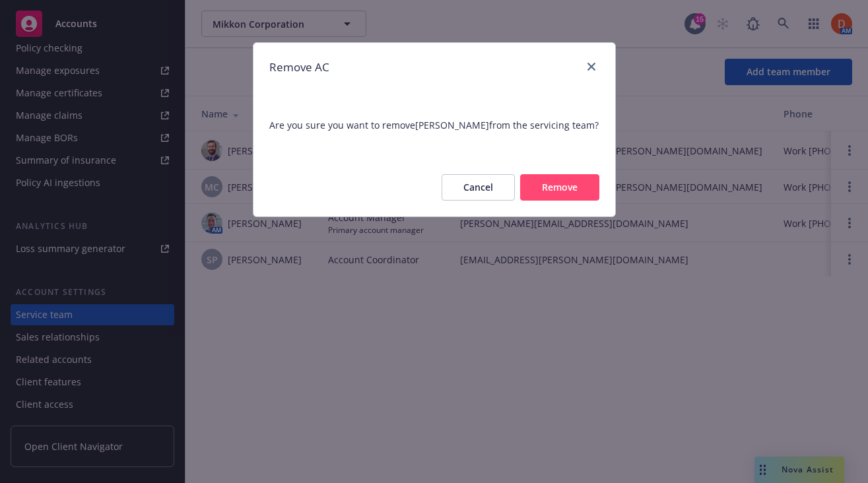
click at [566, 197] on button "Remove" at bounding box center [559, 187] width 79 height 26
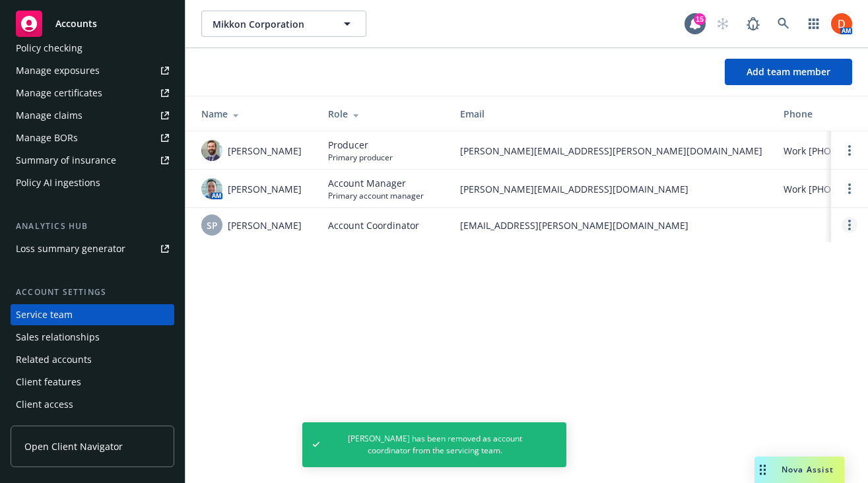
click at [843, 225] on link "Open options" at bounding box center [850, 225] width 16 height 16
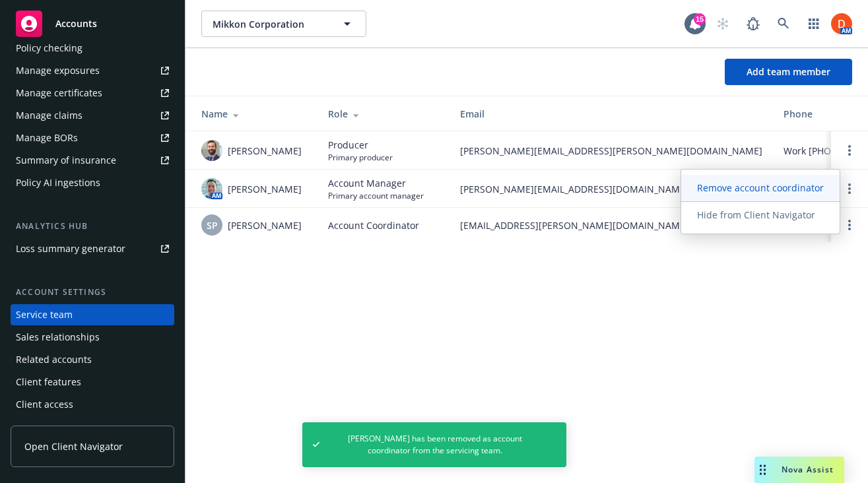
click at [783, 190] on span "Remove account coordinator" at bounding box center [760, 188] width 158 height 13
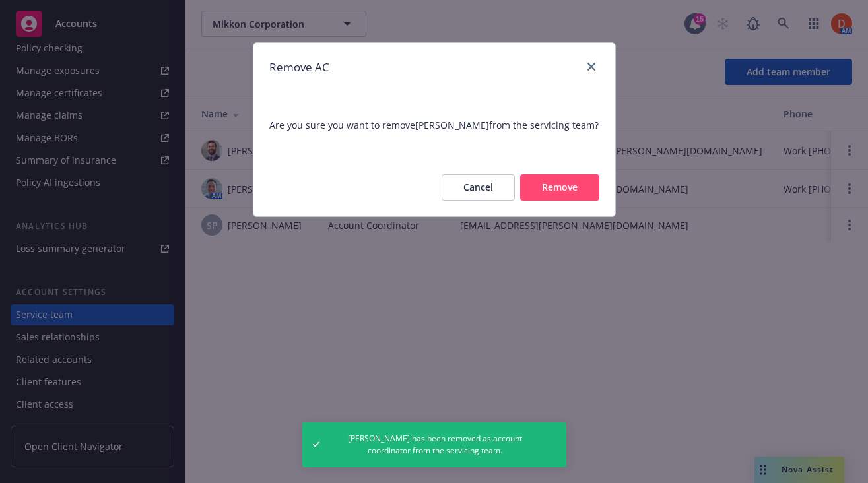
click at [585, 199] on button "Remove" at bounding box center [559, 187] width 79 height 26
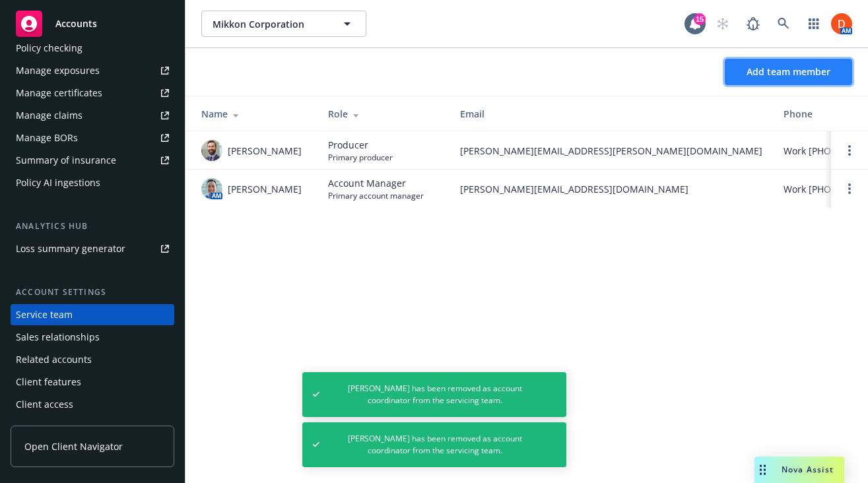
click at [783, 67] on span "Add team member" at bounding box center [788, 71] width 84 height 13
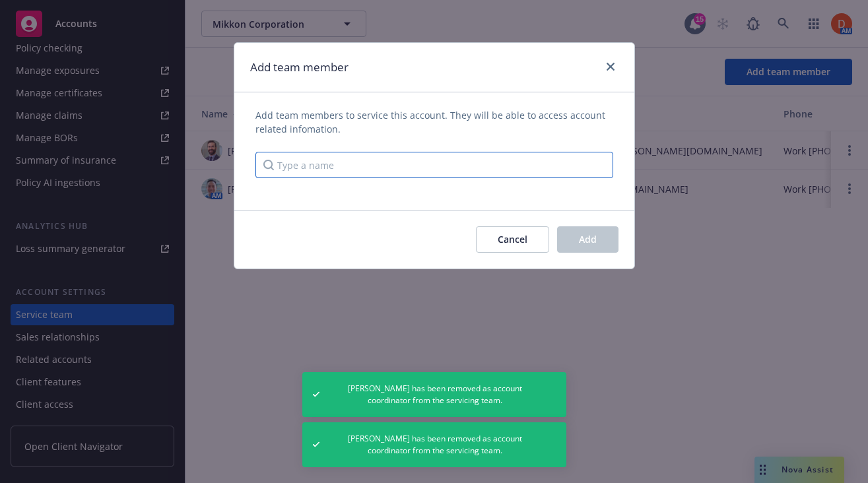
click at [509, 170] on input "Type a name" at bounding box center [434, 165] width 358 height 26
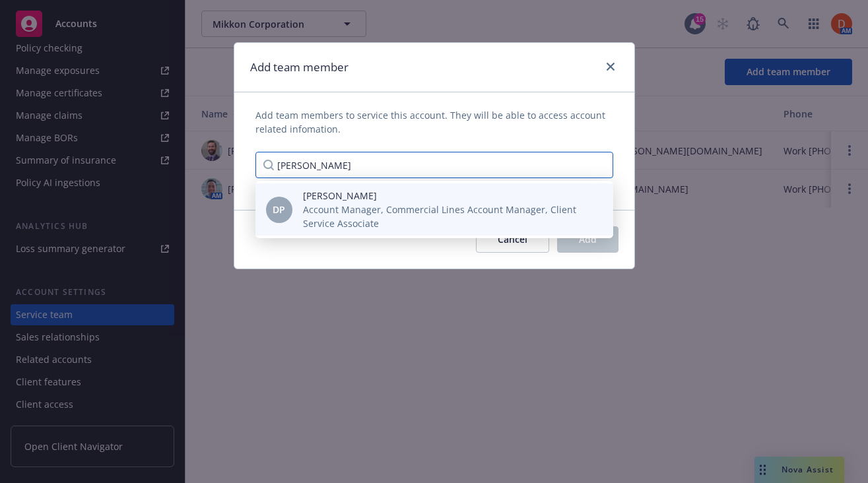
type input "Daniel Pok"
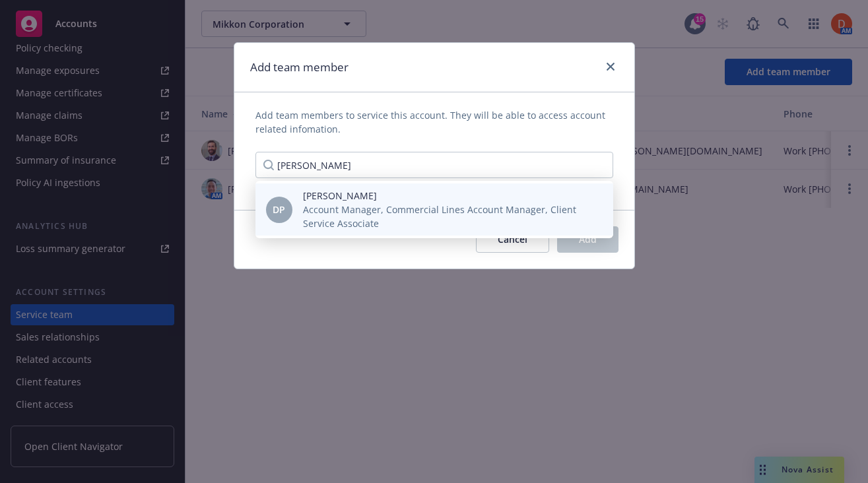
click at [537, 216] on span "Account Manager, Commercial Lines Account Manager, Client Service Associate" at bounding box center [447, 217] width 289 height 28
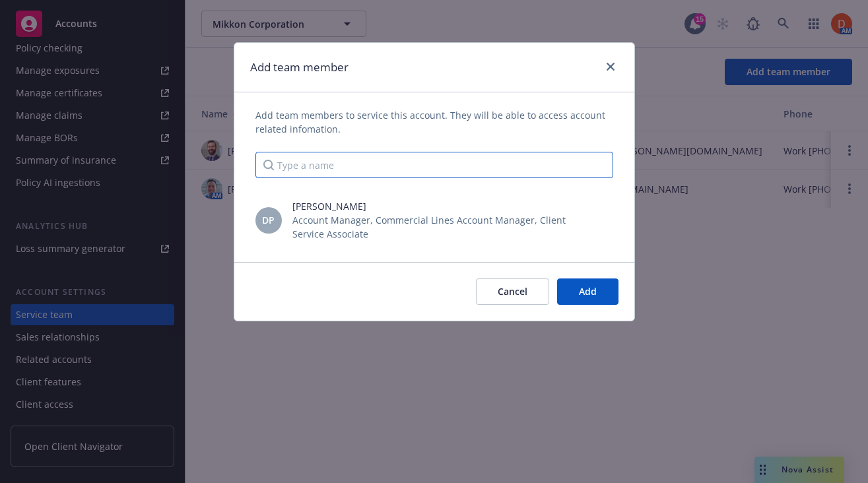
click at [508, 158] on input "Type a name" at bounding box center [434, 165] width 358 height 26
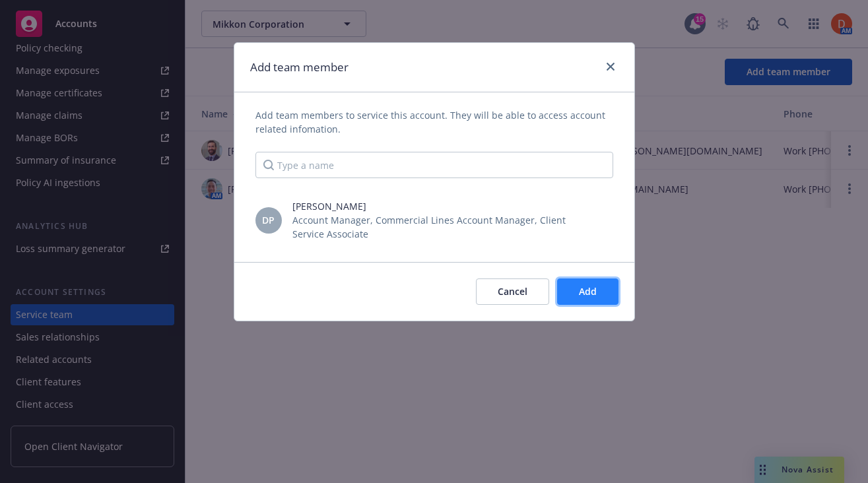
click at [581, 292] on span "Add" at bounding box center [588, 291] width 18 height 13
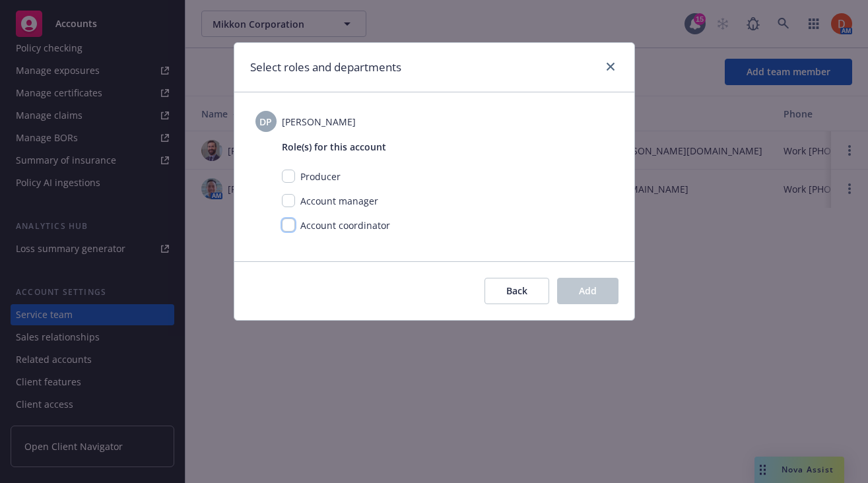
click at [294, 224] on input "checkbox" at bounding box center [288, 224] width 13 height 13
checkbox input "true"
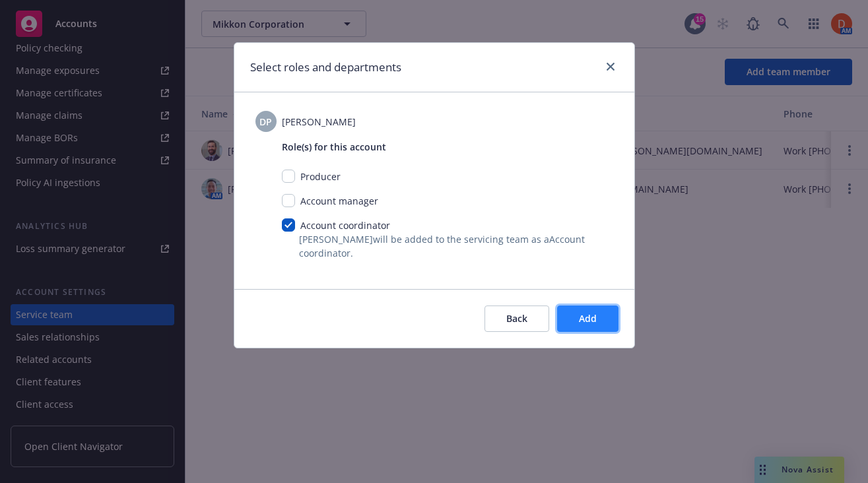
click at [595, 313] on span "Add" at bounding box center [588, 318] width 18 height 13
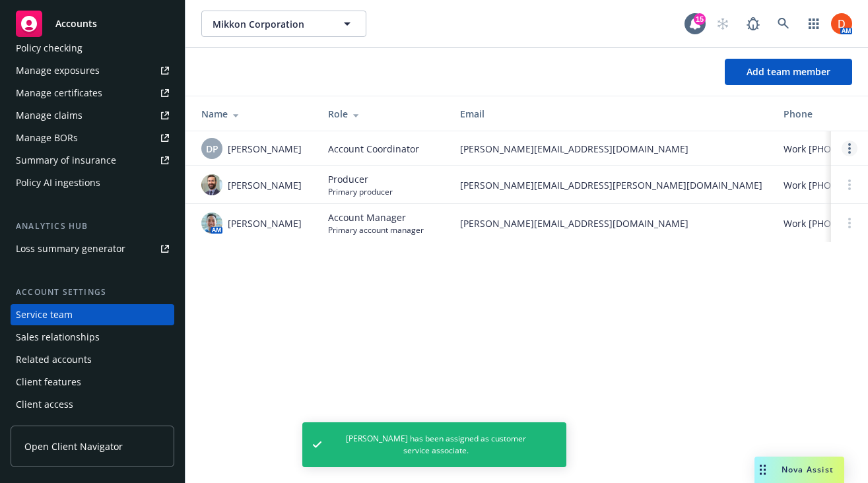
click at [847, 154] on link "Open options" at bounding box center [850, 149] width 16 height 16
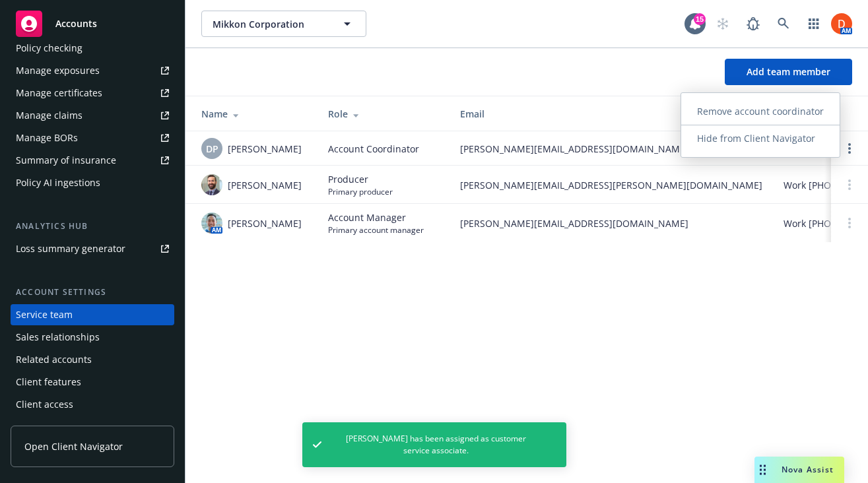
click at [783, 152] on span "Work (240) 244-7049" at bounding box center [836, 149] width 107 height 14
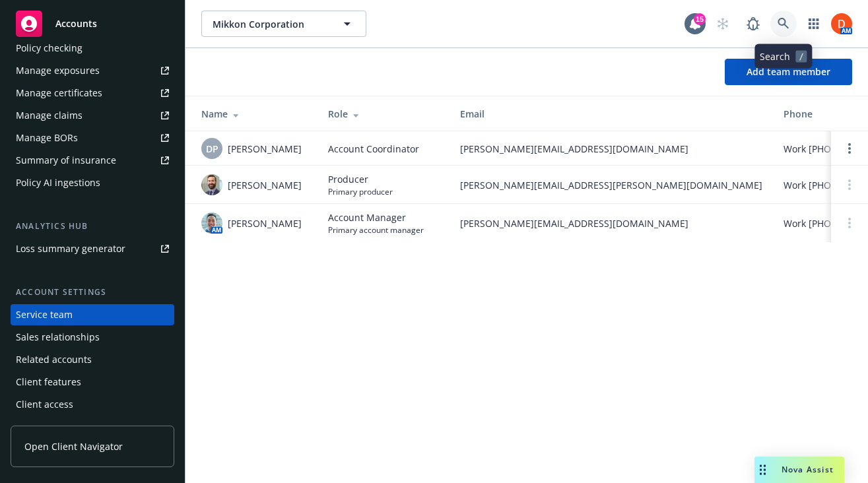
click at [785, 30] on link at bounding box center [783, 24] width 26 height 26
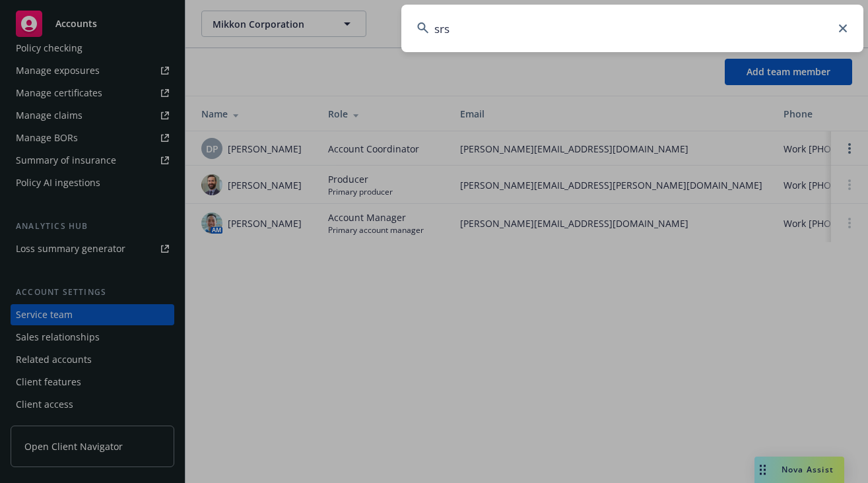
type input "srsc"
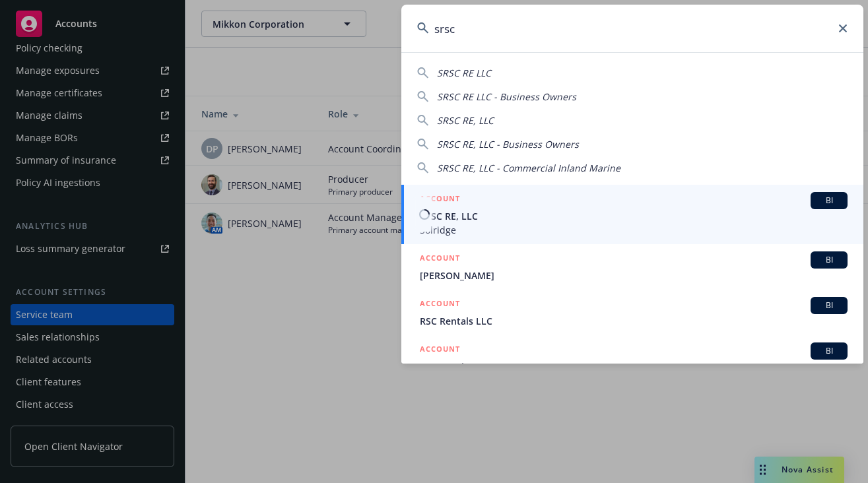
click at [469, 223] on span "Solridge" at bounding box center [634, 230] width 428 height 14
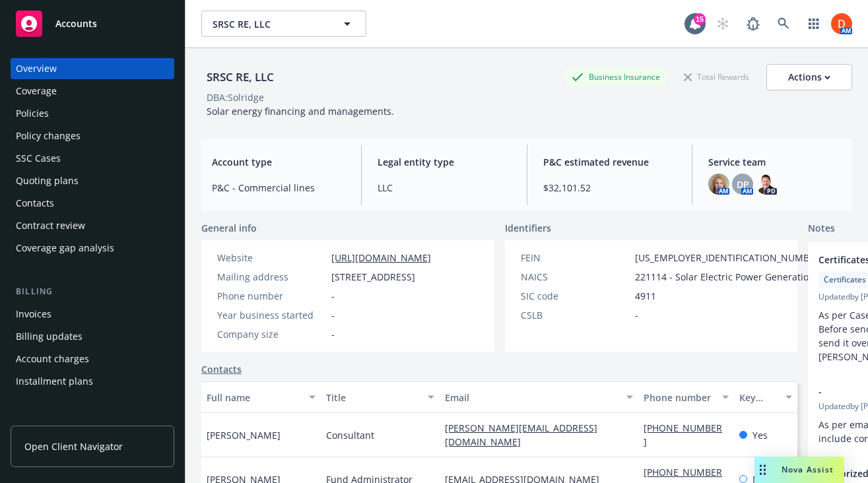
click at [124, 187] on div "Quoting plans" at bounding box center [92, 180] width 153 height 21
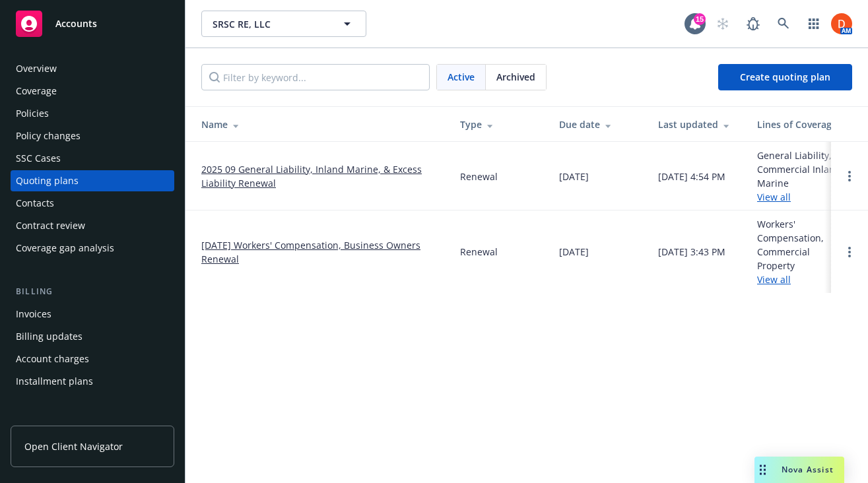
click at [238, 182] on link "2025 09 General Liability, Inland Marine, & Excess Liability Renewal" at bounding box center [320, 176] width 238 height 28
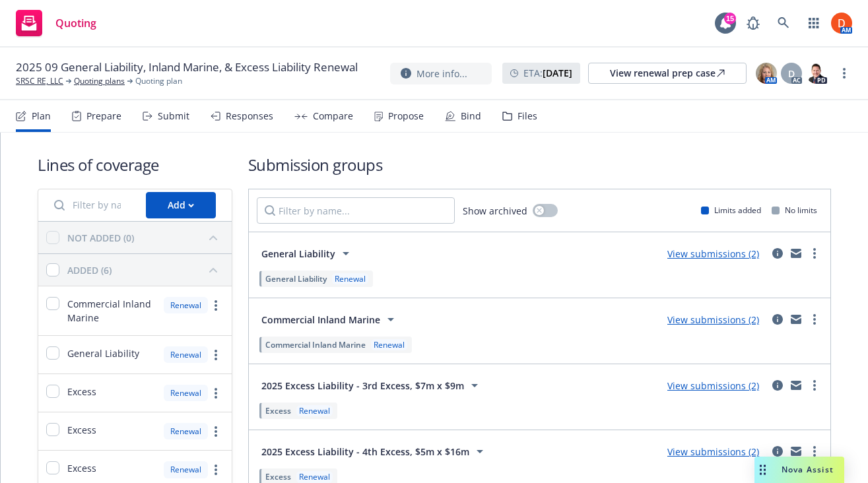
click at [175, 115] on div "Submit" at bounding box center [174, 116] width 32 height 11
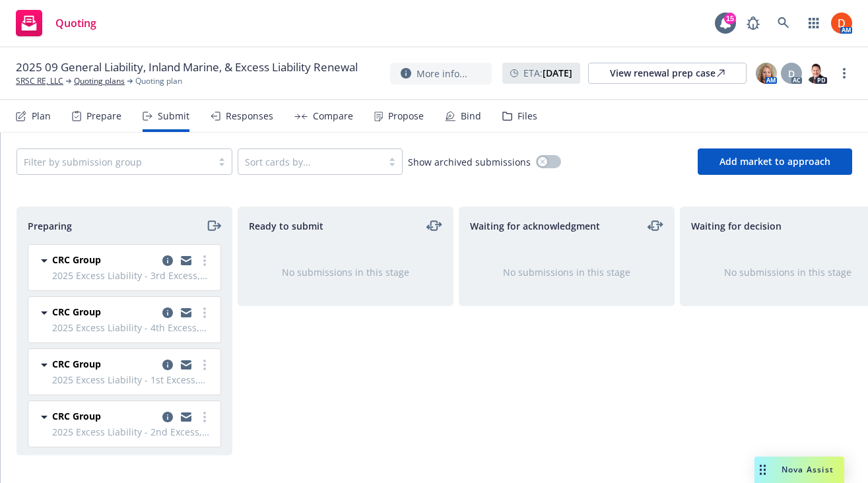
click at [316, 129] on div "Compare" at bounding box center [323, 116] width 59 height 32
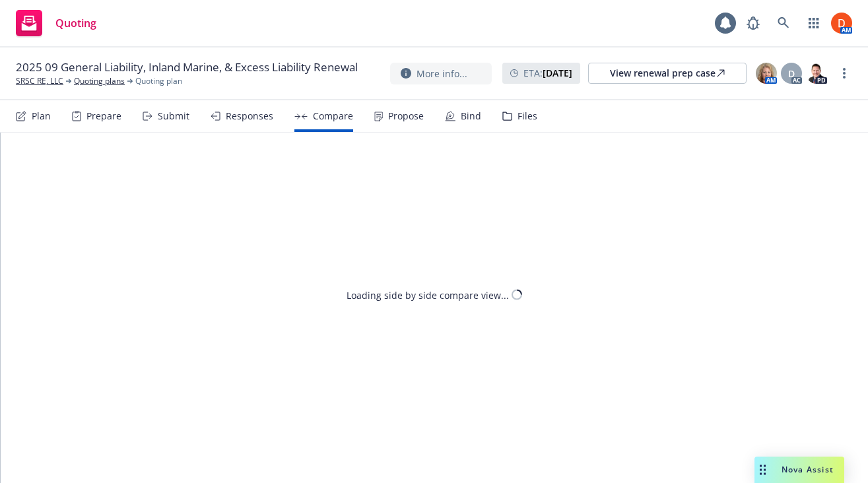
click at [406, 111] on div "Propose" at bounding box center [406, 116] width 36 height 11
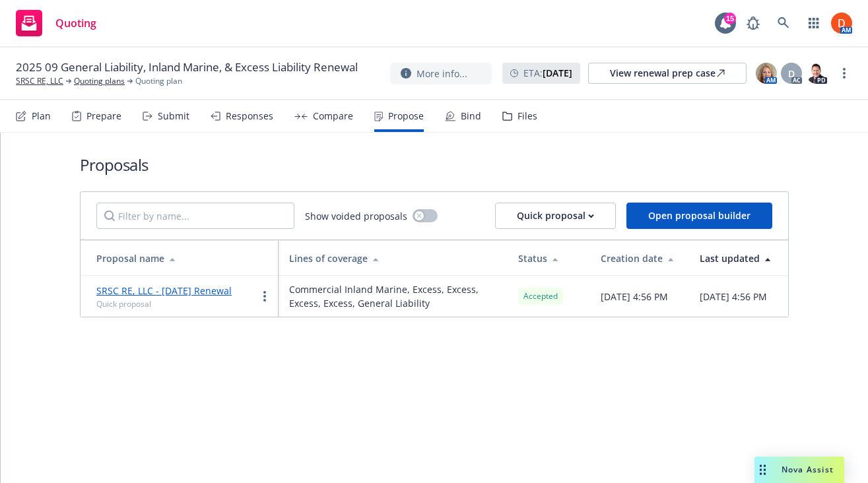
click at [464, 120] on div "Bind" at bounding box center [471, 116] width 20 height 11
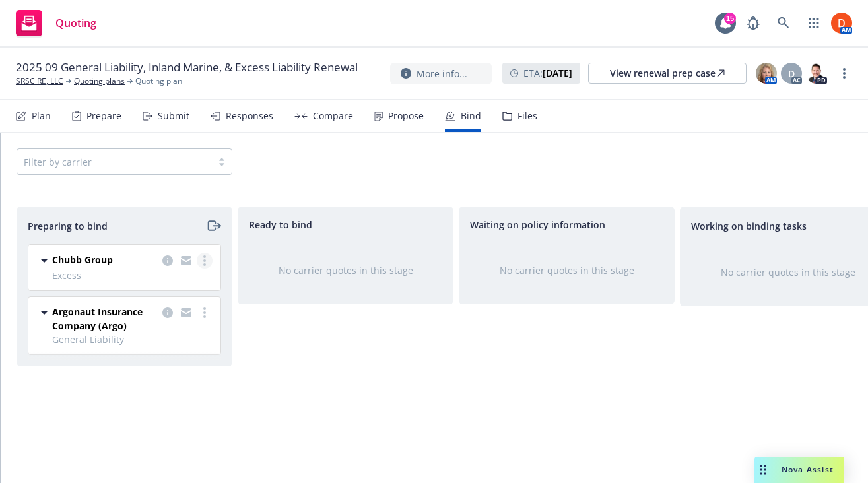
click at [203, 266] on link "more" at bounding box center [205, 261] width 16 height 16
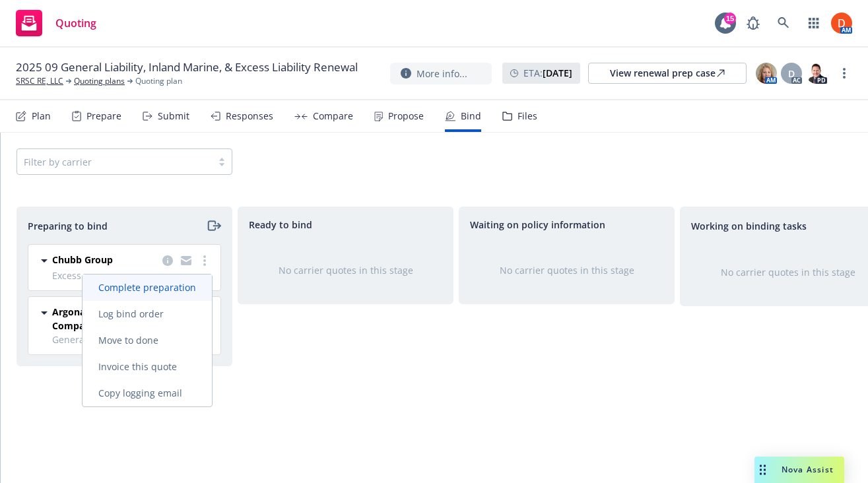
click at [189, 298] on link "Complete preparation" at bounding box center [147, 288] width 129 height 26
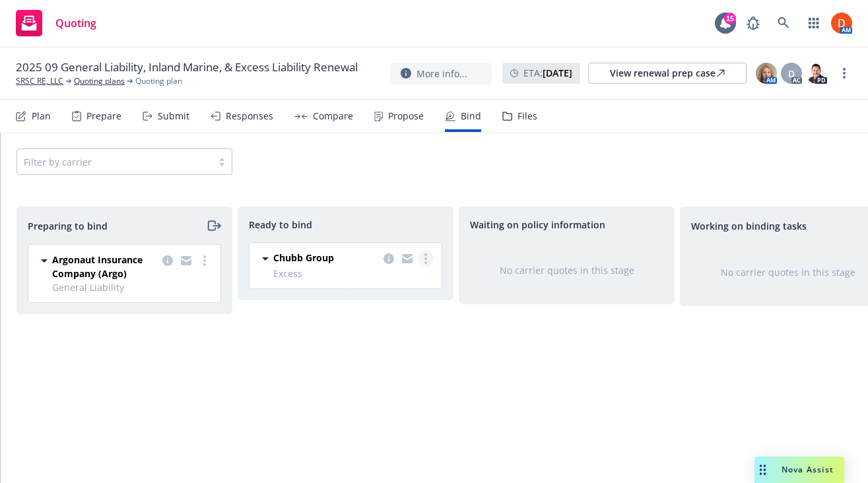
click at [432, 255] on link "more" at bounding box center [426, 259] width 16 height 16
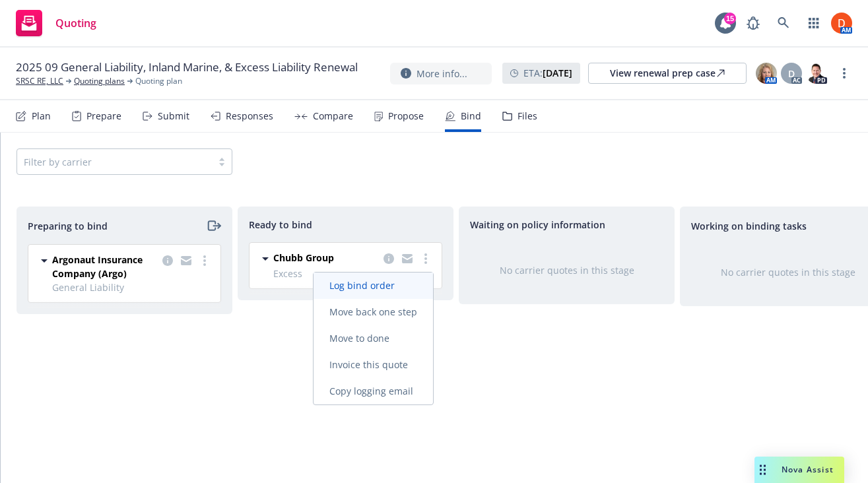
click at [422, 280] on link "Log bind order" at bounding box center [373, 286] width 119 height 26
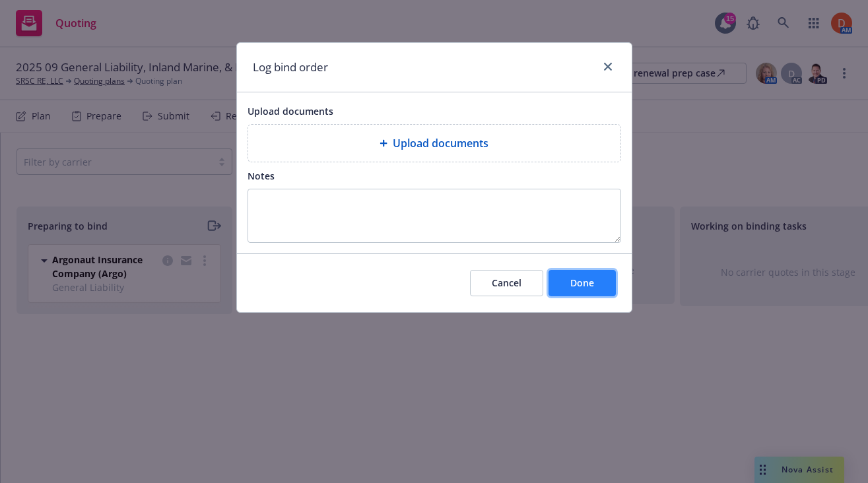
click at [599, 289] on button "Done" at bounding box center [581, 283] width 67 height 26
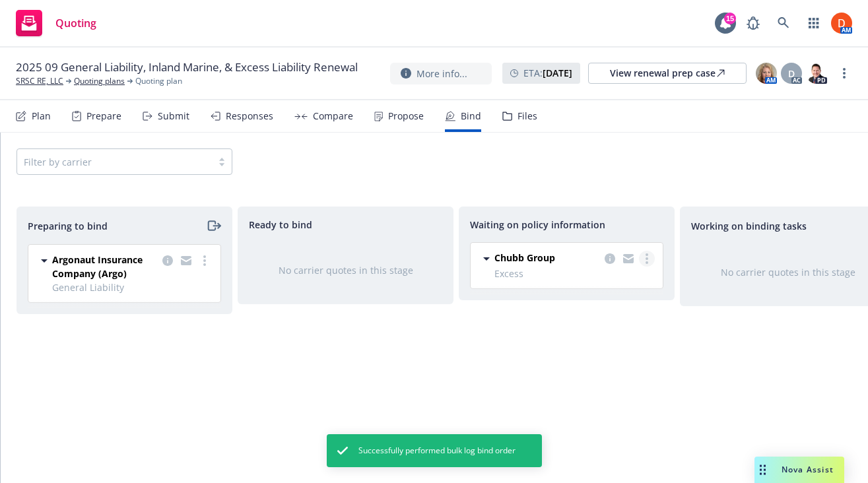
click at [654, 256] on link "more" at bounding box center [647, 259] width 16 height 16
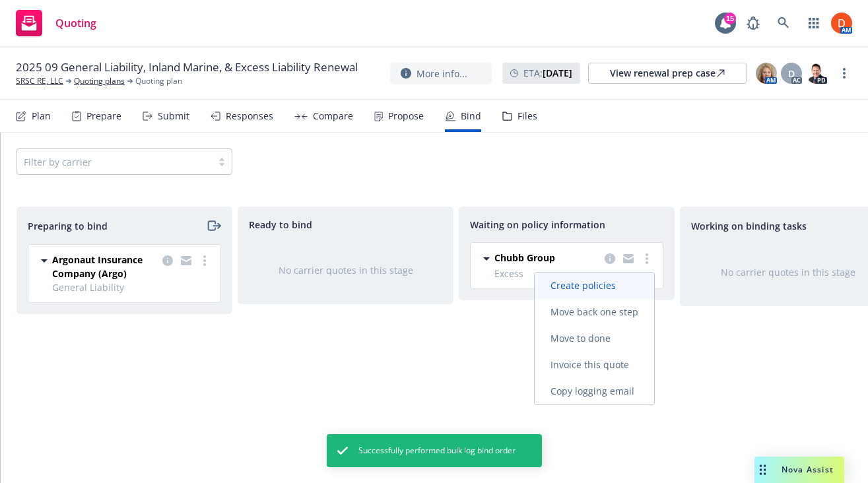
click at [634, 281] on link "Create policies" at bounding box center [594, 286] width 119 height 26
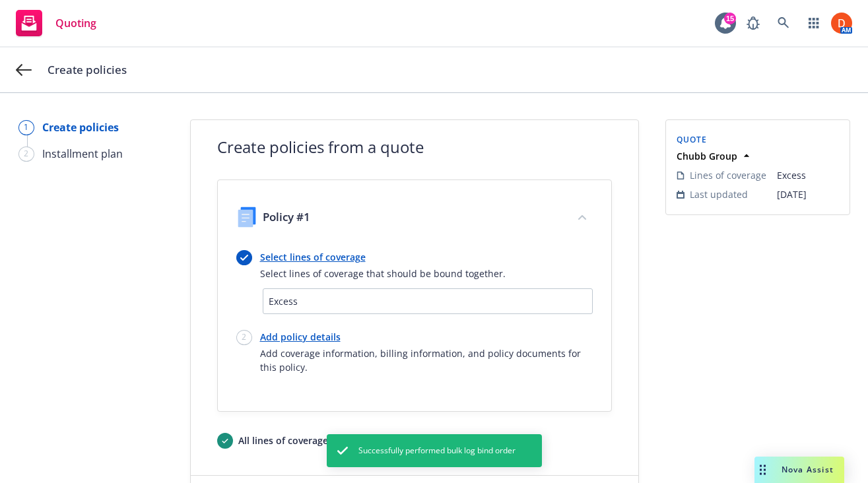
click at [271, 330] on link "Add policy details" at bounding box center [426, 337] width 333 height 14
select select "12"
select select "CA"
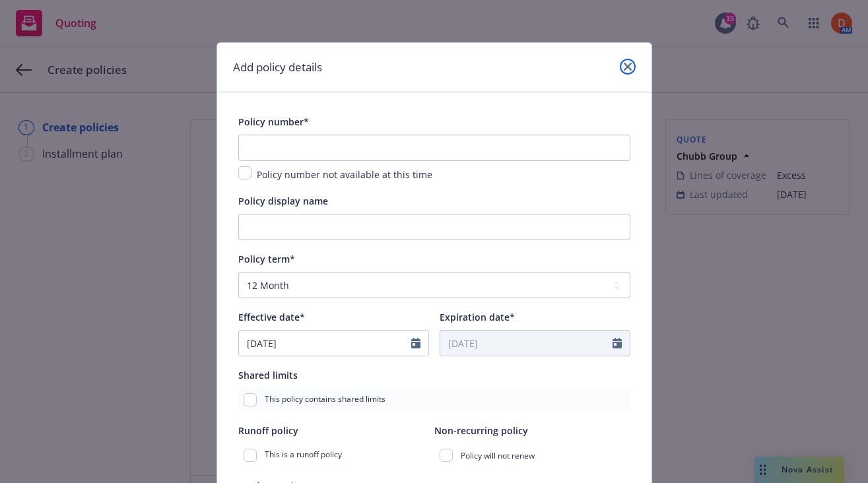
click at [626, 64] on icon "close" at bounding box center [628, 67] width 8 height 8
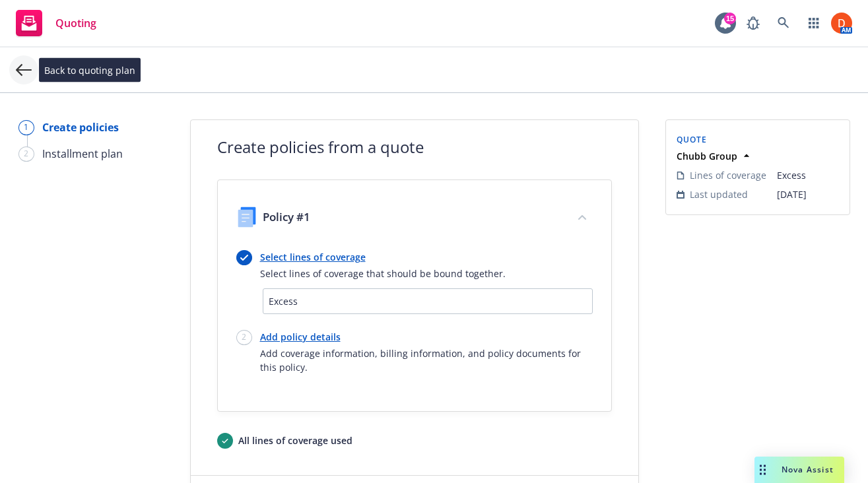
click at [18, 62] on icon at bounding box center [24, 70] width 16 height 16
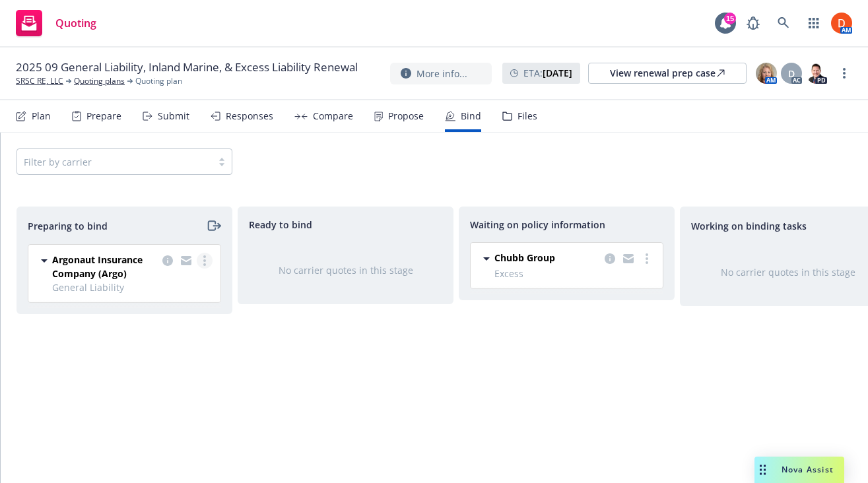
click at [204, 261] on circle "more" at bounding box center [204, 260] width 3 height 3
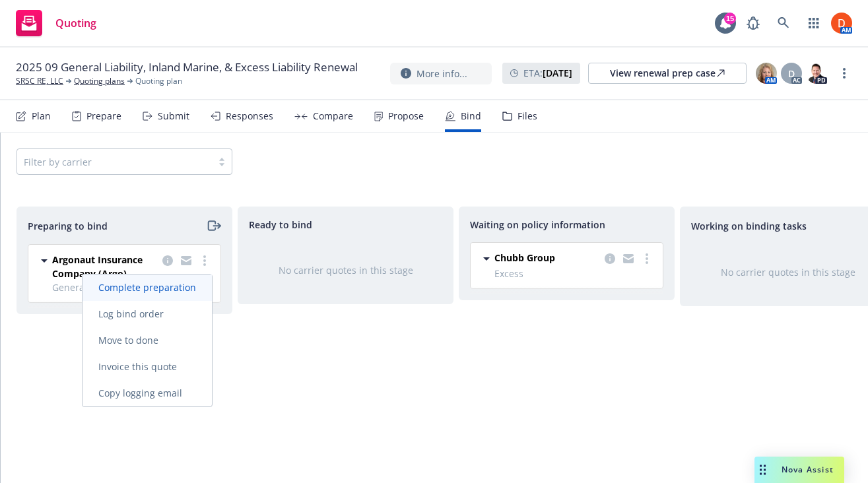
click at [191, 292] on span "Complete preparation" at bounding box center [147, 287] width 129 height 13
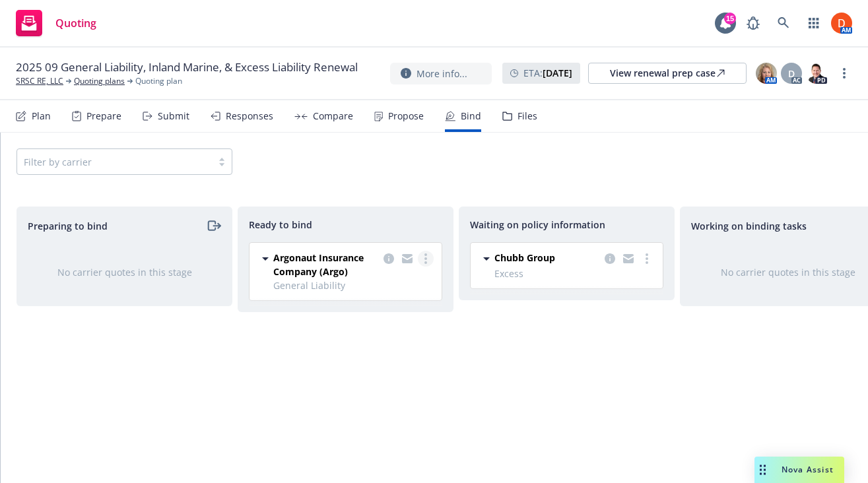
click at [432, 259] on link "more" at bounding box center [426, 259] width 16 height 16
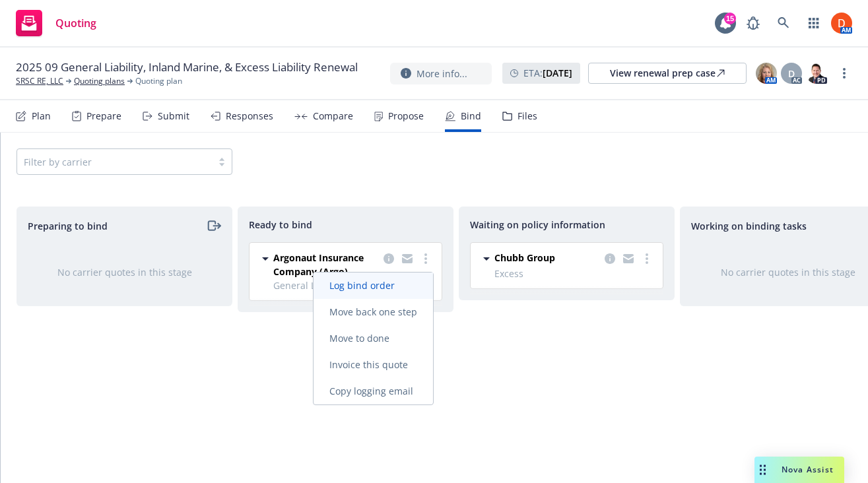
click at [411, 291] on link "Log bind order" at bounding box center [373, 286] width 119 height 26
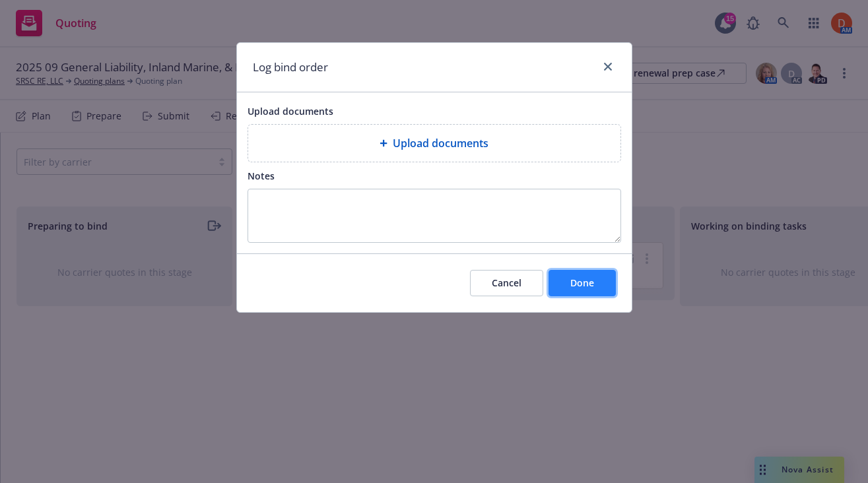
click at [600, 281] on button "Done" at bounding box center [581, 283] width 67 height 26
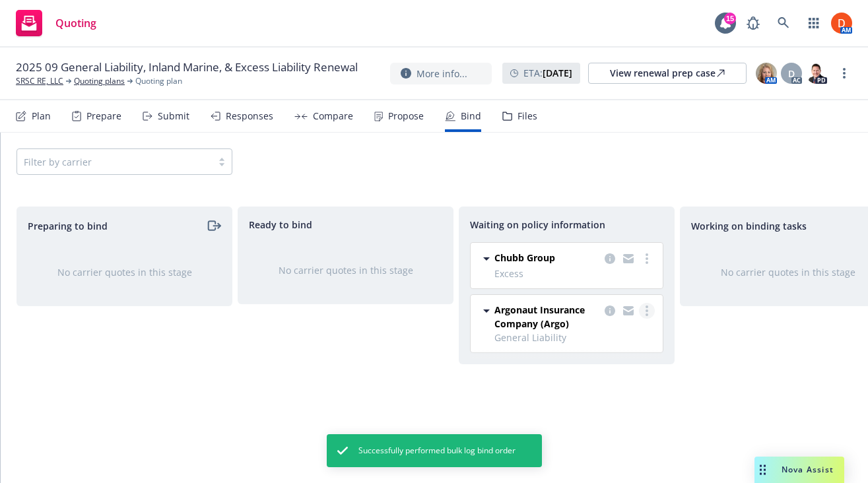
click at [652, 315] on link "more" at bounding box center [647, 311] width 16 height 16
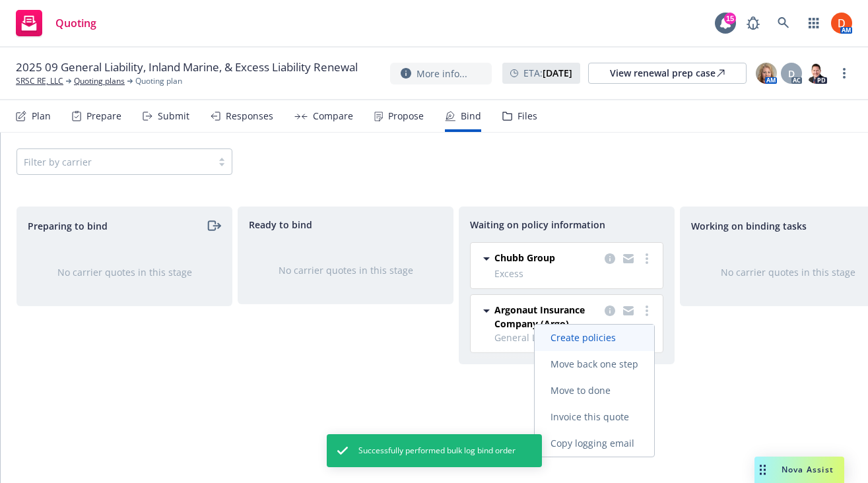
click at [626, 341] on span "Create policies" at bounding box center [583, 337] width 97 height 13
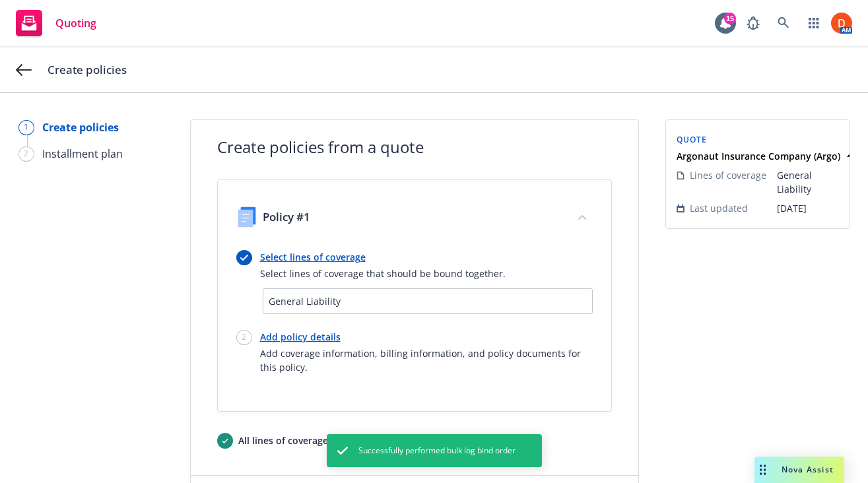
click at [284, 333] on link "Add policy details" at bounding box center [426, 337] width 333 height 14
select select "12"
select select "CA"
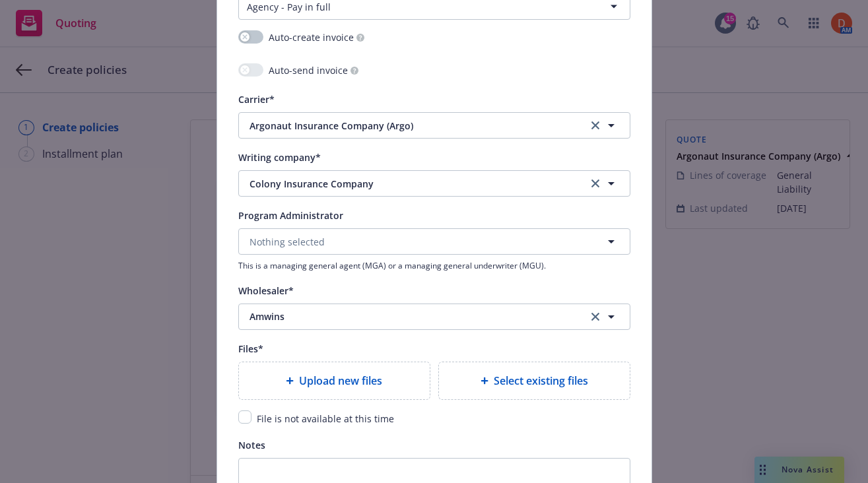
scroll to position [1476, 0]
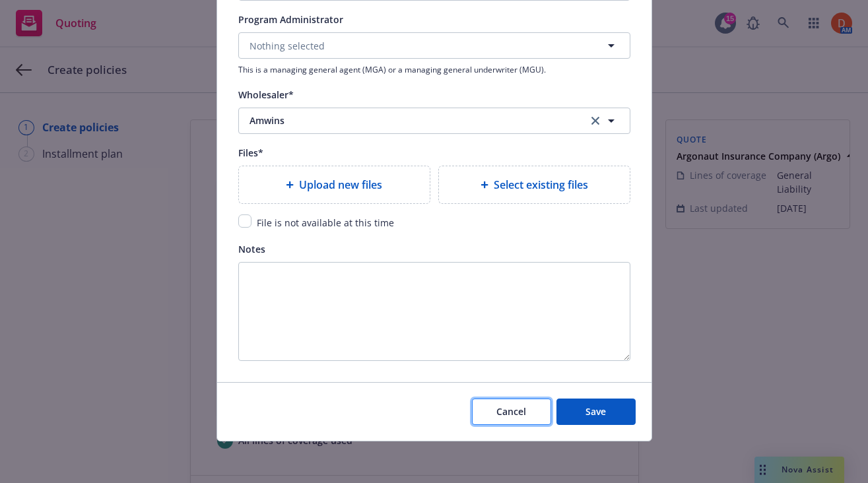
click at [534, 421] on button "Cancel" at bounding box center [511, 412] width 79 height 26
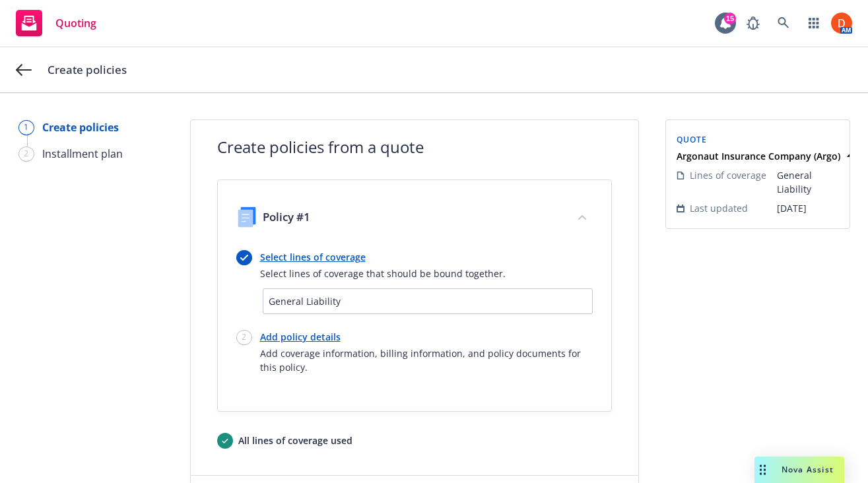
click at [284, 343] on link "Add policy details" at bounding box center [426, 337] width 333 height 14
select select "12"
select select "9"
select select "CA"
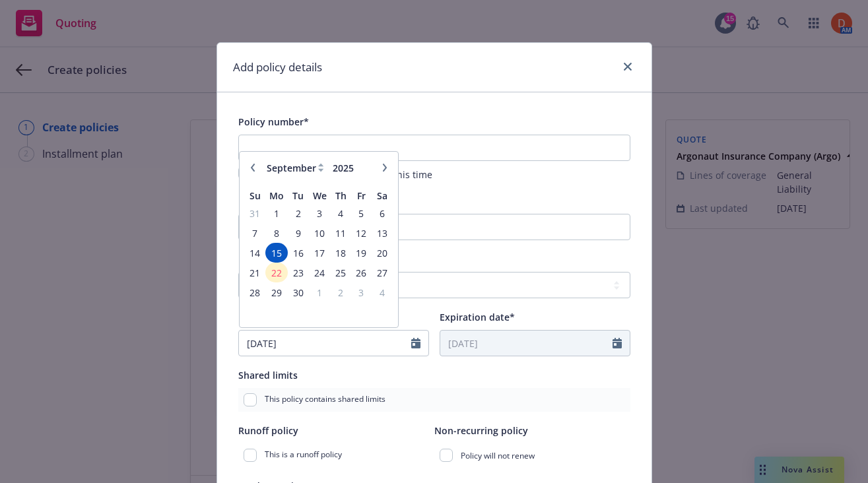
click at [366, 370] on div "Shared limits" at bounding box center [434, 375] width 392 height 16
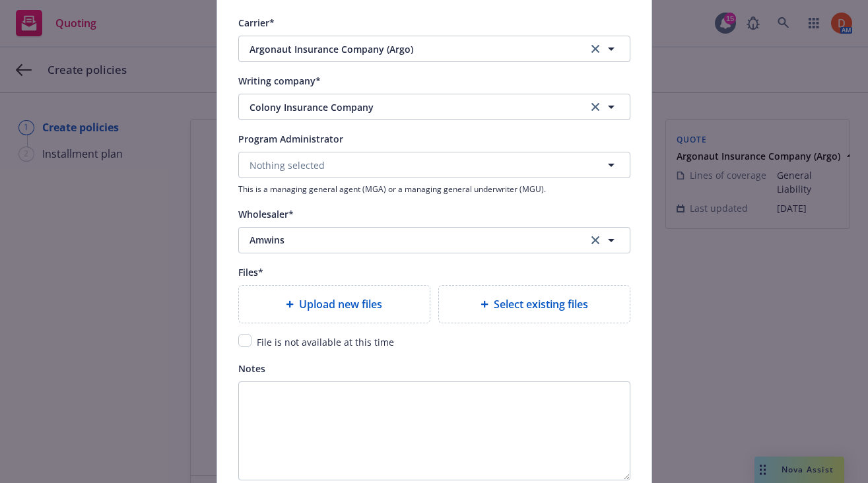
scroll to position [1350, 0]
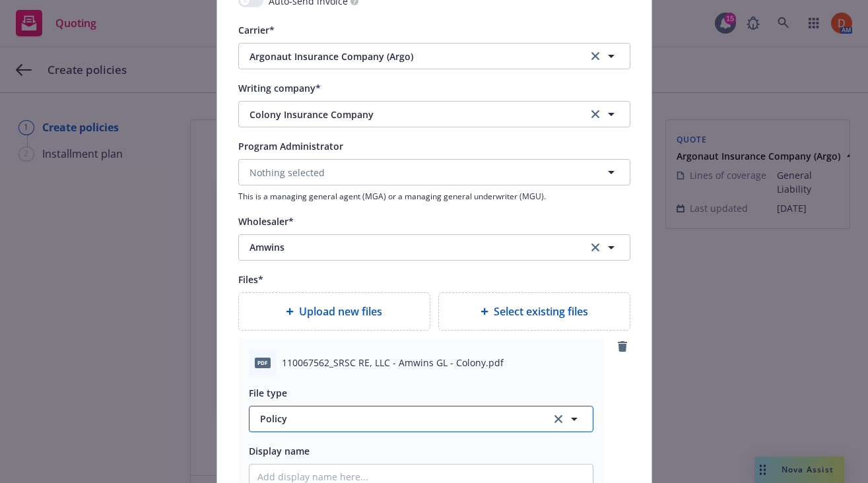
click at [398, 419] on span "Policy" at bounding box center [398, 419] width 276 height 14
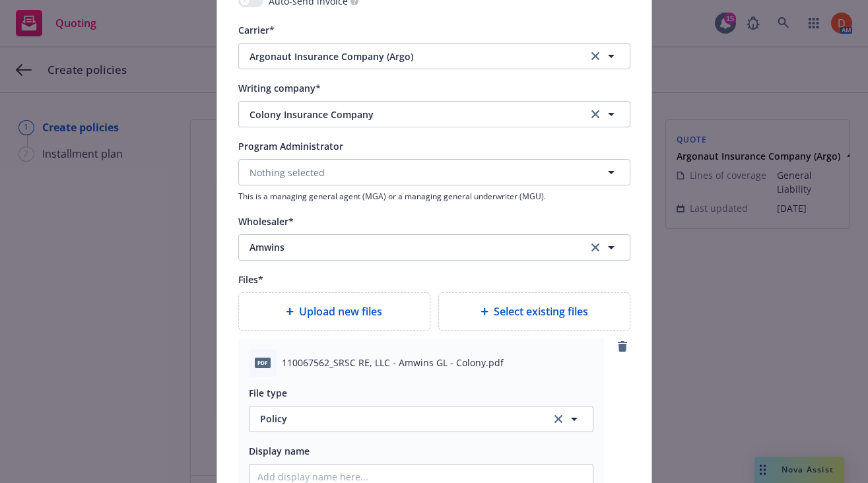
click at [0, 0] on input "Policy" at bounding box center [0, 0] width 0 height 0
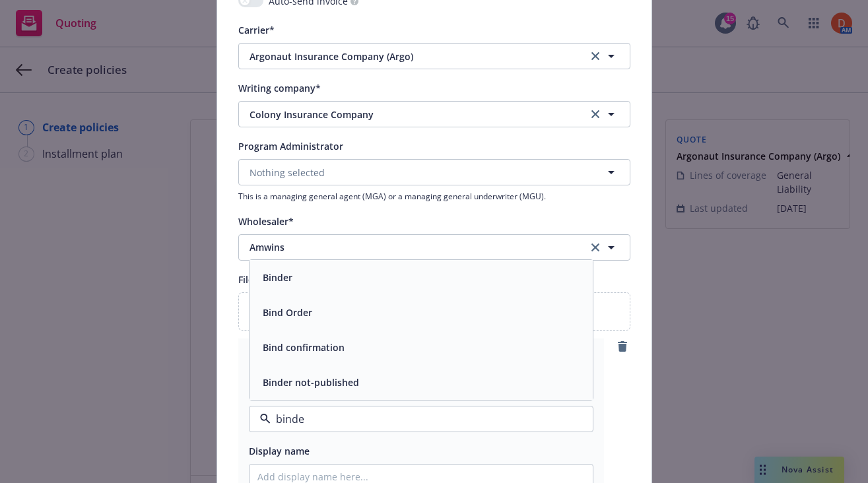
type input "binder"
click at [370, 346] on div "Binder" at bounding box center [420, 347] width 327 height 19
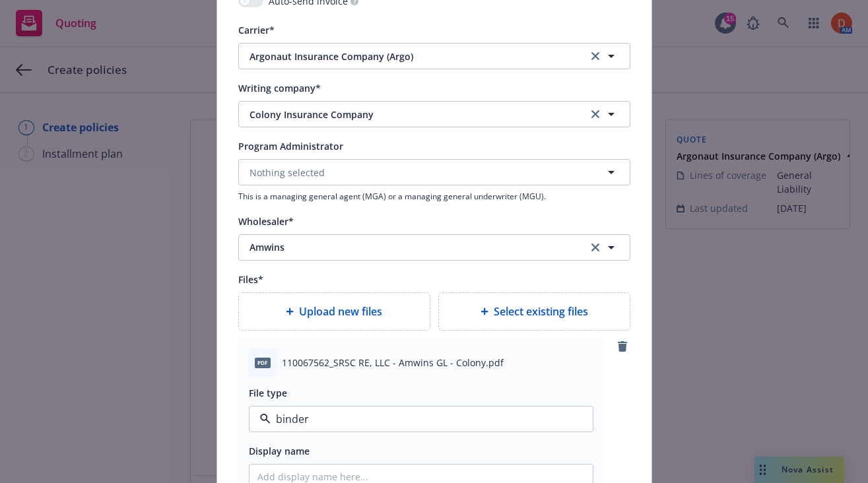
type textarea "x"
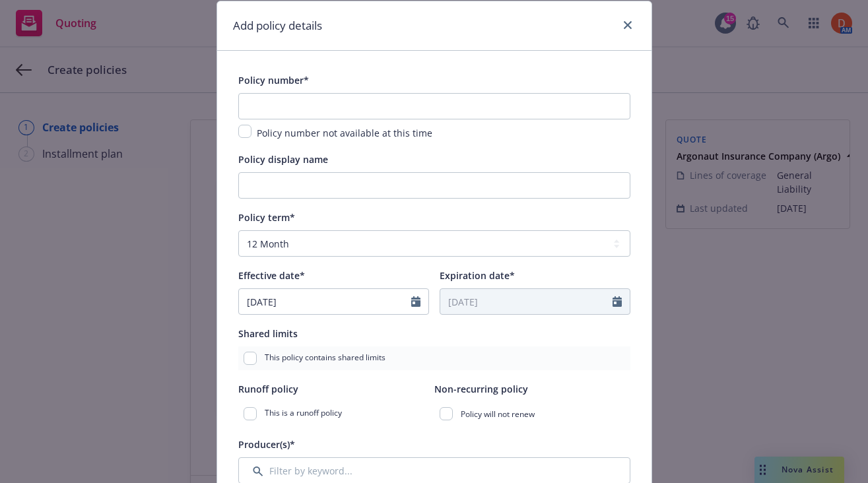
scroll to position [41, 0]
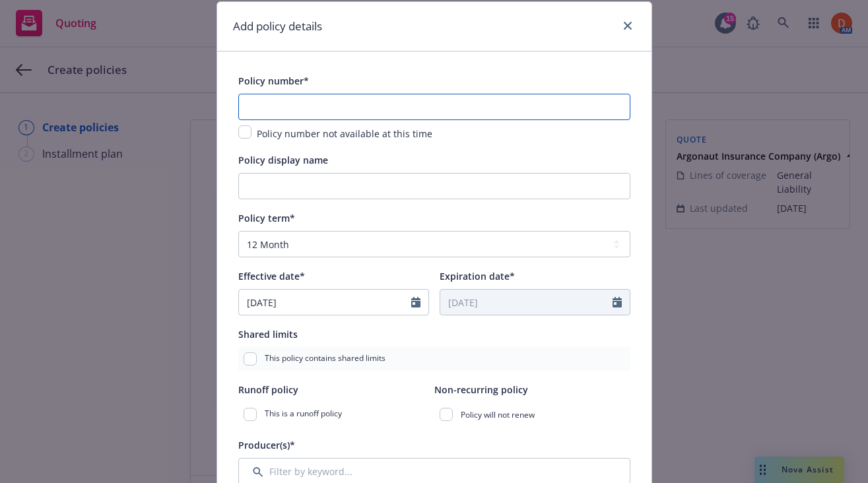
click at [445, 114] on input "text" at bounding box center [434, 107] width 392 height 26
paste input "PACES4295047"
type input "PACES4295047"
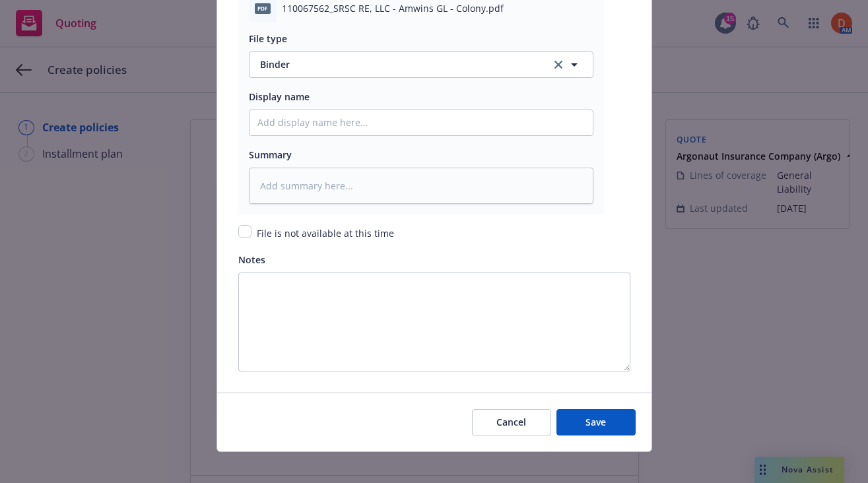
scroll to position [1715, 0]
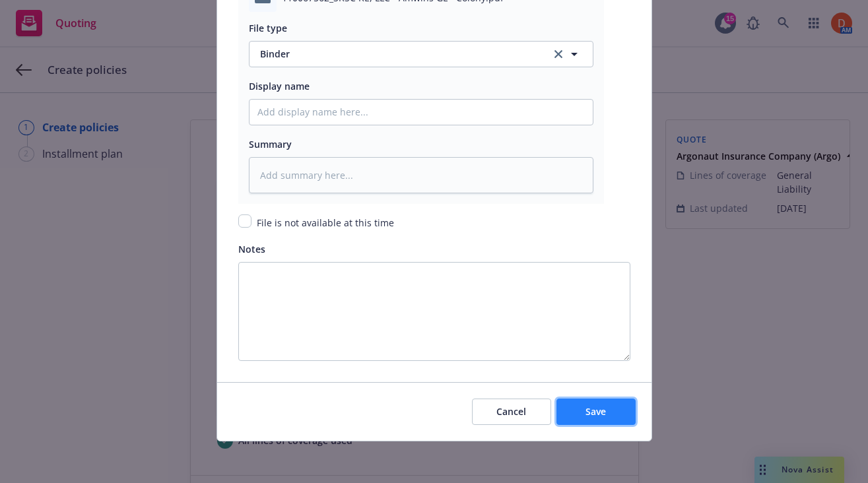
click at [616, 417] on button "Save" at bounding box center [595, 412] width 79 height 26
type textarea "x"
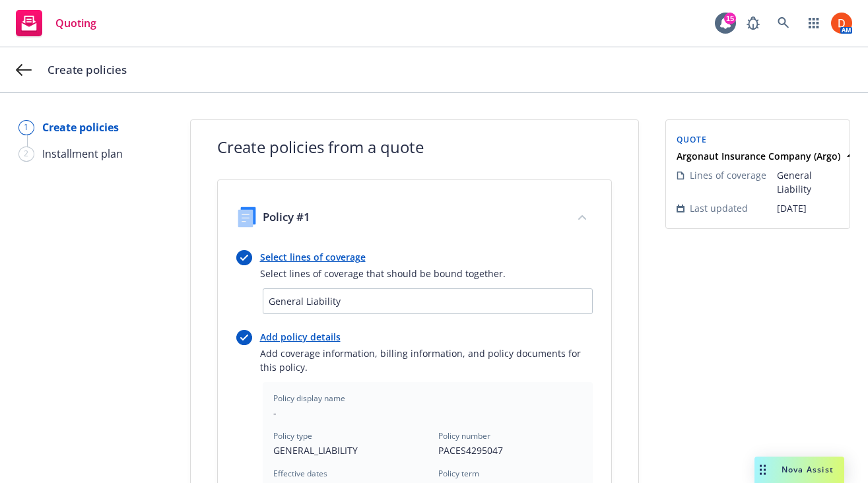
scroll to position [443, 0]
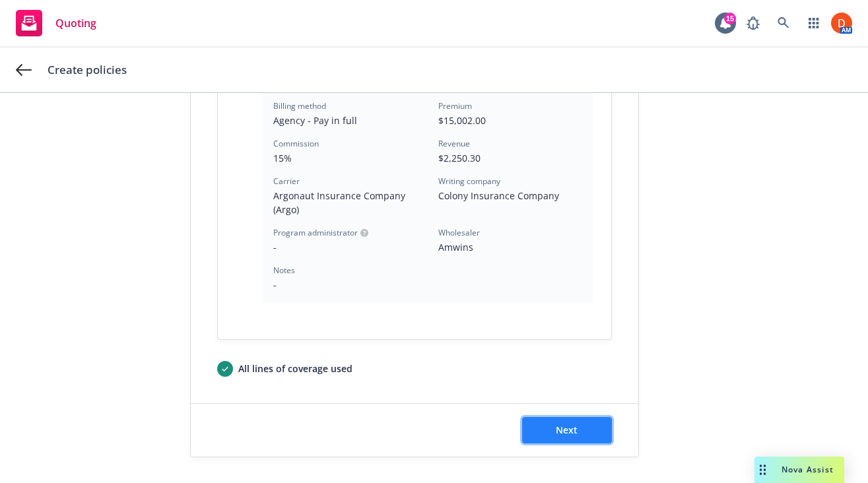
click at [599, 428] on button "Next" at bounding box center [567, 430] width 90 height 26
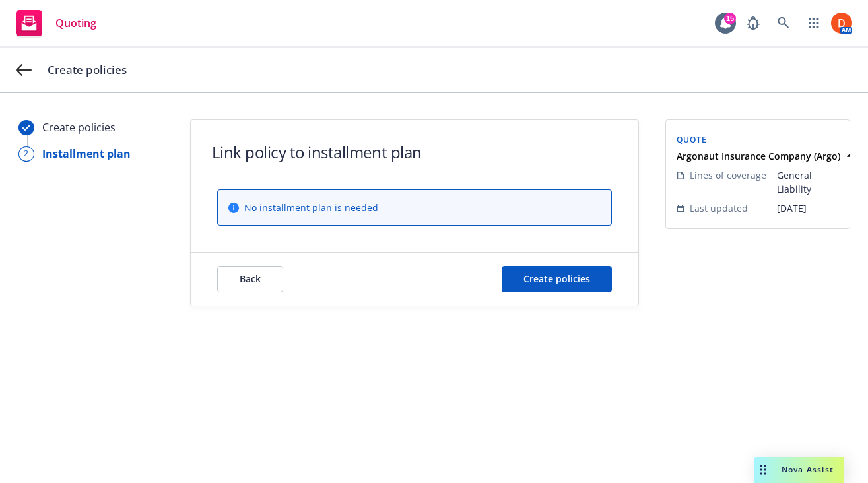
scroll to position [0, 0]
click at [581, 271] on button "Create policies" at bounding box center [557, 279] width 110 height 26
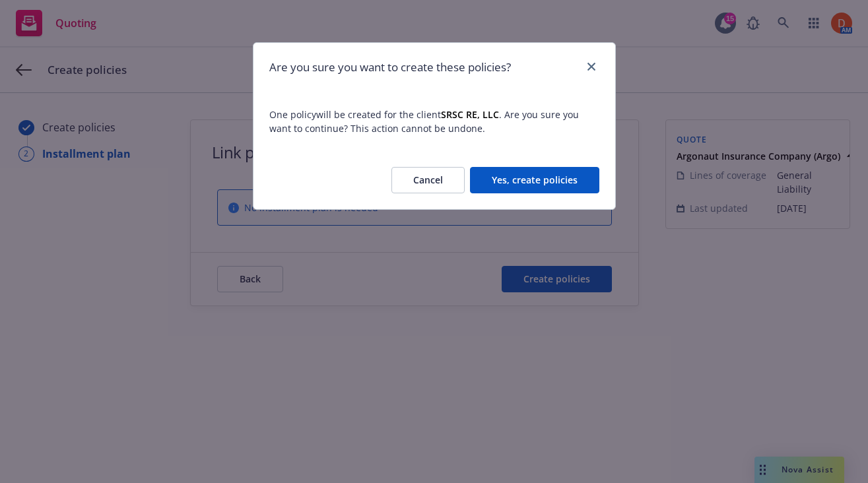
click at [570, 185] on button "Yes, create policies" at bounding box center [534, 180] width 129 height 26
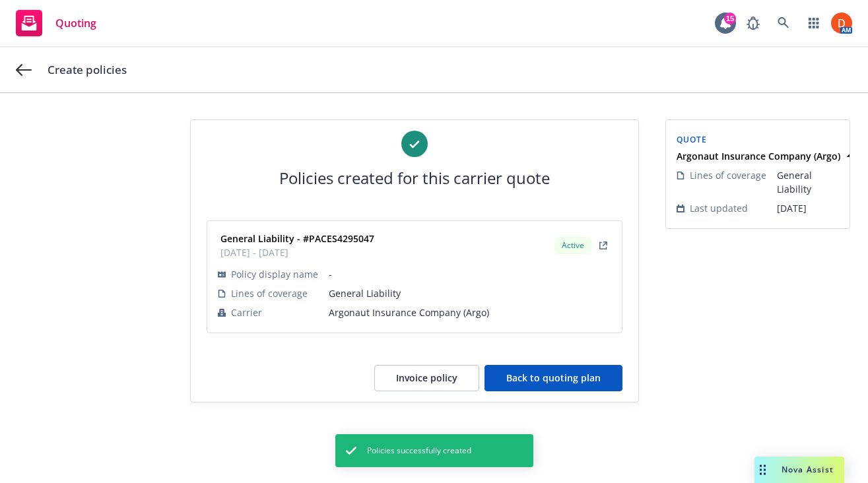
click at [614, 376] on button "Back to quoting plan" at bounding box center [553, 378] width 138 height 26
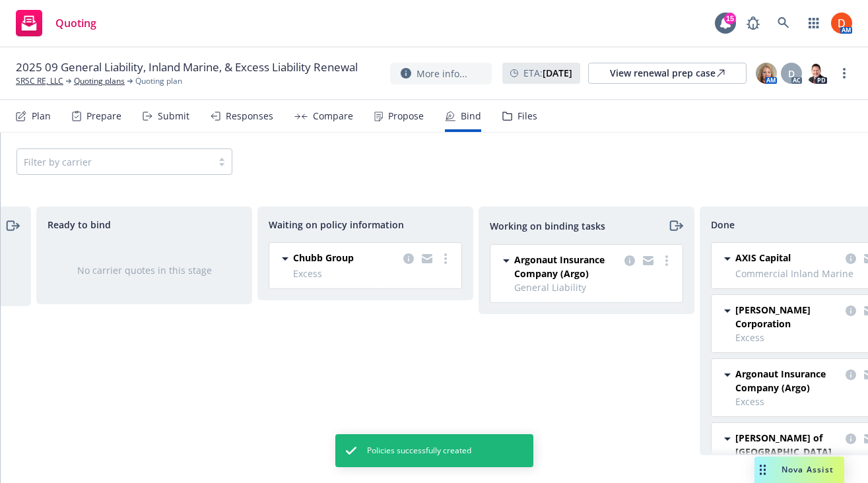
scroll to position [0, 230]
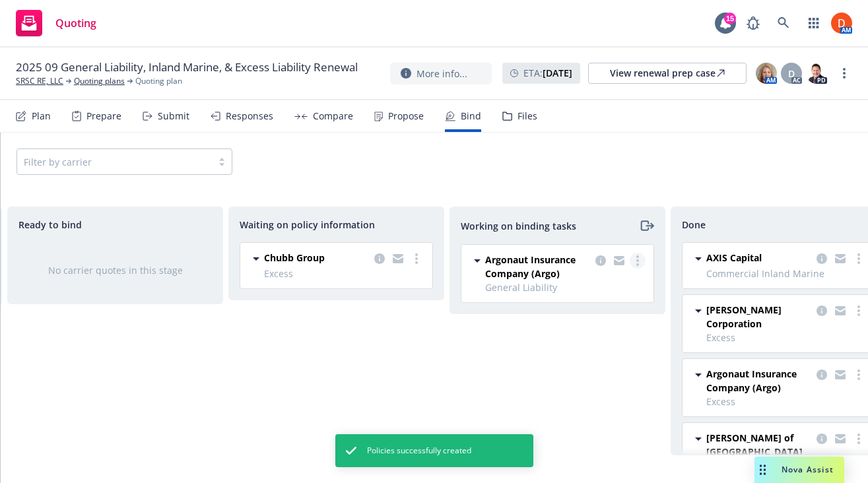
click at [642, 263] on link "more" at bounding box center [638, 261] width 16 height 16
click at [628, 313] on link "Move to done" at bounding box center [584, 314] width 119 height 26
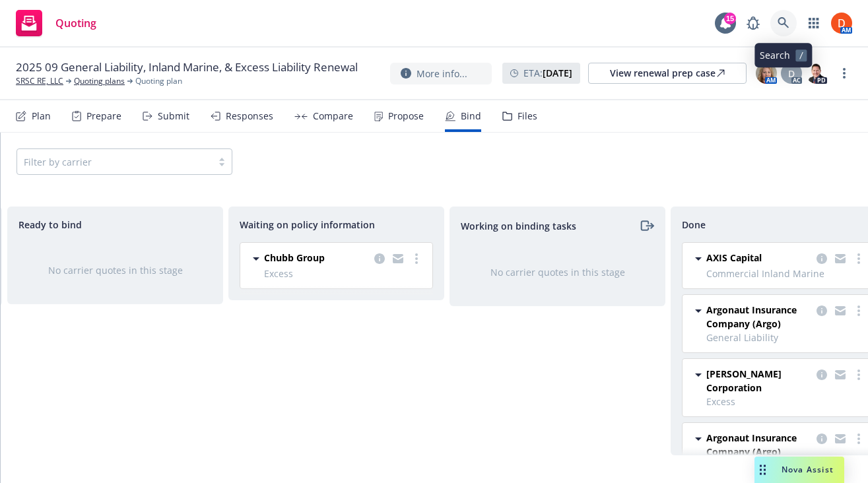
click at [779, 15] on link at bounding box center [783, 23] width 26 height 26
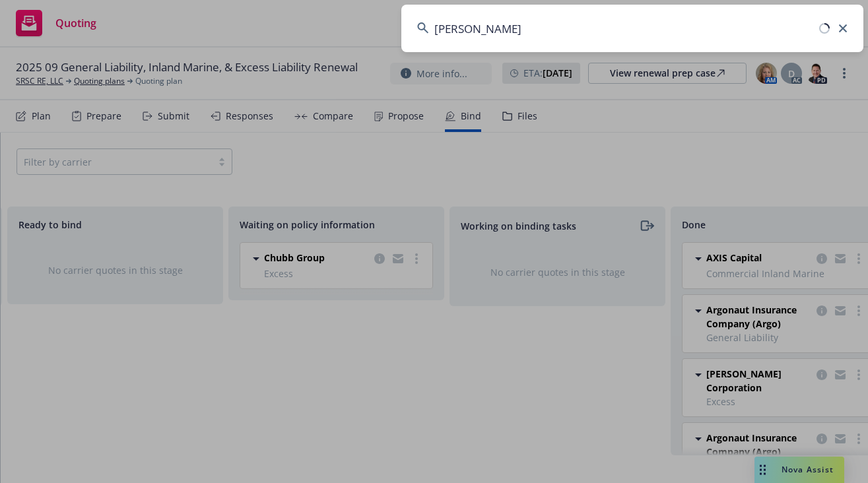
type input "mikkon"
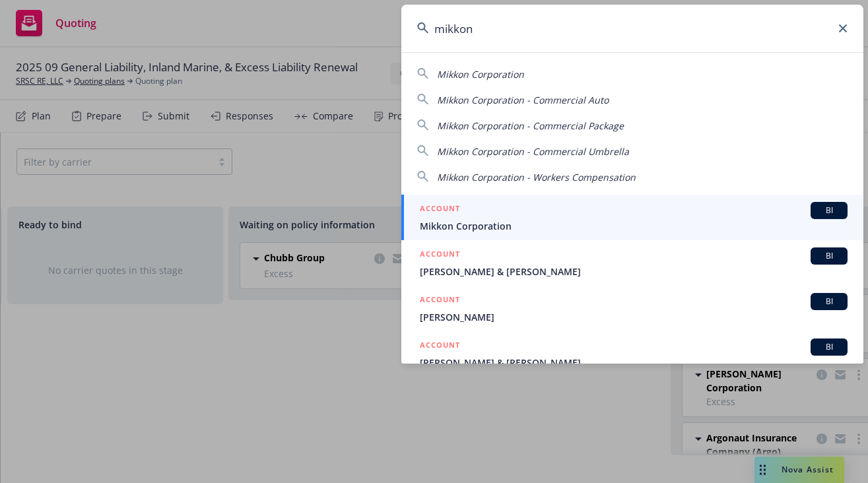
click at [618, 212] on div "ACCOUNT BI" at bounding box center [634, 210] width 428 height 17
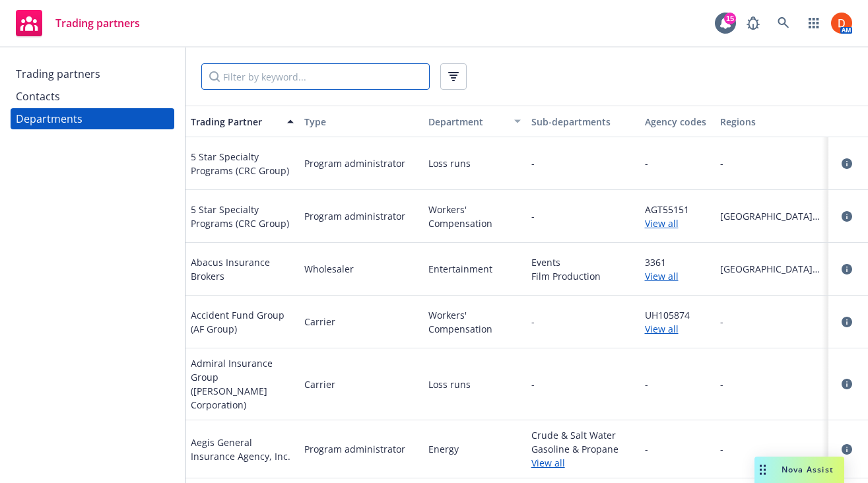
click at [353, 88] on input "Filter by keyword..." at bounding box center [315, 76] width 228 height 26
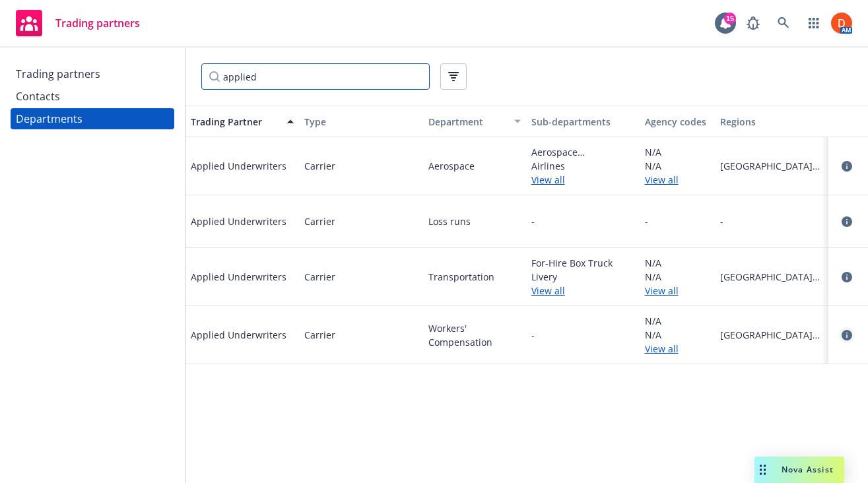
type input "applied"
click at [845, 332] on icon "circleInformation" at bounding box center [847, 335] width 11 height 11
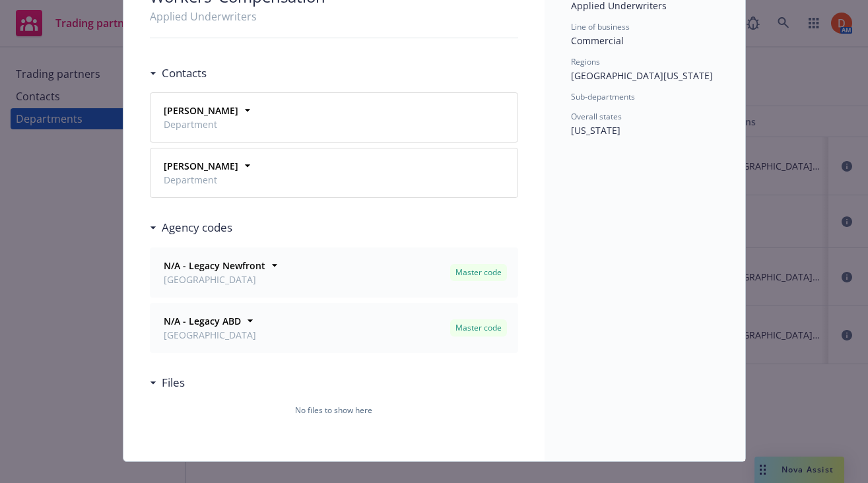
scroll to position [120, 0]
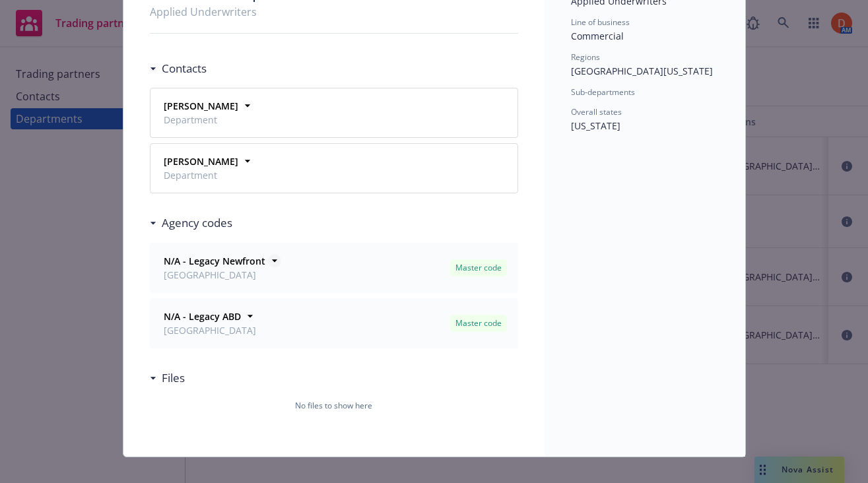
click at [273, 259] on icon at bounding box center [274, 260] width 13 height 13
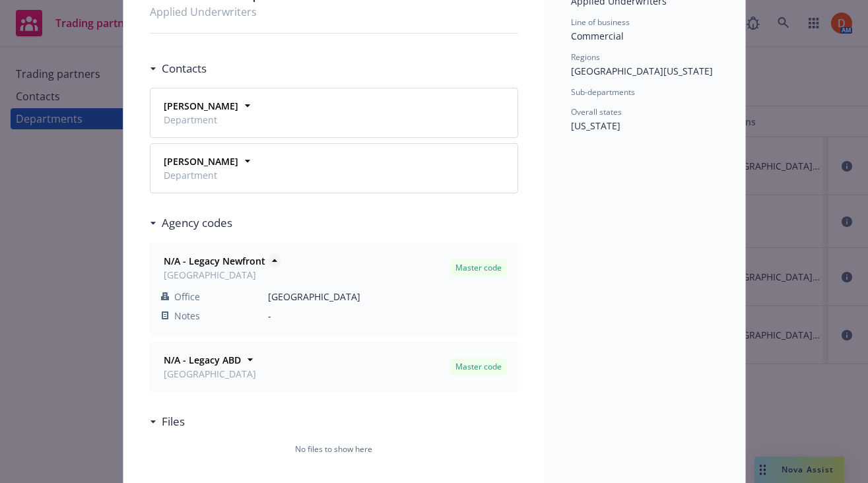
click at [273, 259] on icon at bounding box center [274, 260] width 13 height 13
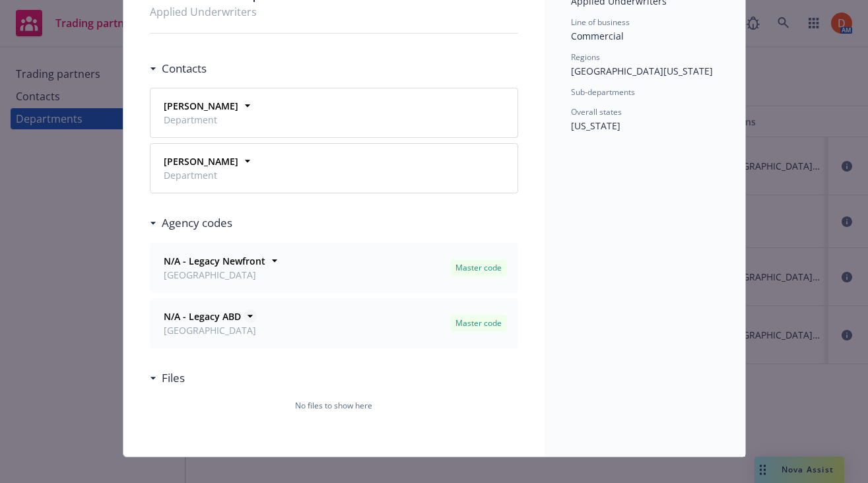
click at [248, 315] on icon at bounding box center [249, 316] width 5 height 3
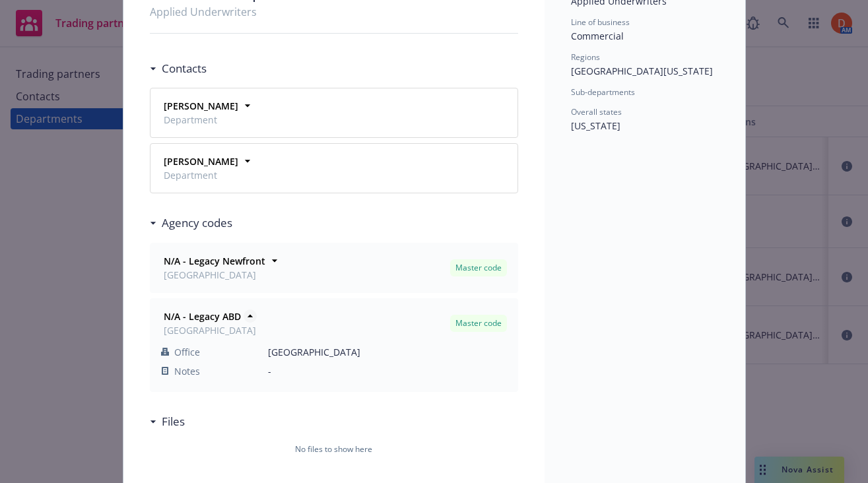
click at [248, 315] on icon at bounding box center [250, 316] width 13 height 13
